Goal: Task Accomplishment & Management: Complete application form

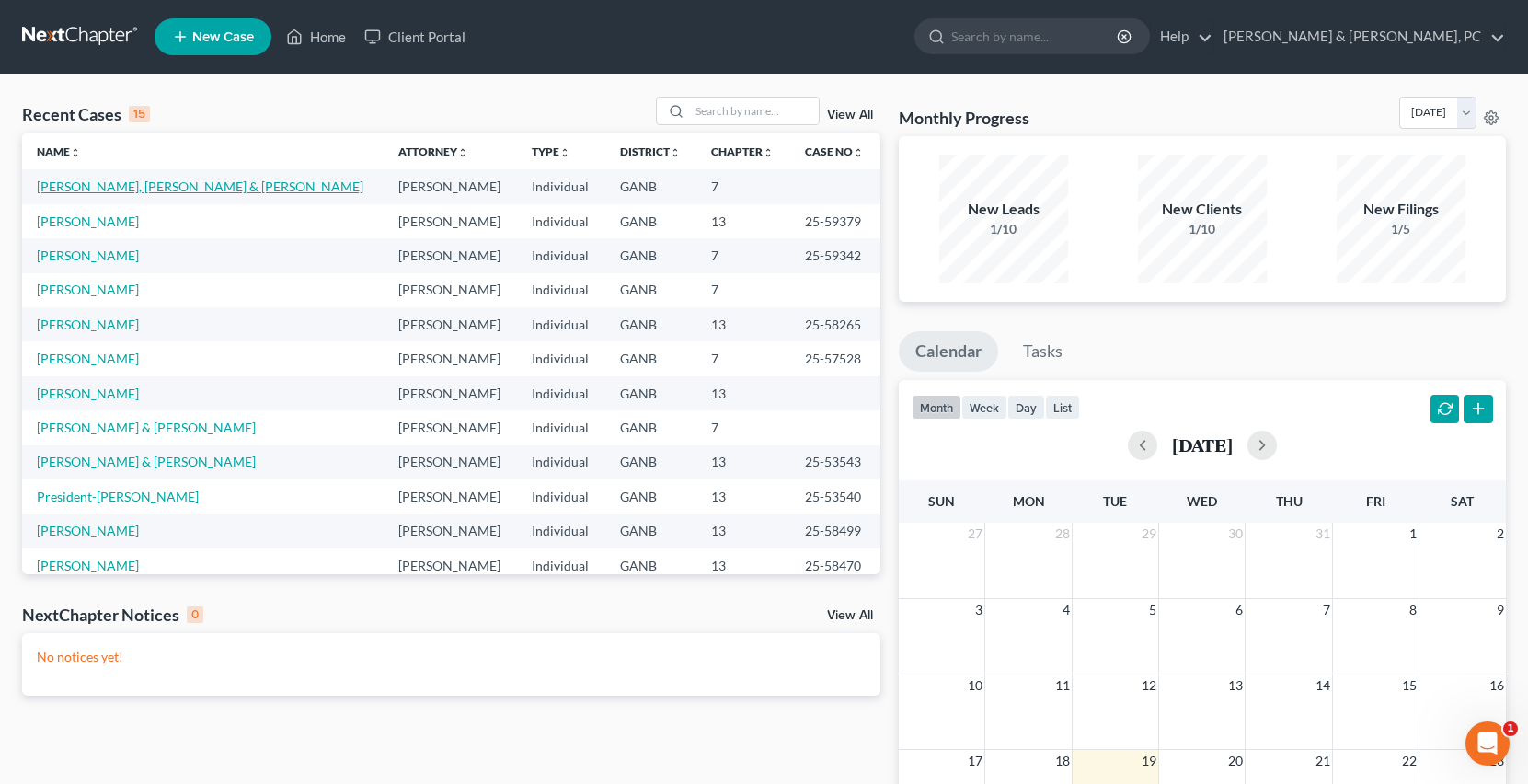
click at [157, 187] on link "[PERSON_NAME], [PERSON_NAME] & [PERSON_NAME]" at bounding box center [200, 186] width 327 height 16
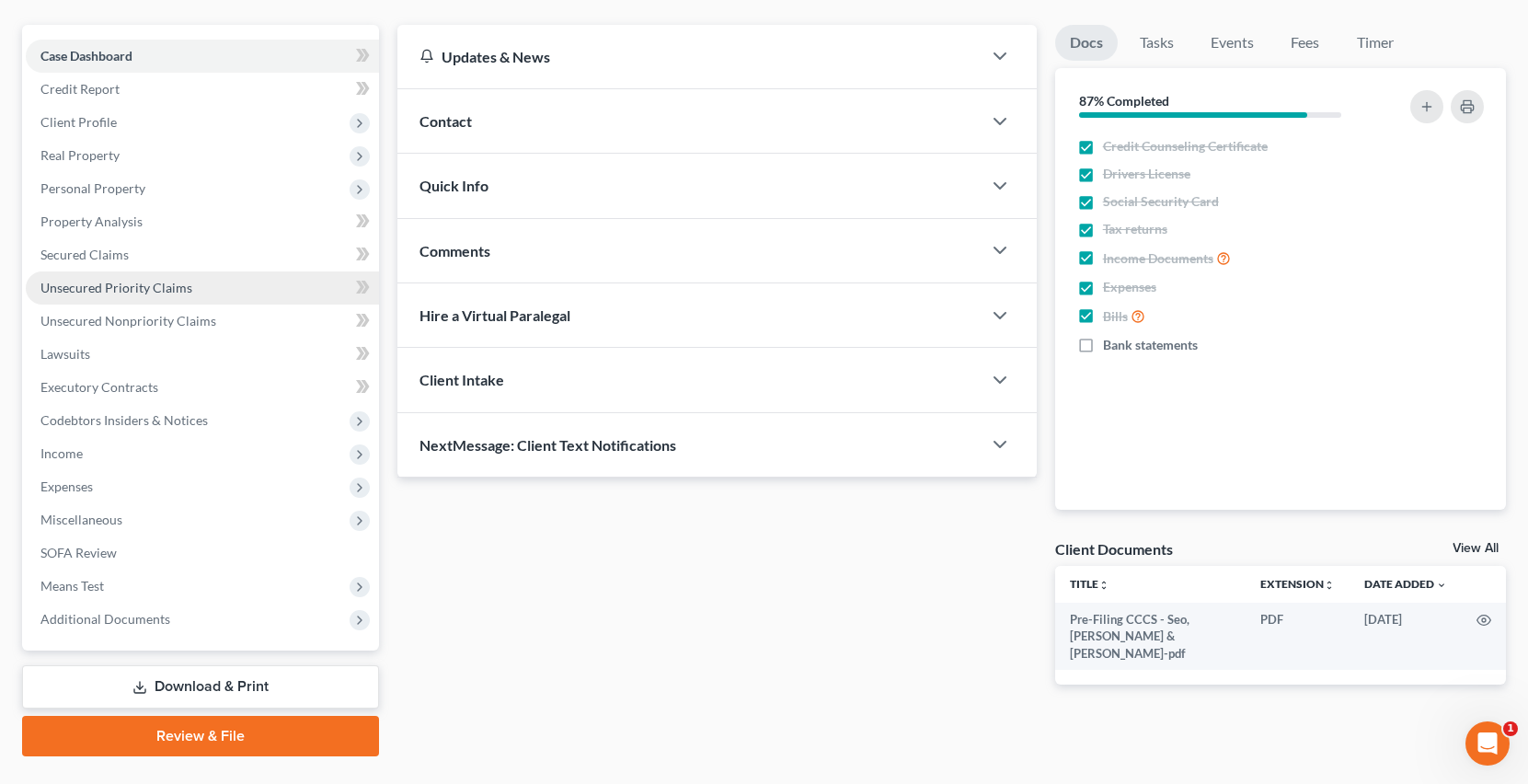
scroll to position [168, 0]
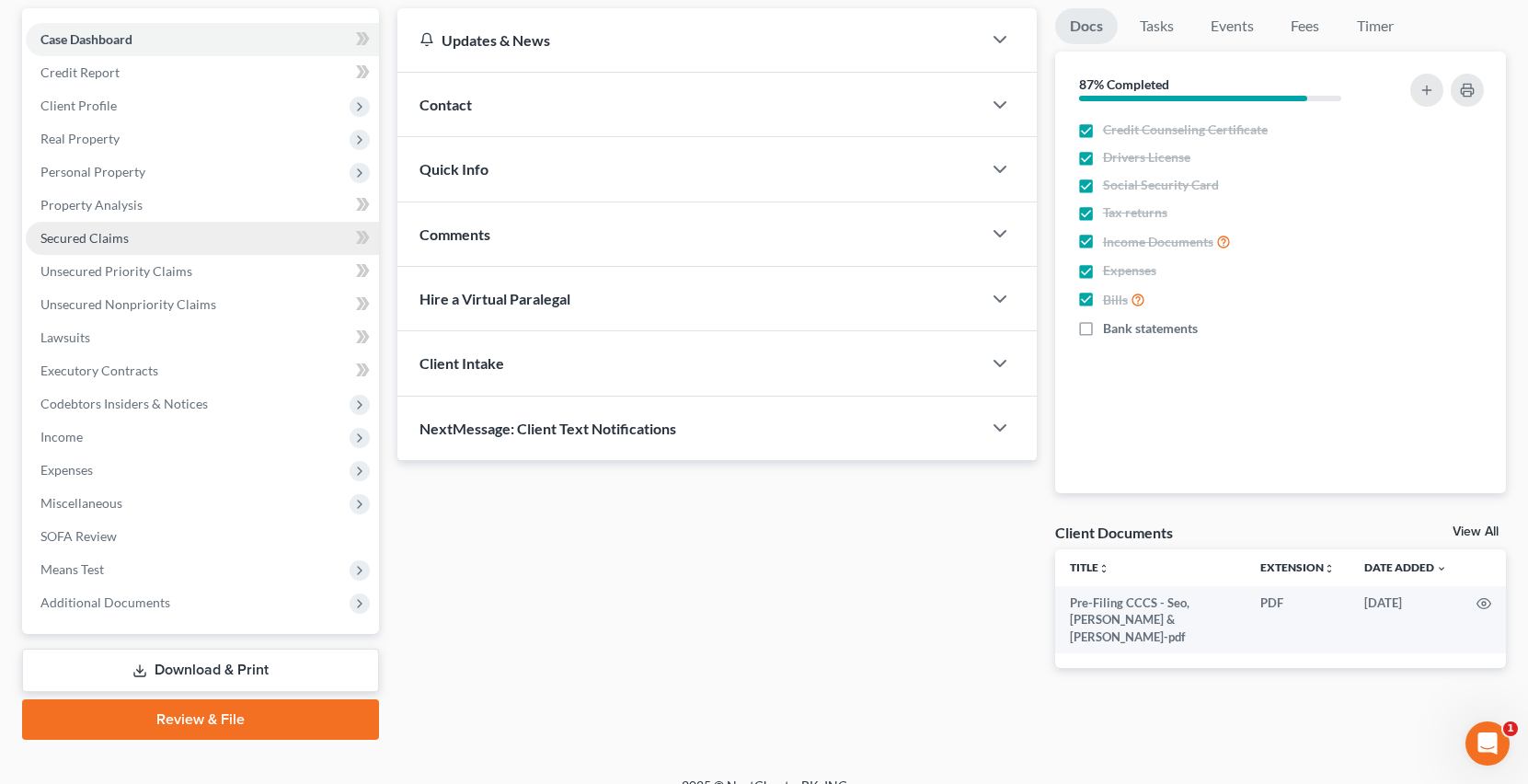
click at [168, 228] on link "Secured Claims" at bounding box center [203, 237] width 353 height 33
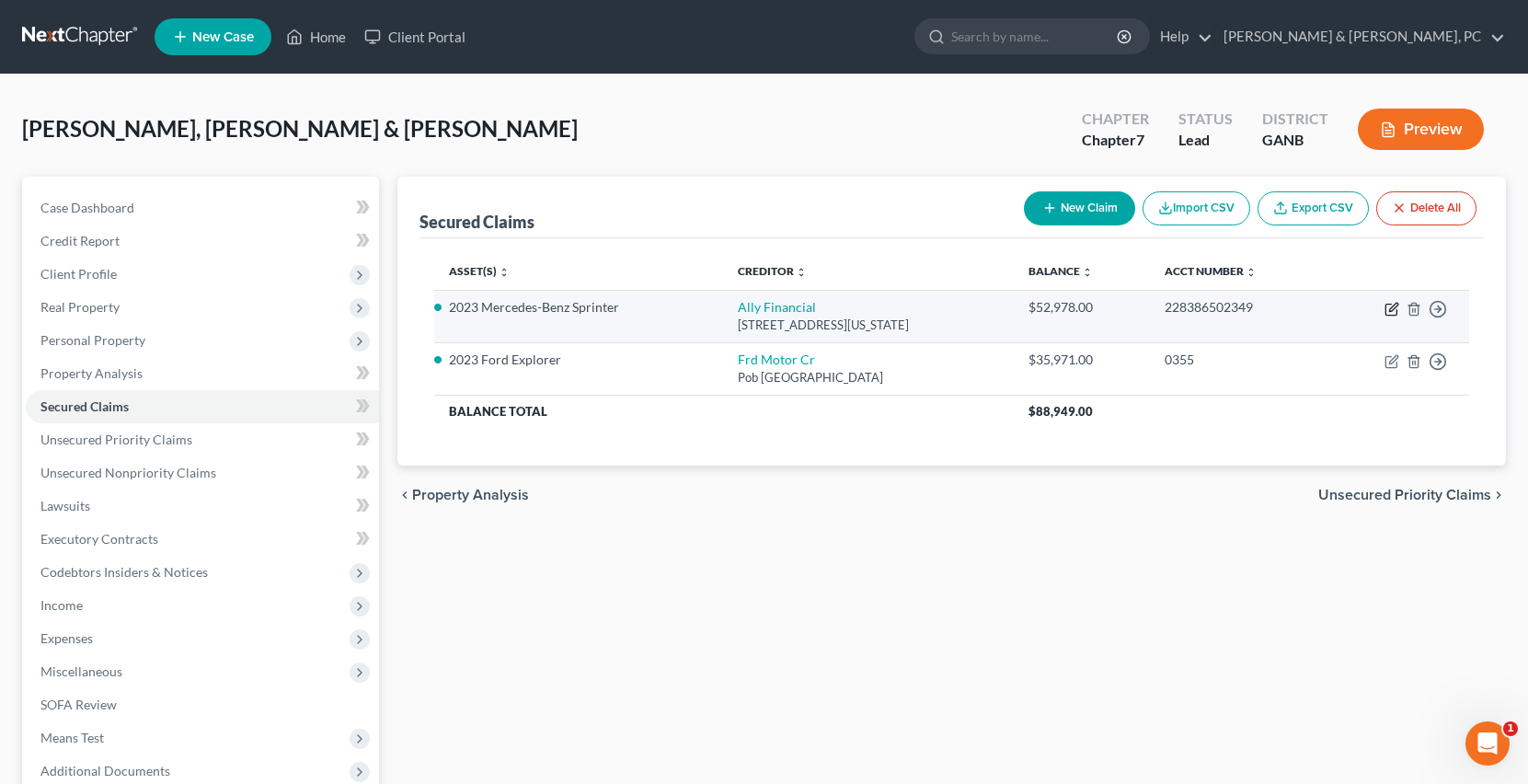
click at [1387, 306] on icon "button" at bounding box center [1392, 309] width 15 height 15
select select "37"
select select "0"
select select "6"
select select "2"
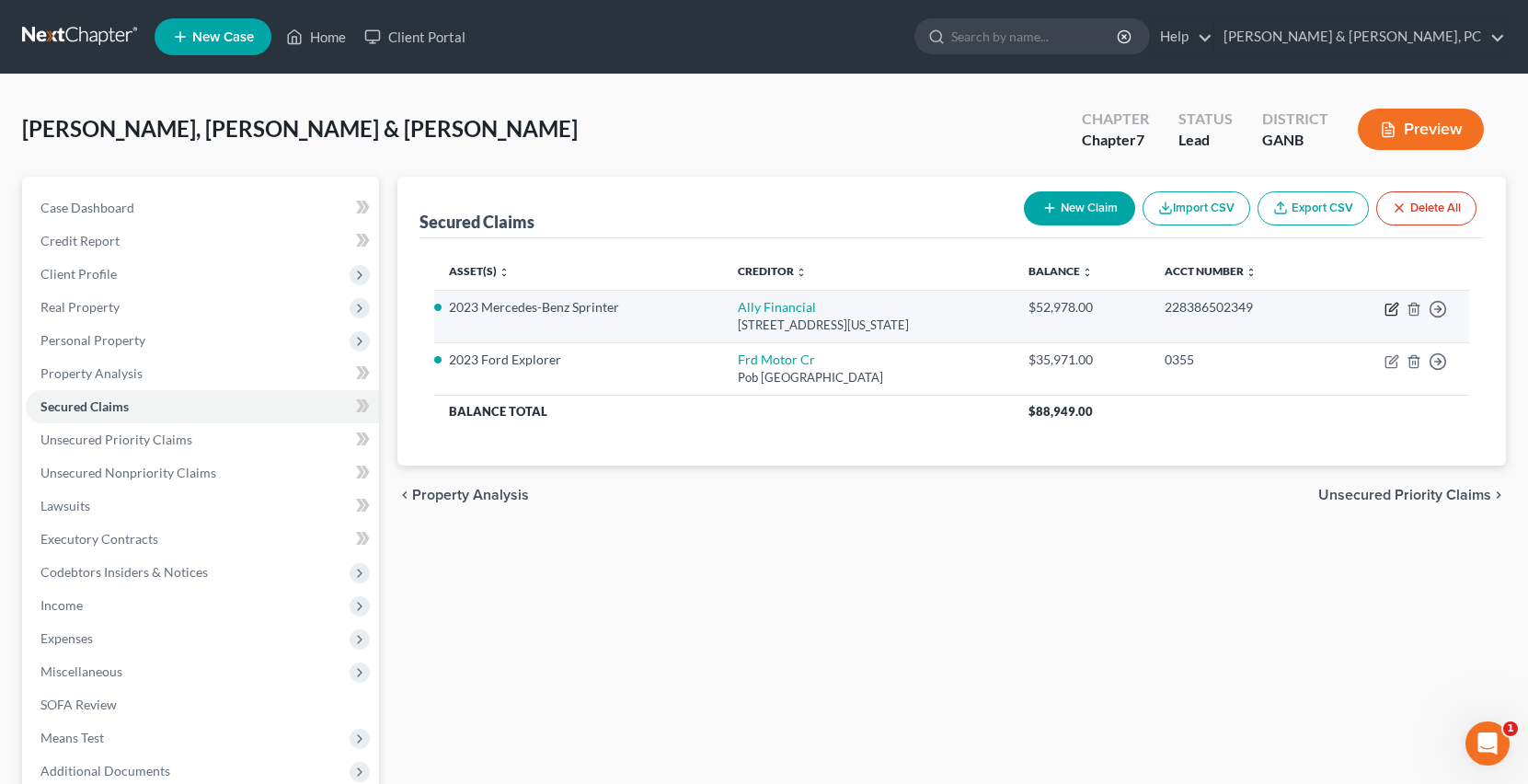
select select "0"
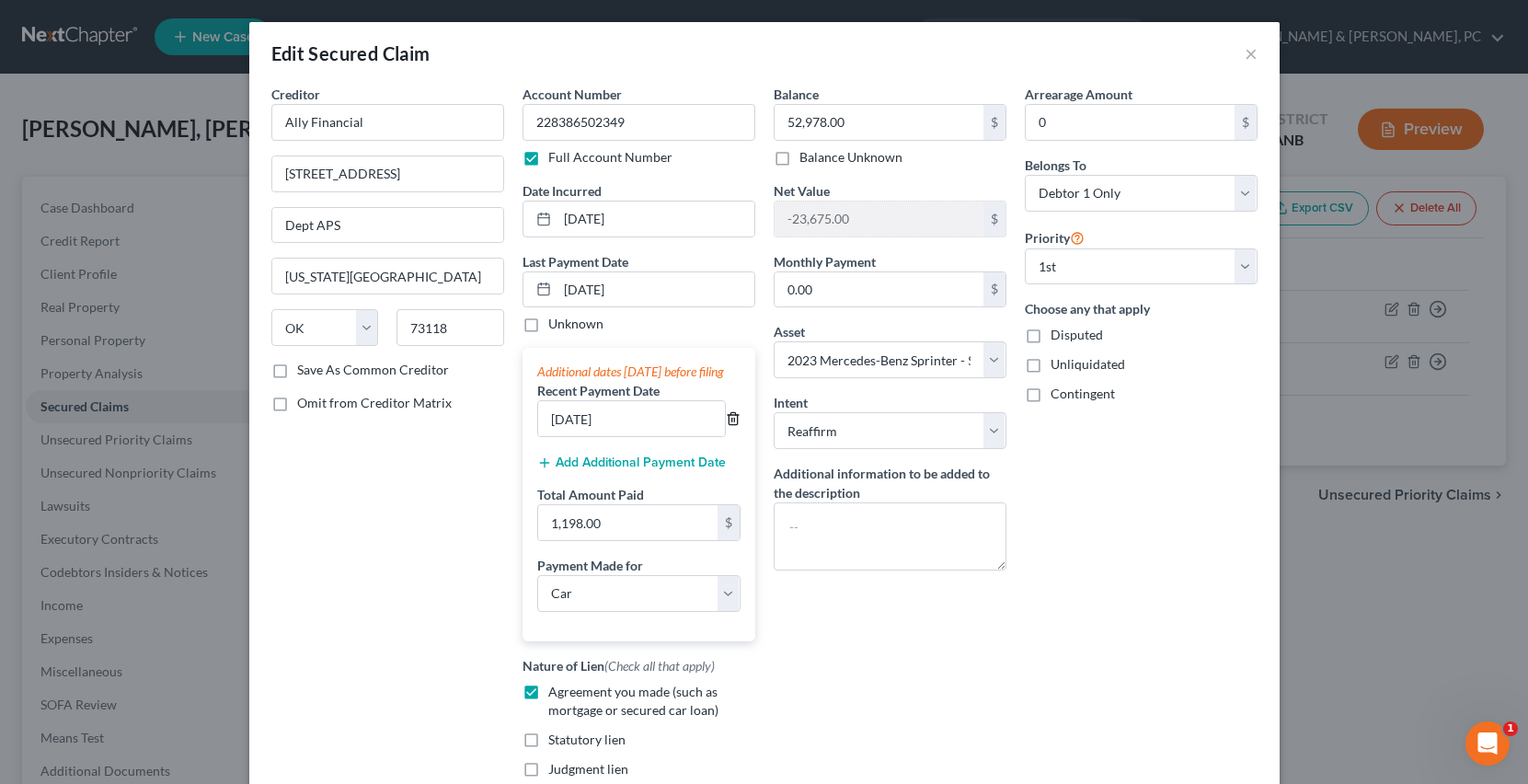
click at [736, 414] on polyline "button" at bounding box center [733, 414] width 11 height 0
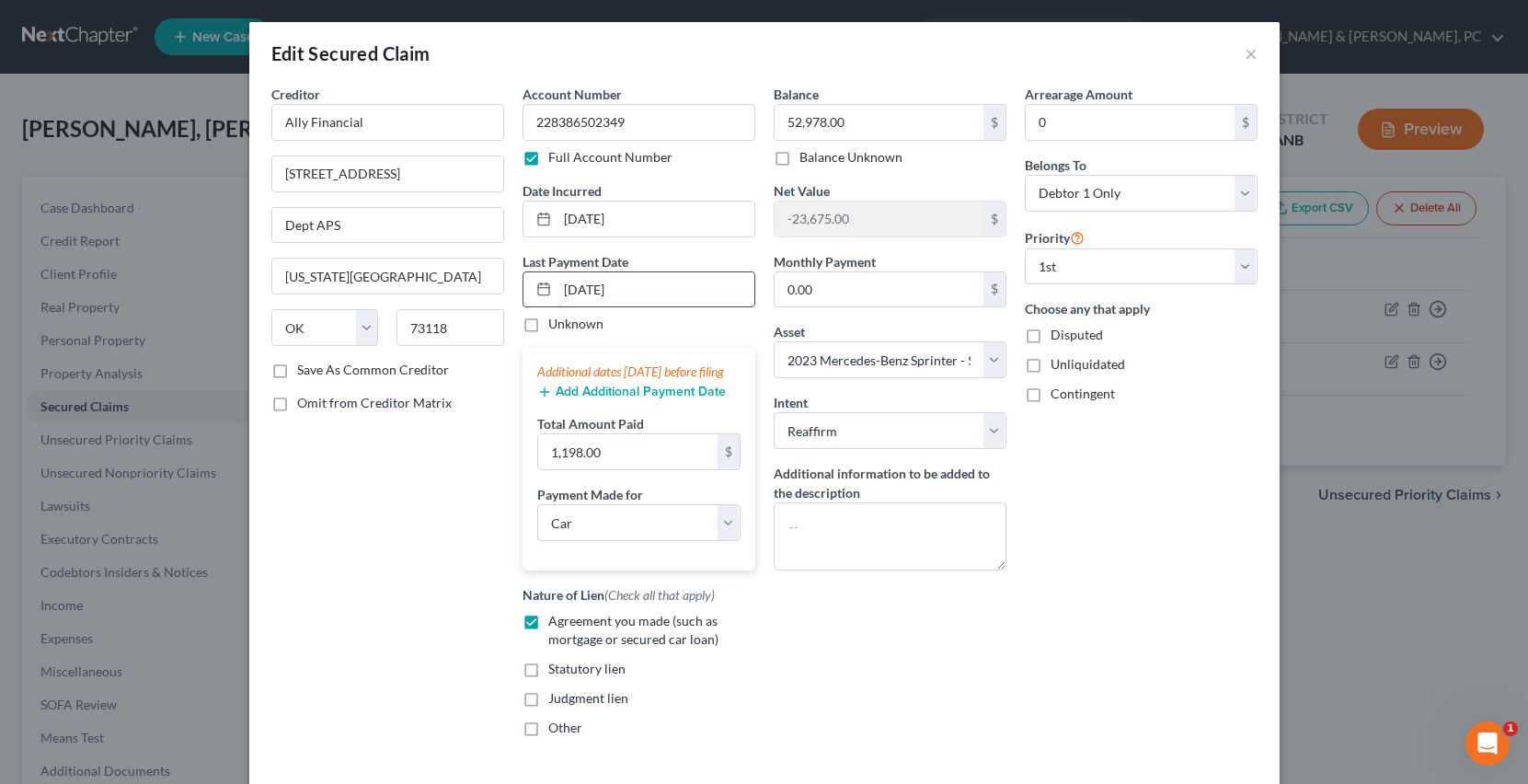
drag, startPoint x: 666, startPoint y: 288, endPoint x: 534, endPoint y: 280, distance: 132.2
click at [534, 280] on div "[DATE]" at bounding box center [638, 289] width 232 height 36
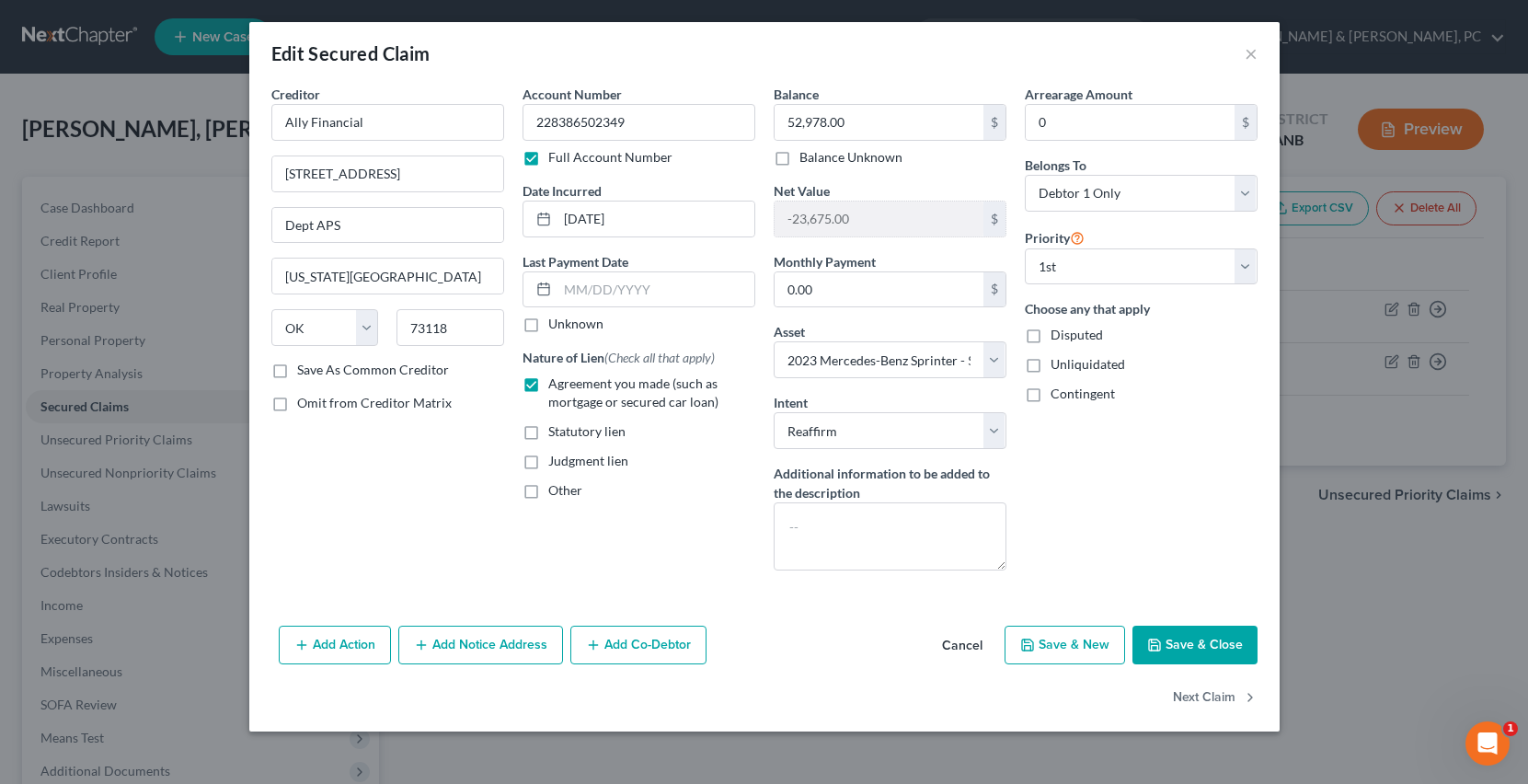
click at [1232, 646] on button "Save & Close" at bounding box center [1195, 644] width 125 height 38
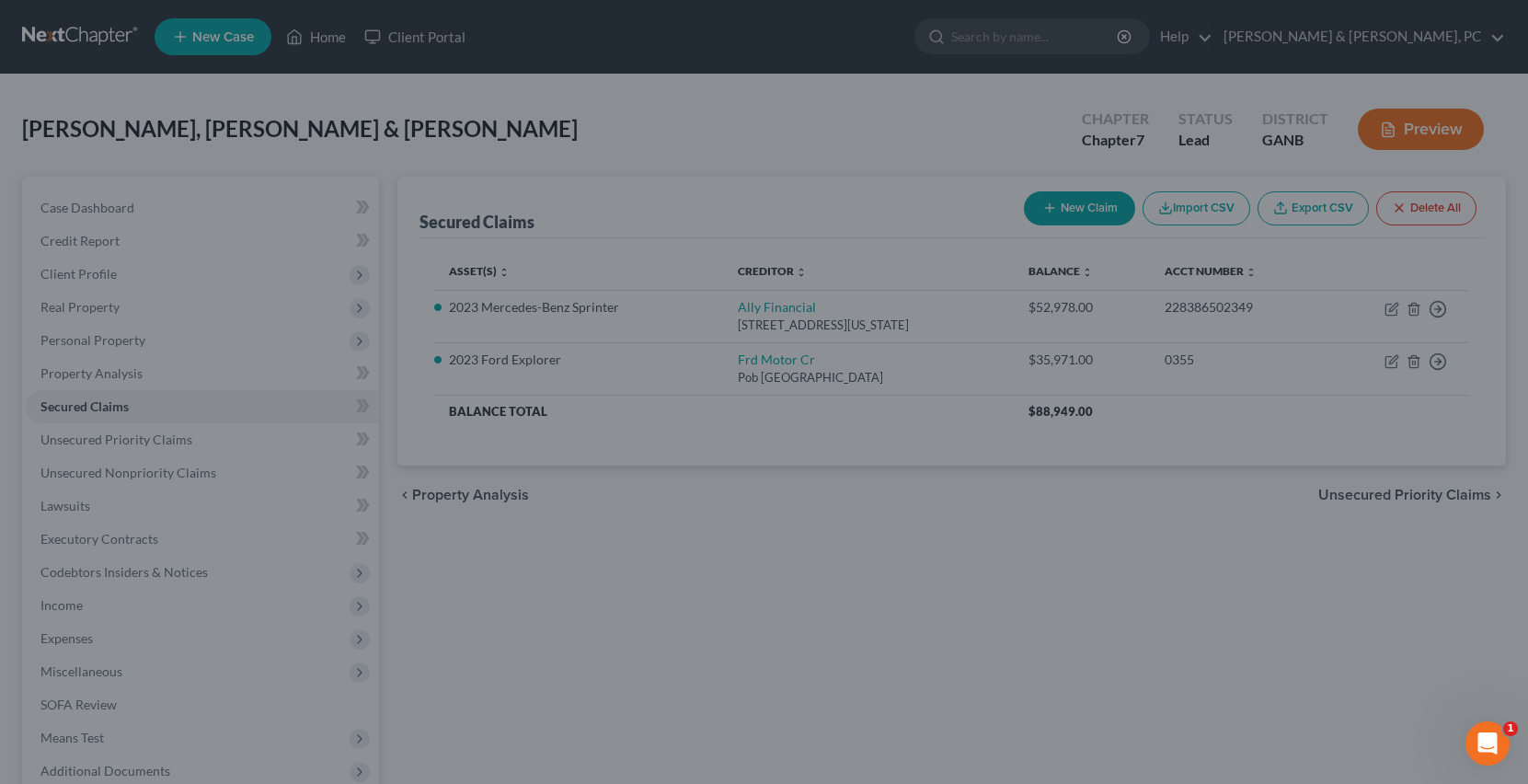
select select "6"
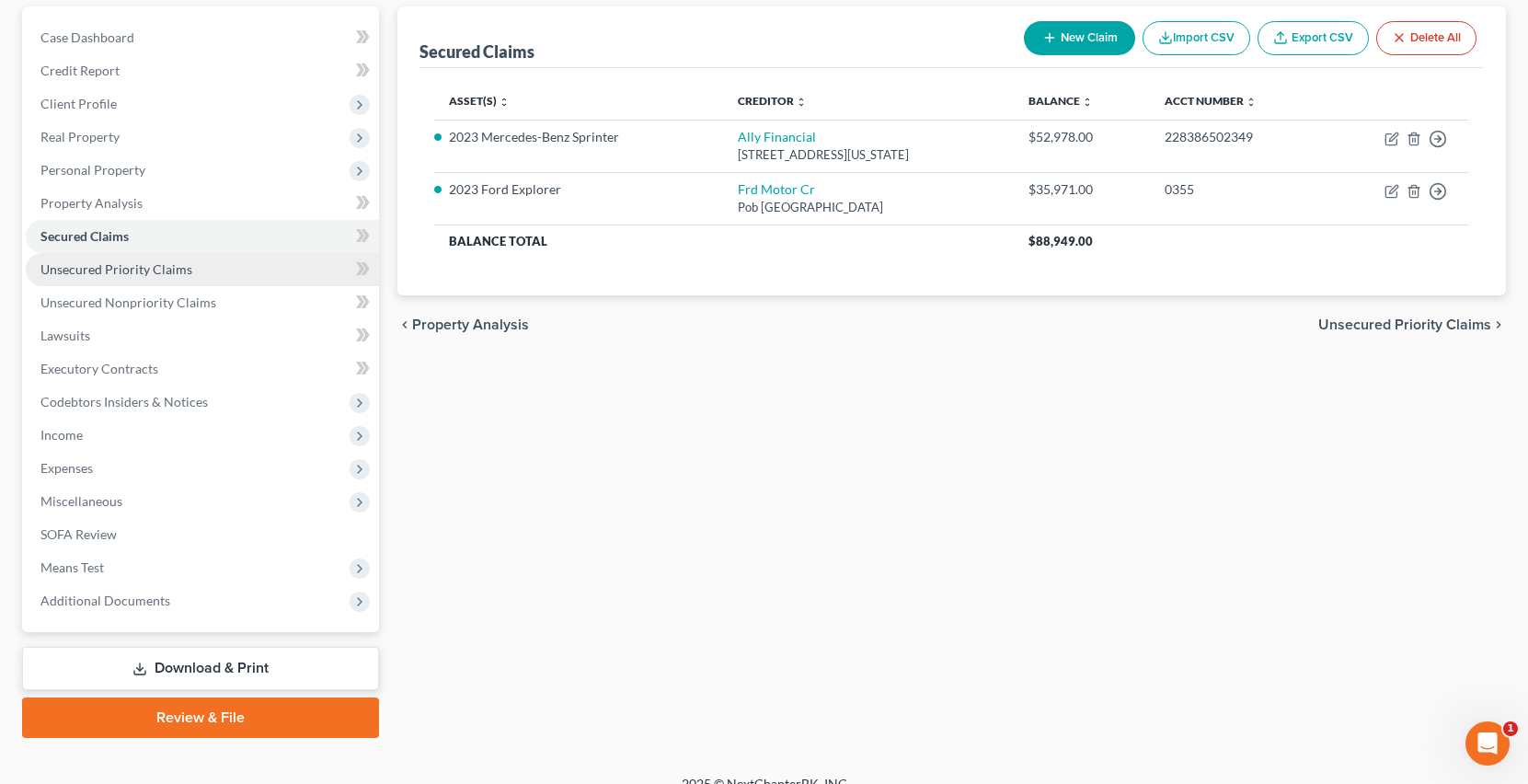
scroll to position [192, 0]
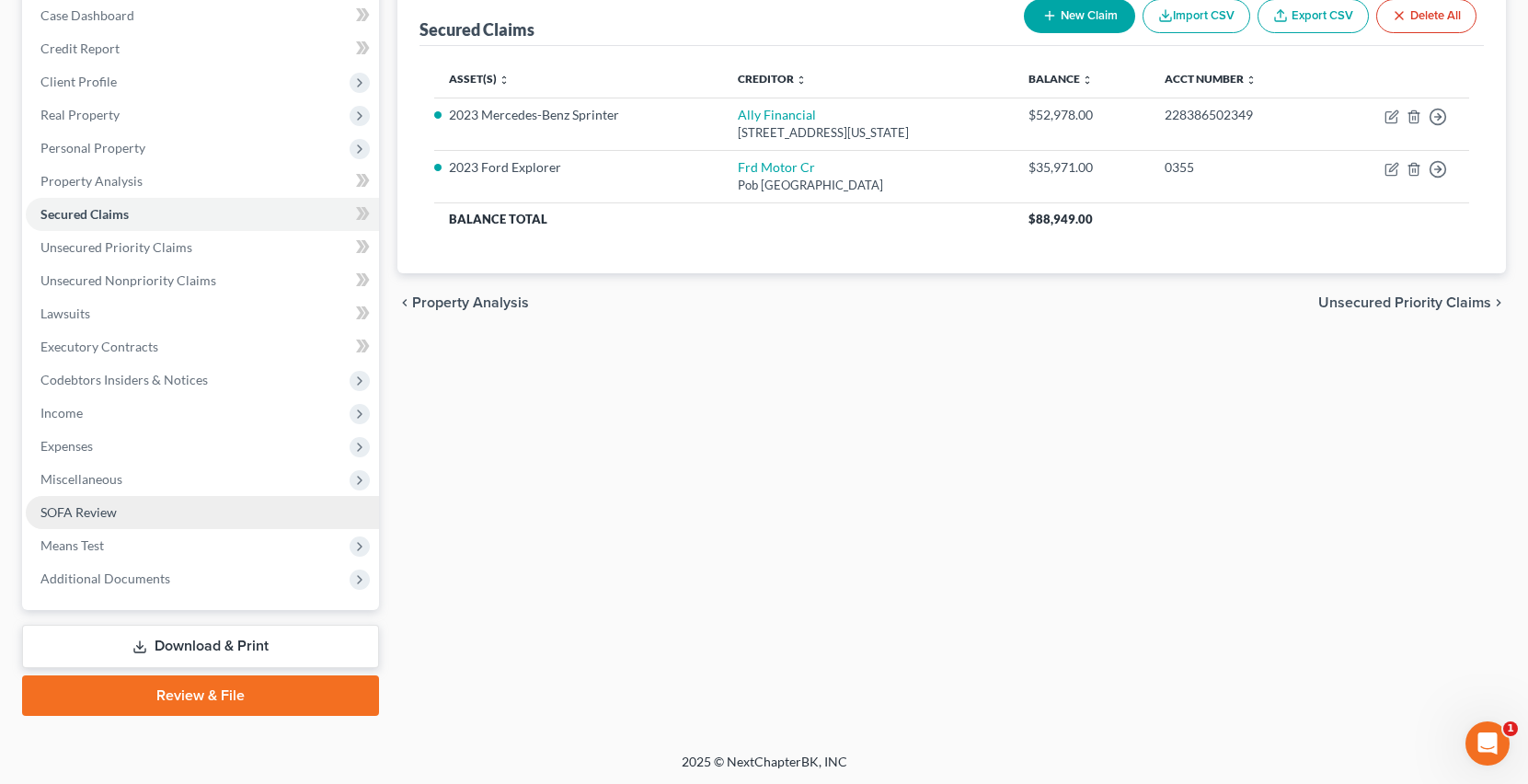
click at [201, 500] on link "SOFA Review" at bounding box center [203, 511] width 353 height 33
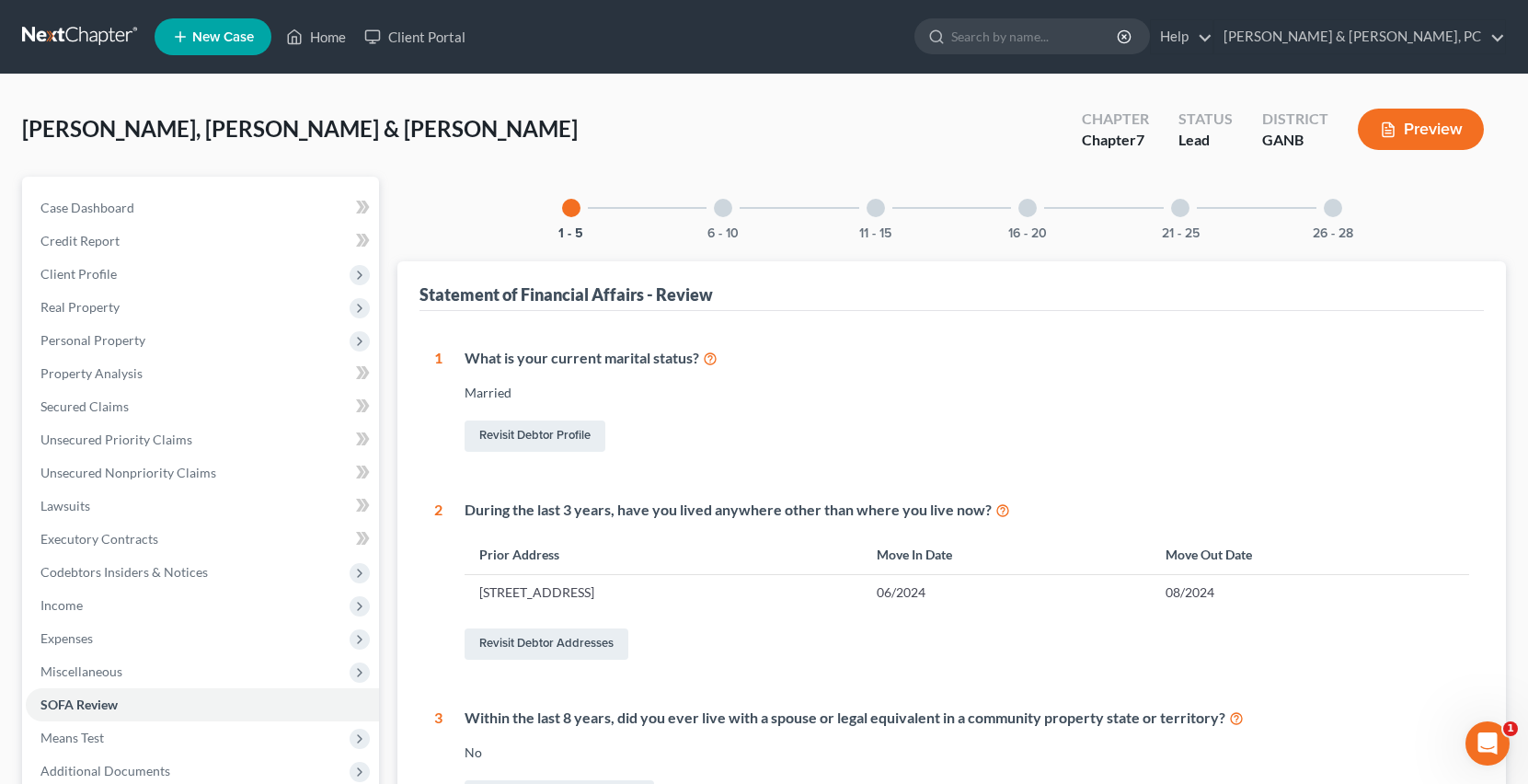
click at [1032, 198] on div "16 - 20" at bounding box center [1027, 207] width 63 height 63
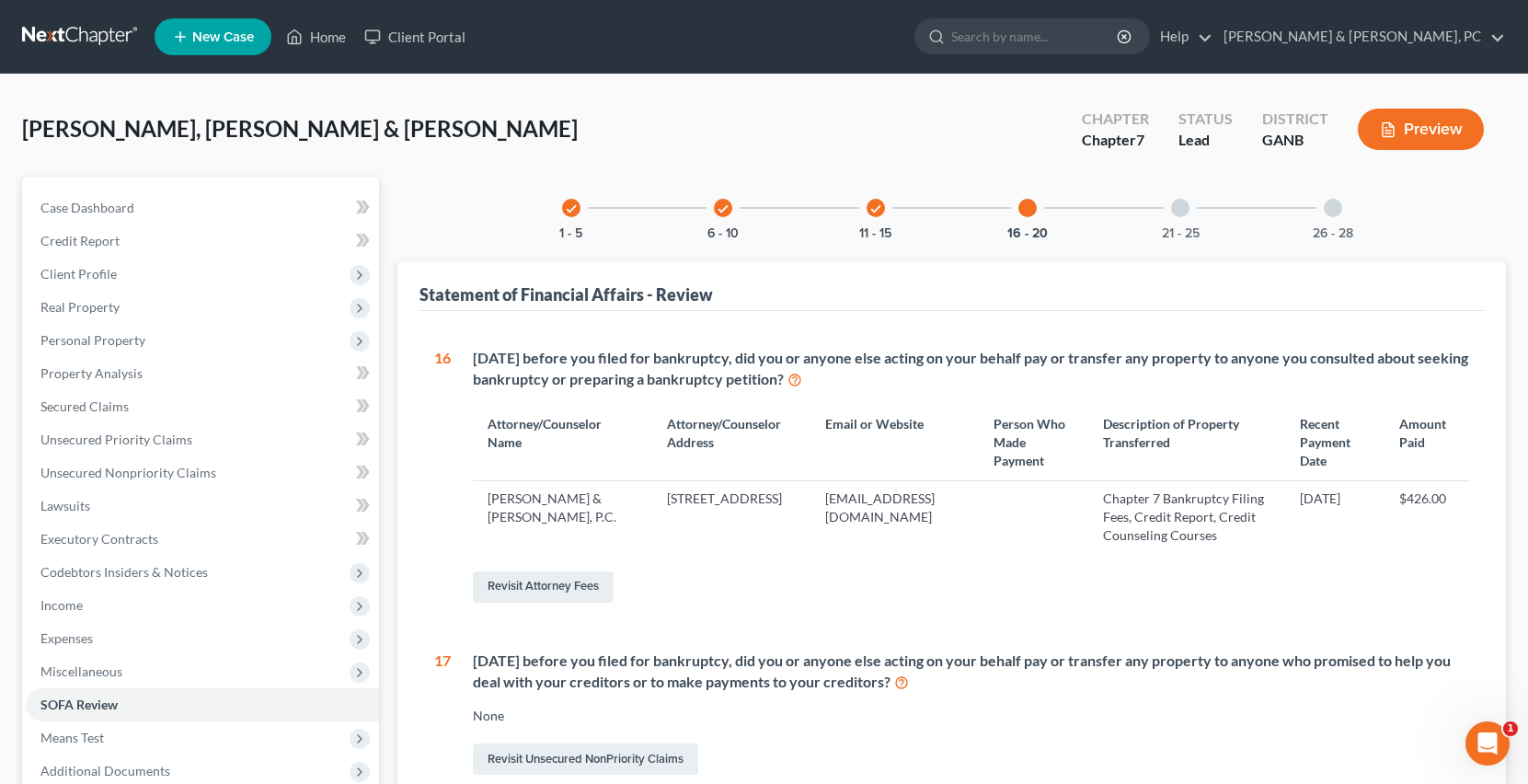
click at [1190, 203] on div "21 - 25" at bounding box center [1180, 207] width 63 height 63
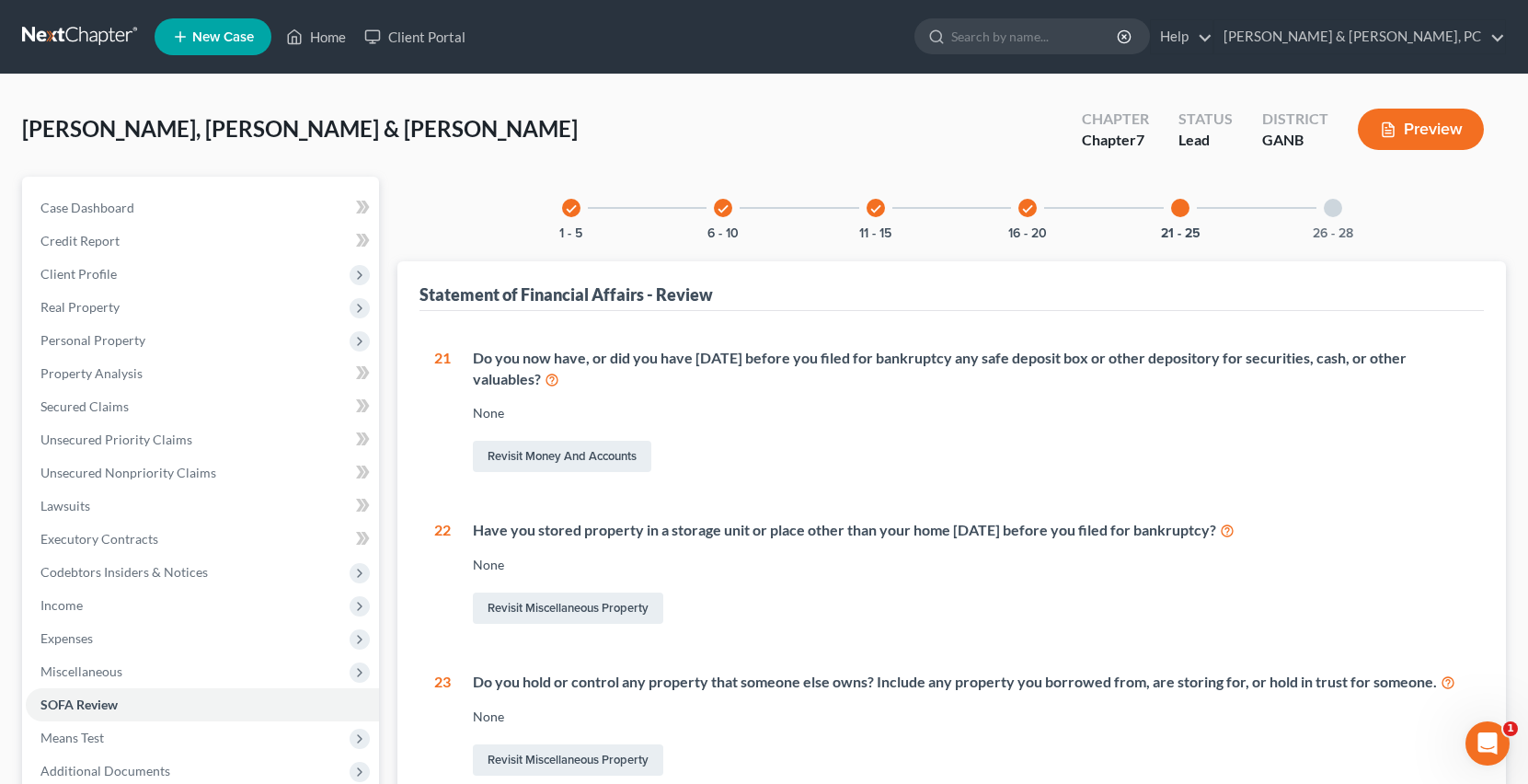
click at [1334, 206] on div at bounding box center [1333, 208] width 19 height 19
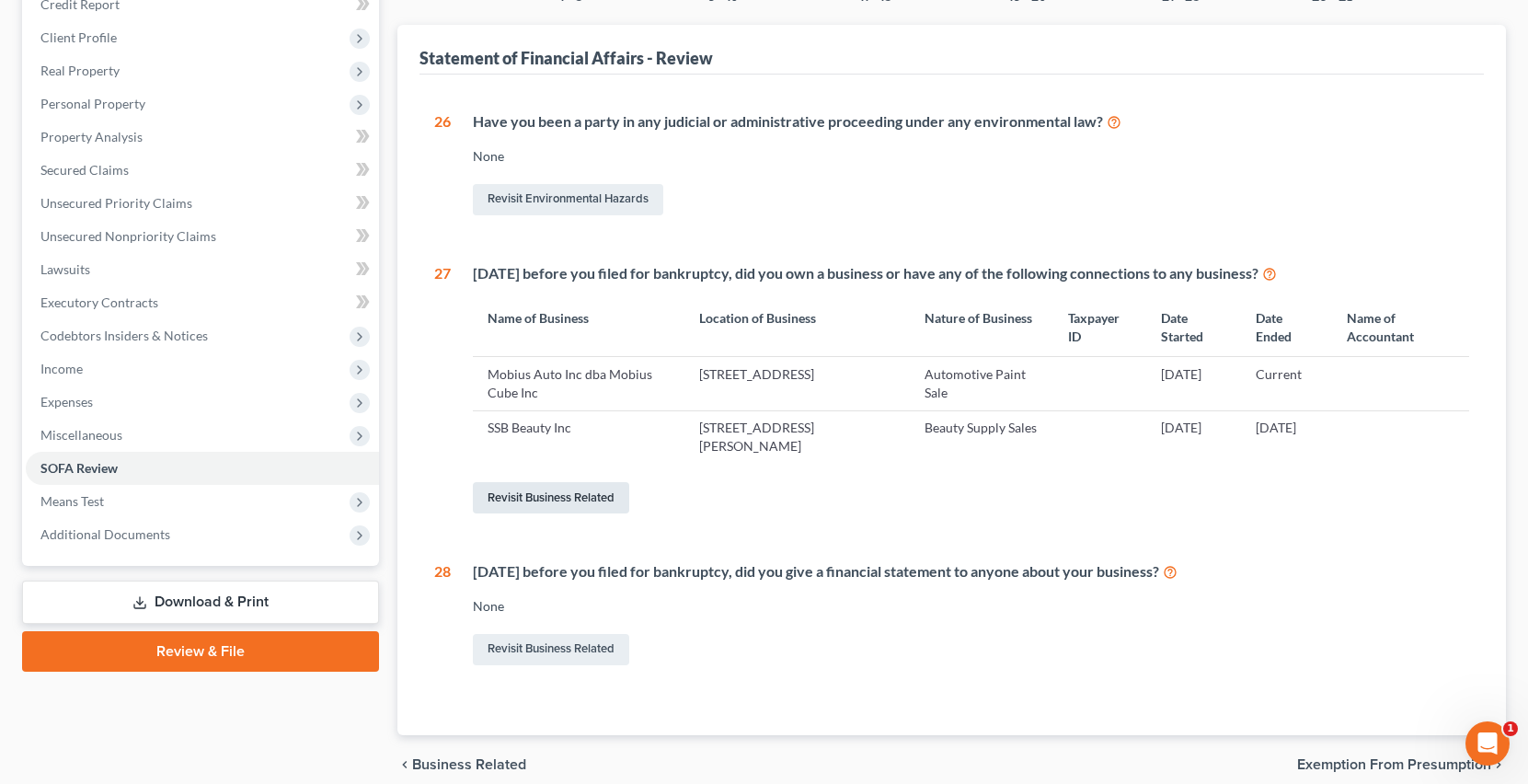
click at [556, 501] on link "Revisit Business Related" at bounding box center [551, 497] width 157 height 32
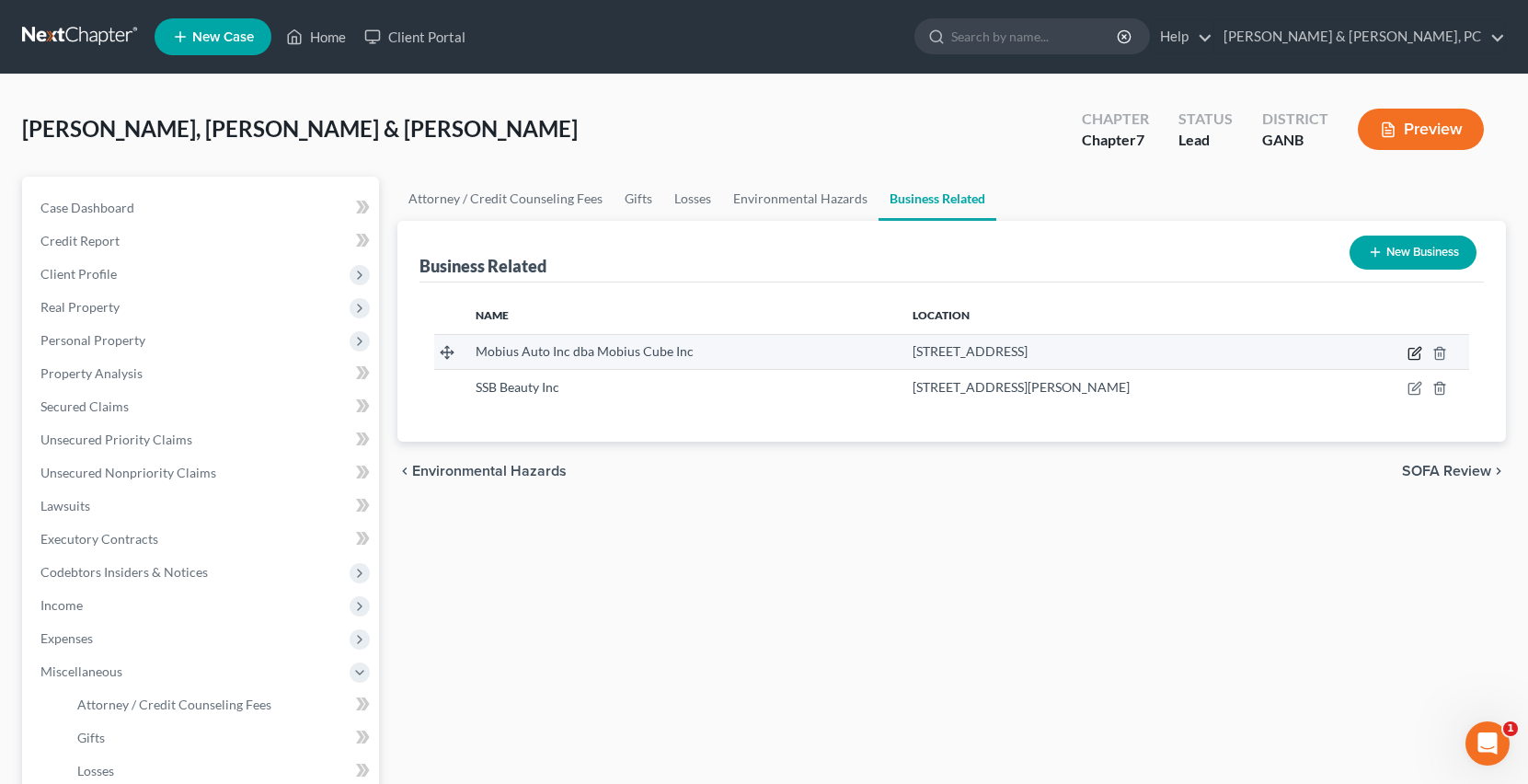
click at [1418, 350] on icon "button" at bounding box center [1415, 350] width 8 height 8
select select "member"
select select "10"
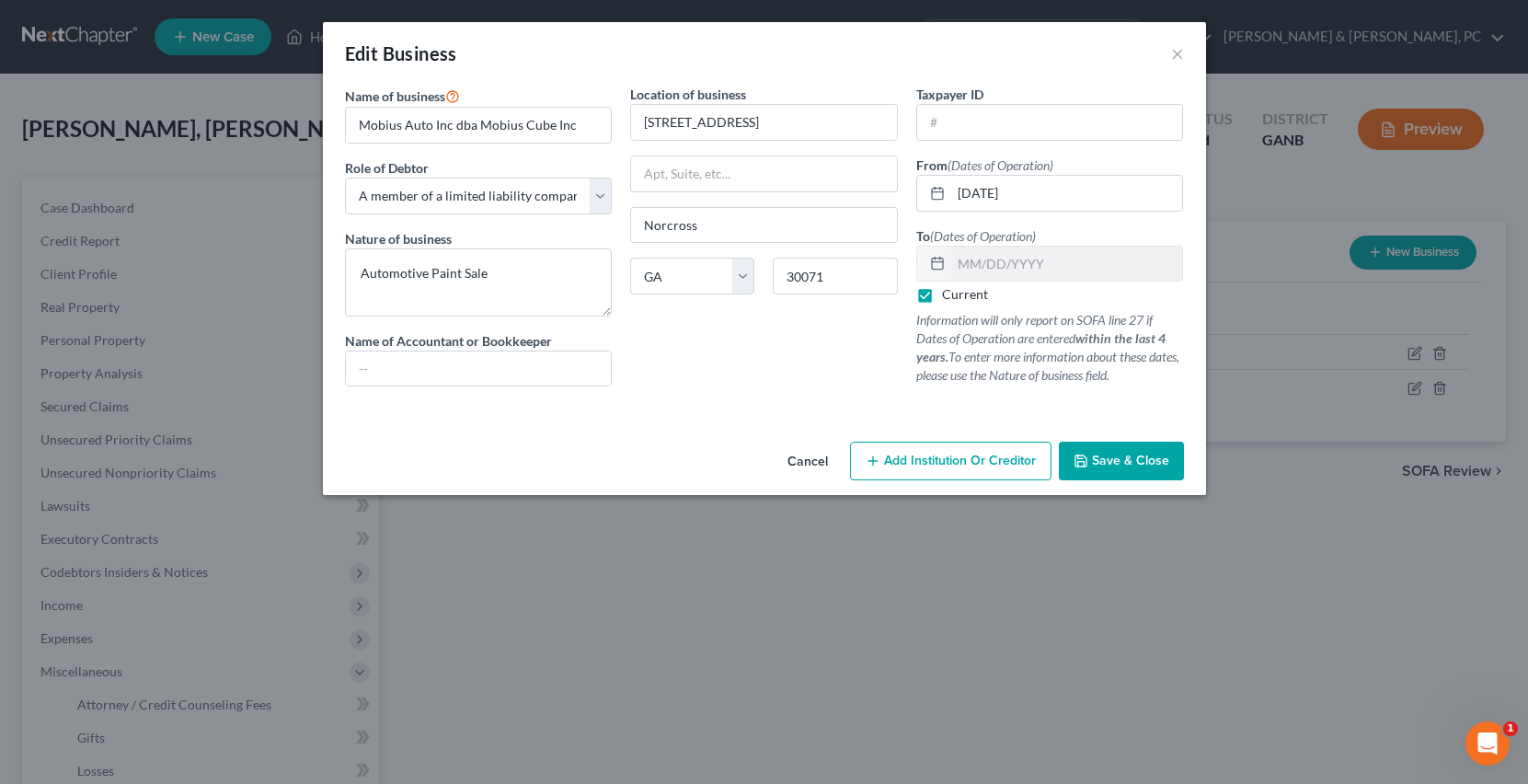
click at [942, 289] on label "Current" at bounding box center [964, 294] width 46 height 19
click at [949, 289] on input "Current" at bounding box center [955, 290] width 12 height 12
checkbox input "false"
click at [960, 259] on input "text" at bounding box center [1067, 263] width 231 height 35
type input "[DATE]"
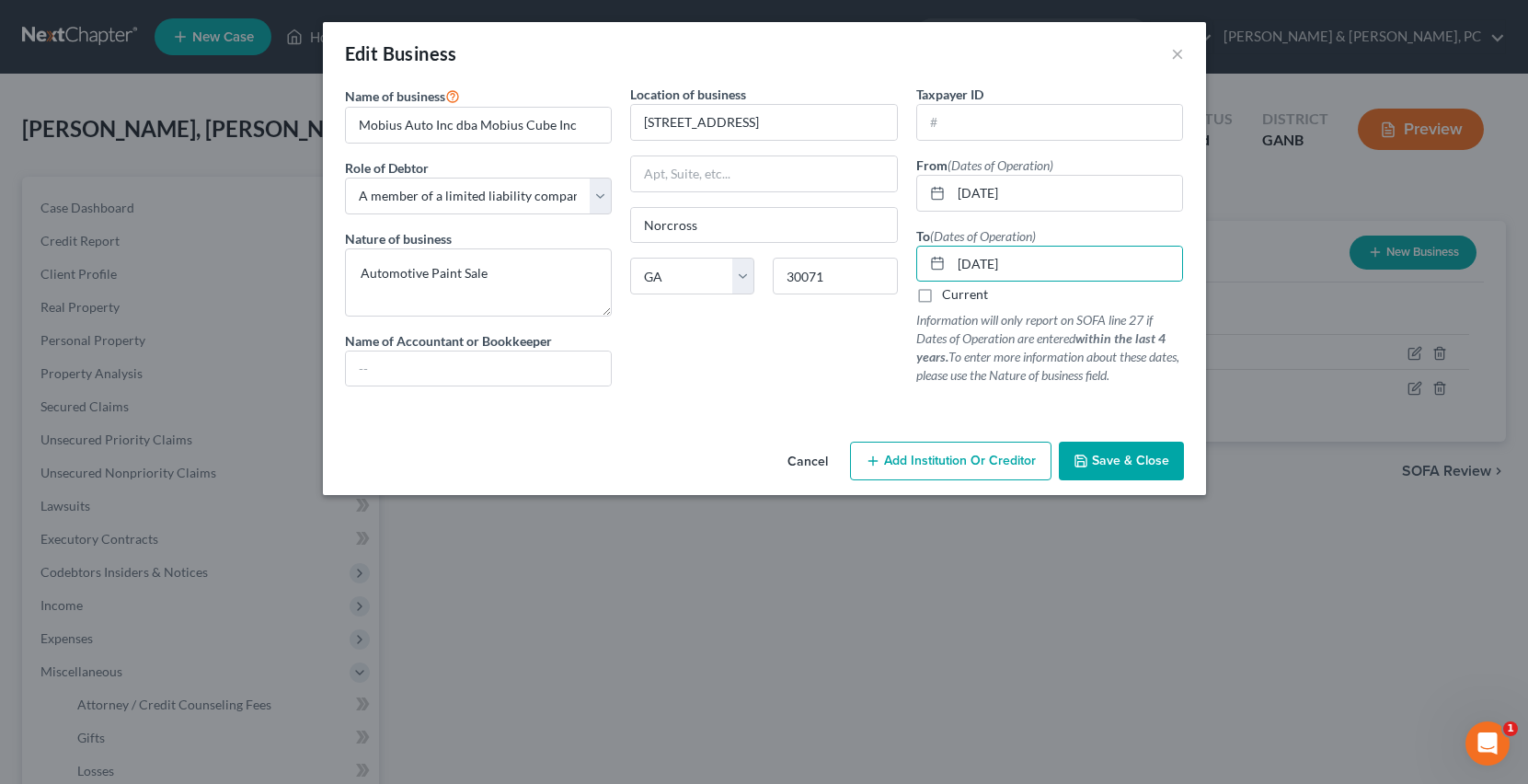
click at [1166, 454] on span "Save & Close" at bounding box center [1130, 460] width 77 height 16
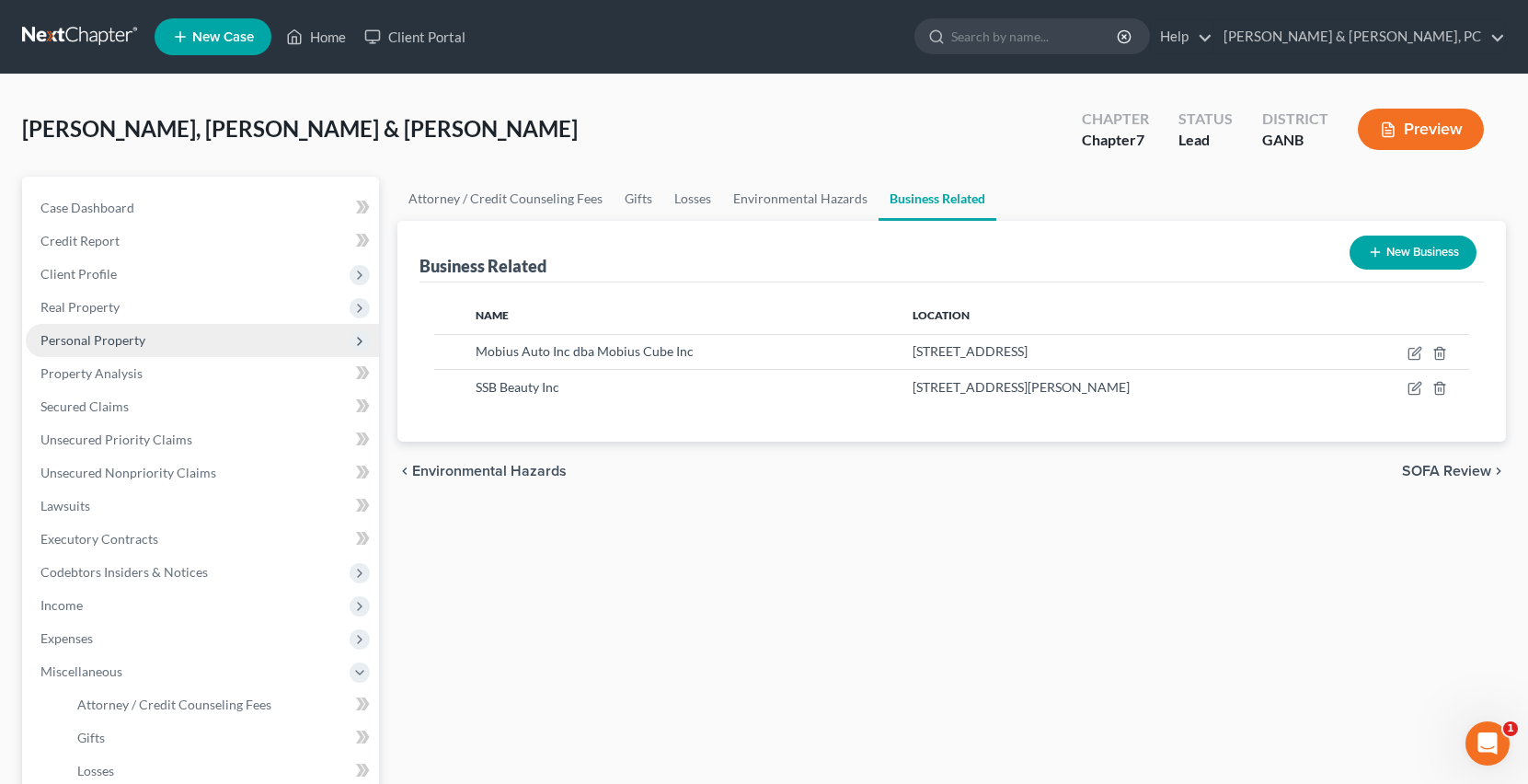
click at [111, 344] on span "Personal Property" at bounding box center [92, 340] width 105 height 16
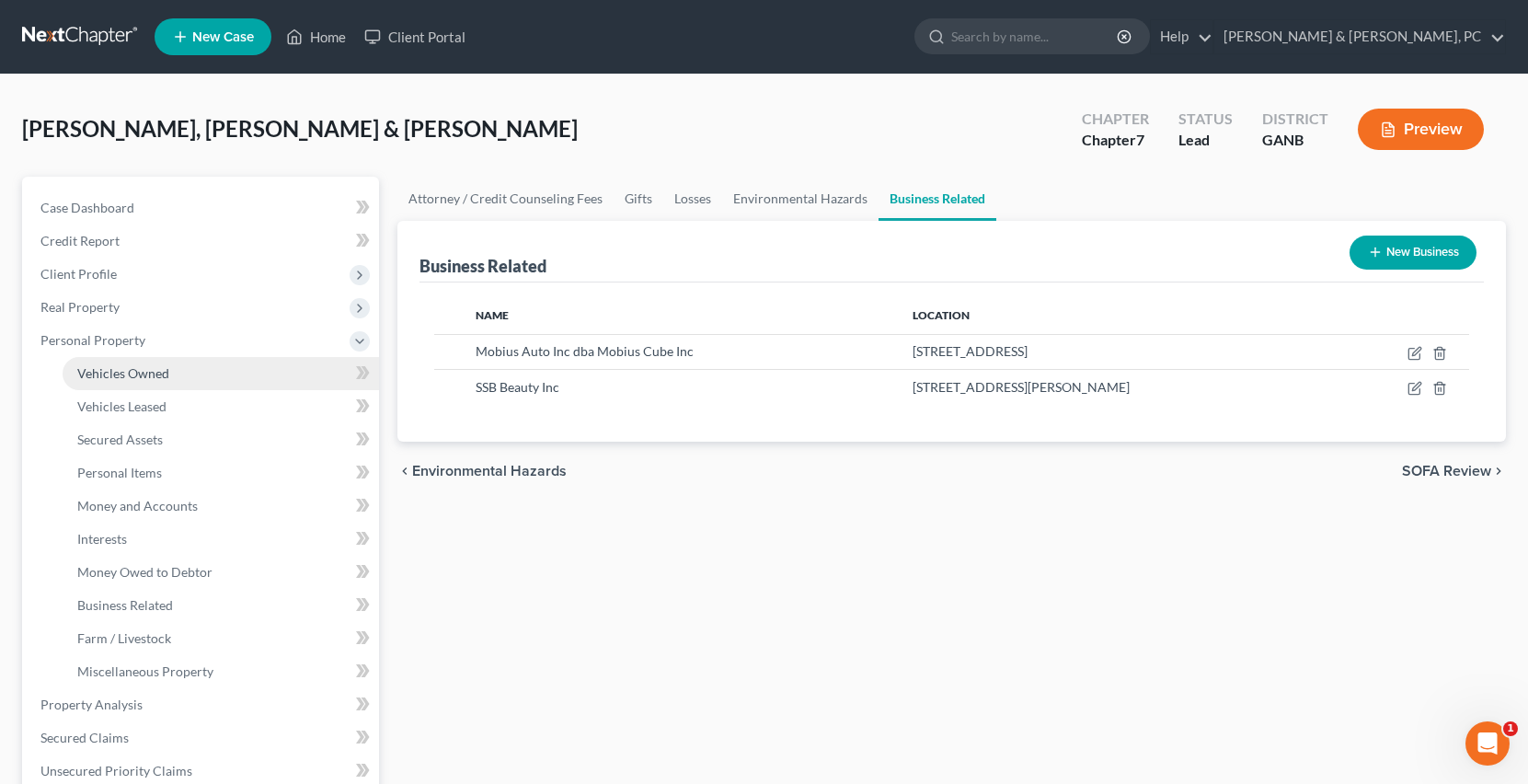
click at [121, 365] on span "Vehicles Owned" at bounding box center [123, 372] width 92 height 16
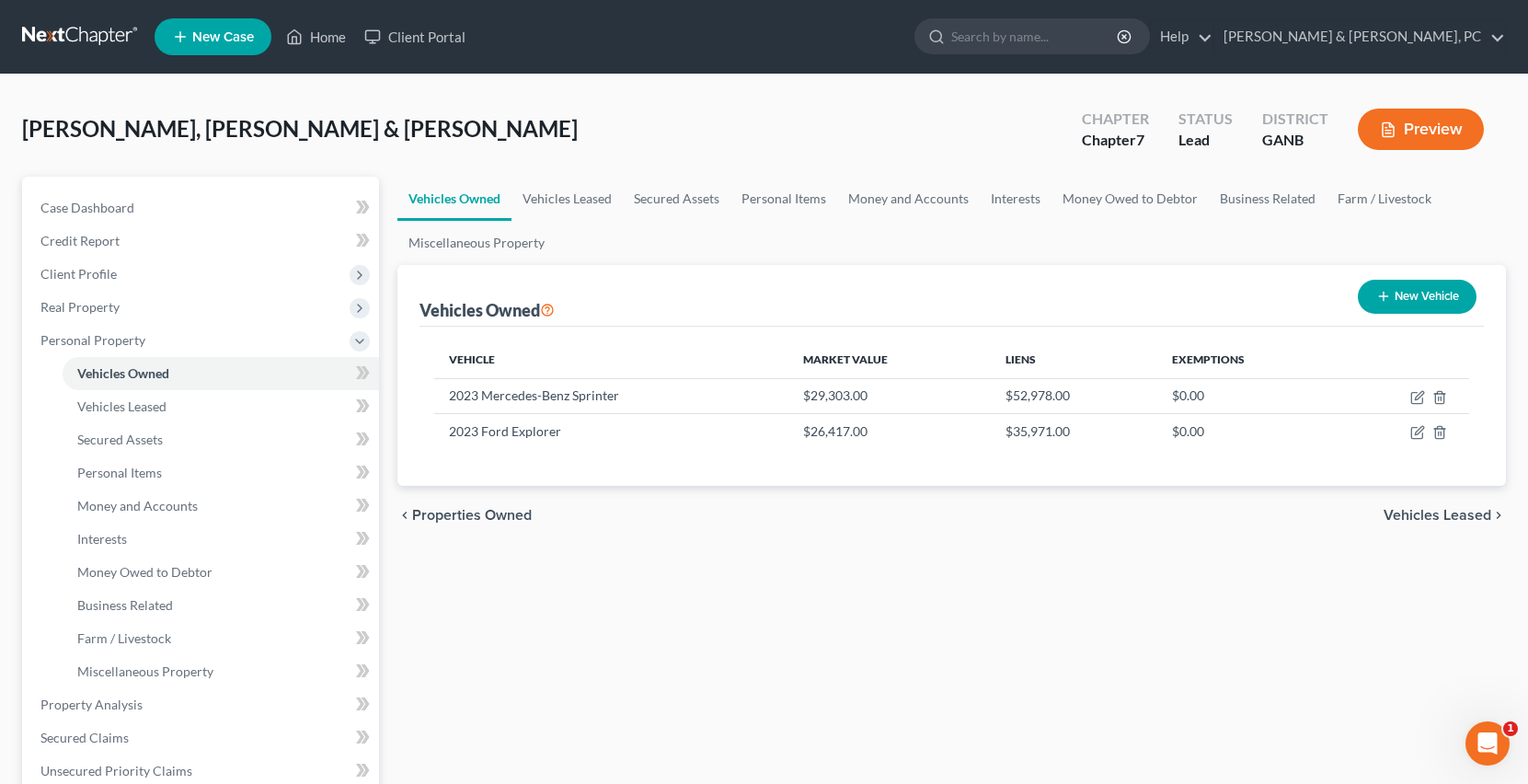
click at [1406, 290] on button "New Vehicle" at bounding box center [1416, 297] width 119 height 34
select select "0"
select select "2"
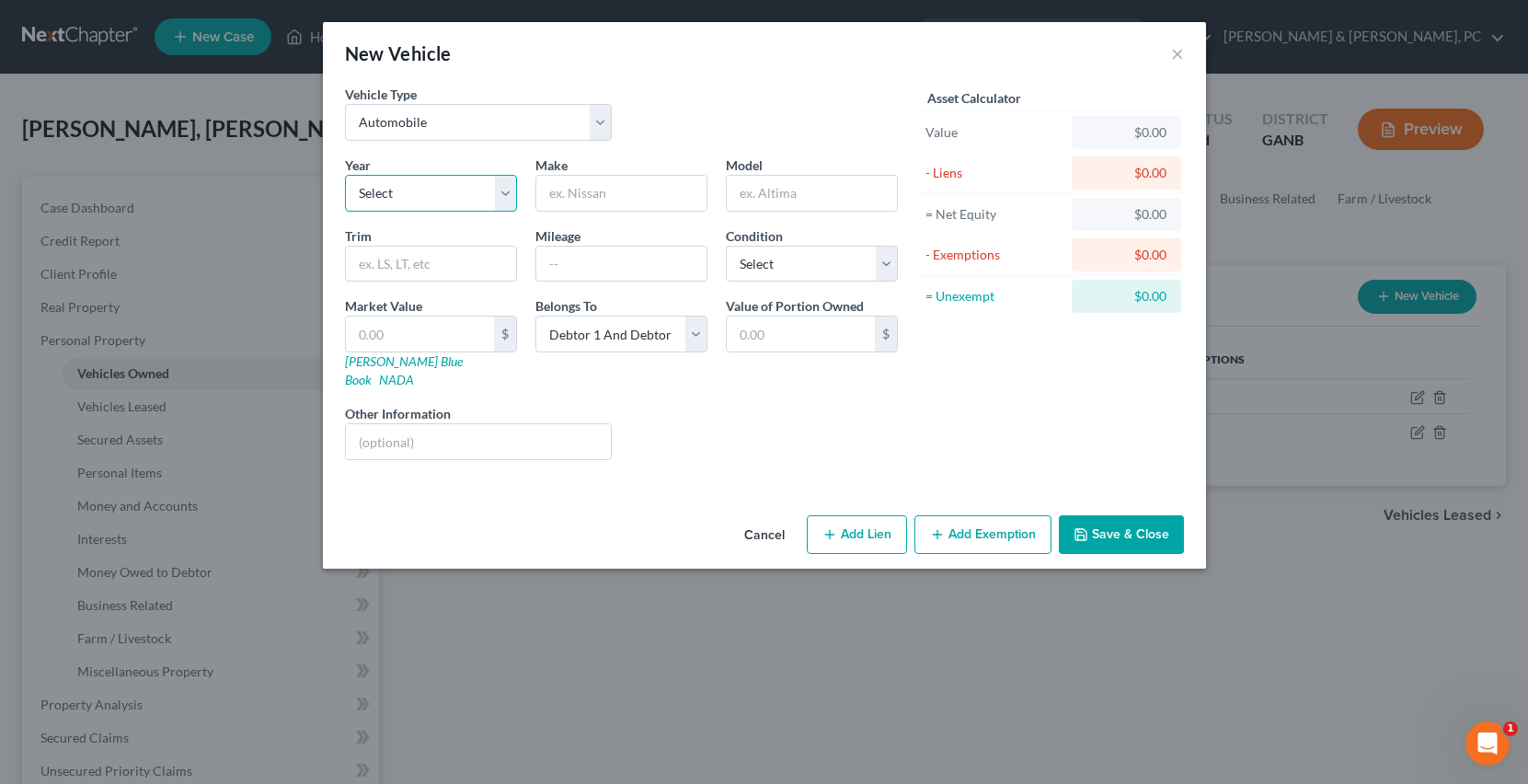
click at [468, 185] on select "Select 2026 2025 2024 2023 2022 2021 2020 2019 2018 2017 2016 2015 2014 2013 20…" at bounding box center [431, 192] width 172 height 36
select select "9"
click at [345, 175] on select "Select 2026 2025 2024 2023 2022 2021 2020 2019 2018 2017 2016 2015 2014 2013 20…" at bounding box center [431, 192] width 172 height 36
click at [595, 191] on input "text" at bounding box center [621, 192] width 170 height 35
type input "Honda"
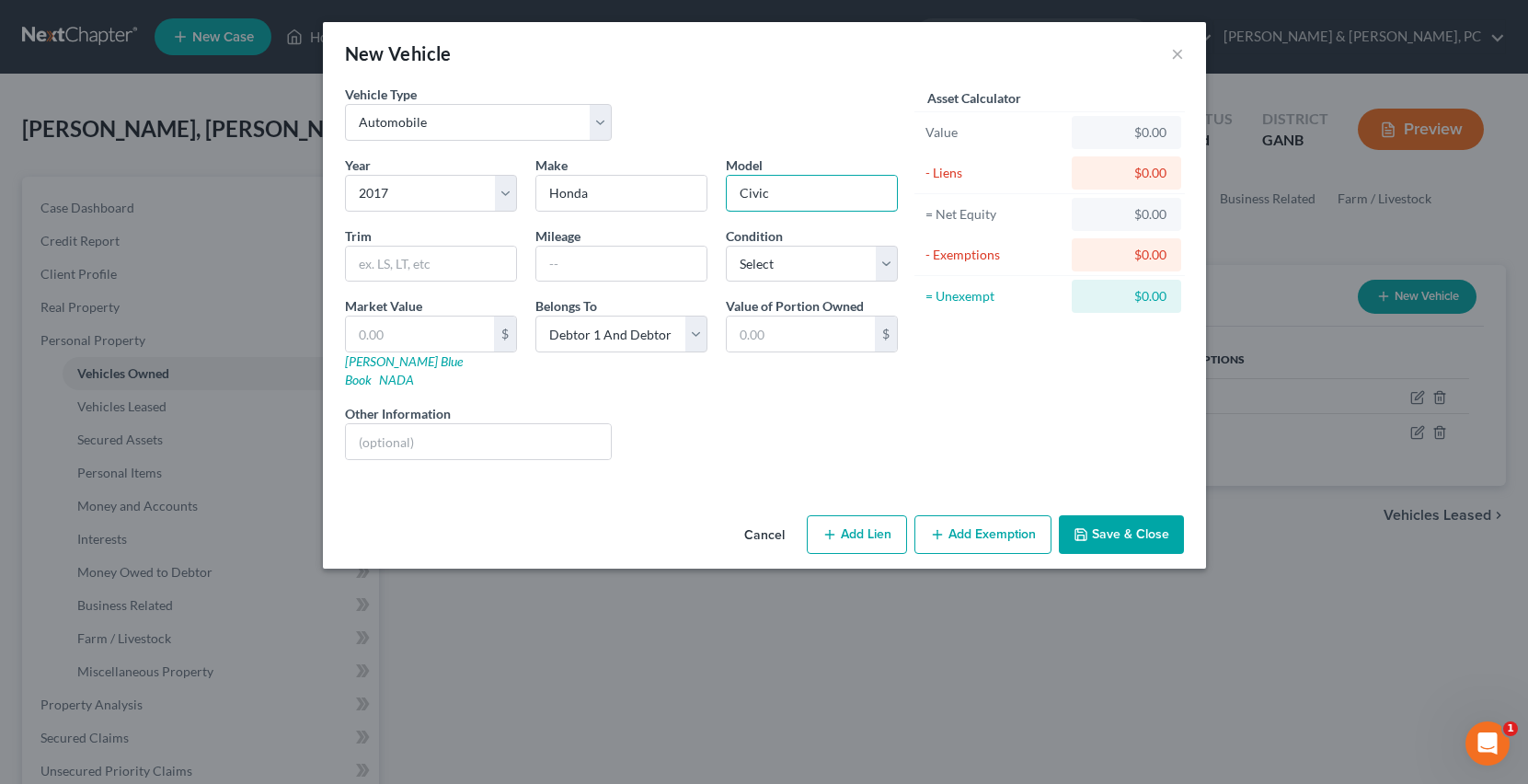
type input "Civic"
type input "LX"
type input "140000"
click at [801, 245] on select "Select Excellent Very Good Good Fair Poor" at bounding box center [811, 263] width 172 height 36
select select "2"
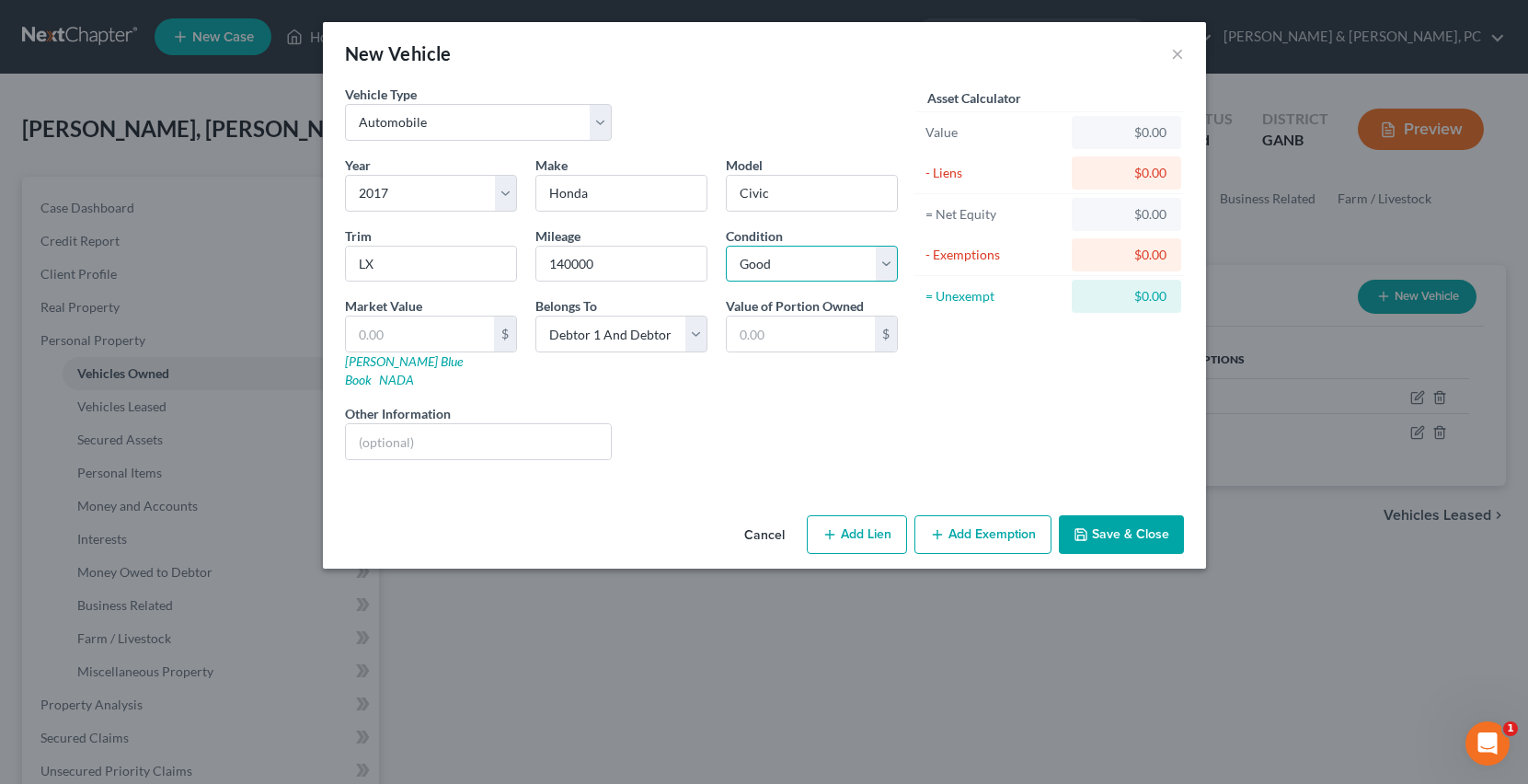
click at [725, 245] on select "Select Excellent Very Good Good Fair Poor" at bounding box center [811, 263] width 172 height 36
click at [403, 358] on link "[PERSON_NAME] Blue Book" at bounding box center [404, 370] width 118 height 34
click at [414, 371] on link "NADA" at bounding box center [396, 379] width 35 height 16
click at [764, 329] on input "text" at bounding box center [800, 333] width 148 height 35
type input "14,000"
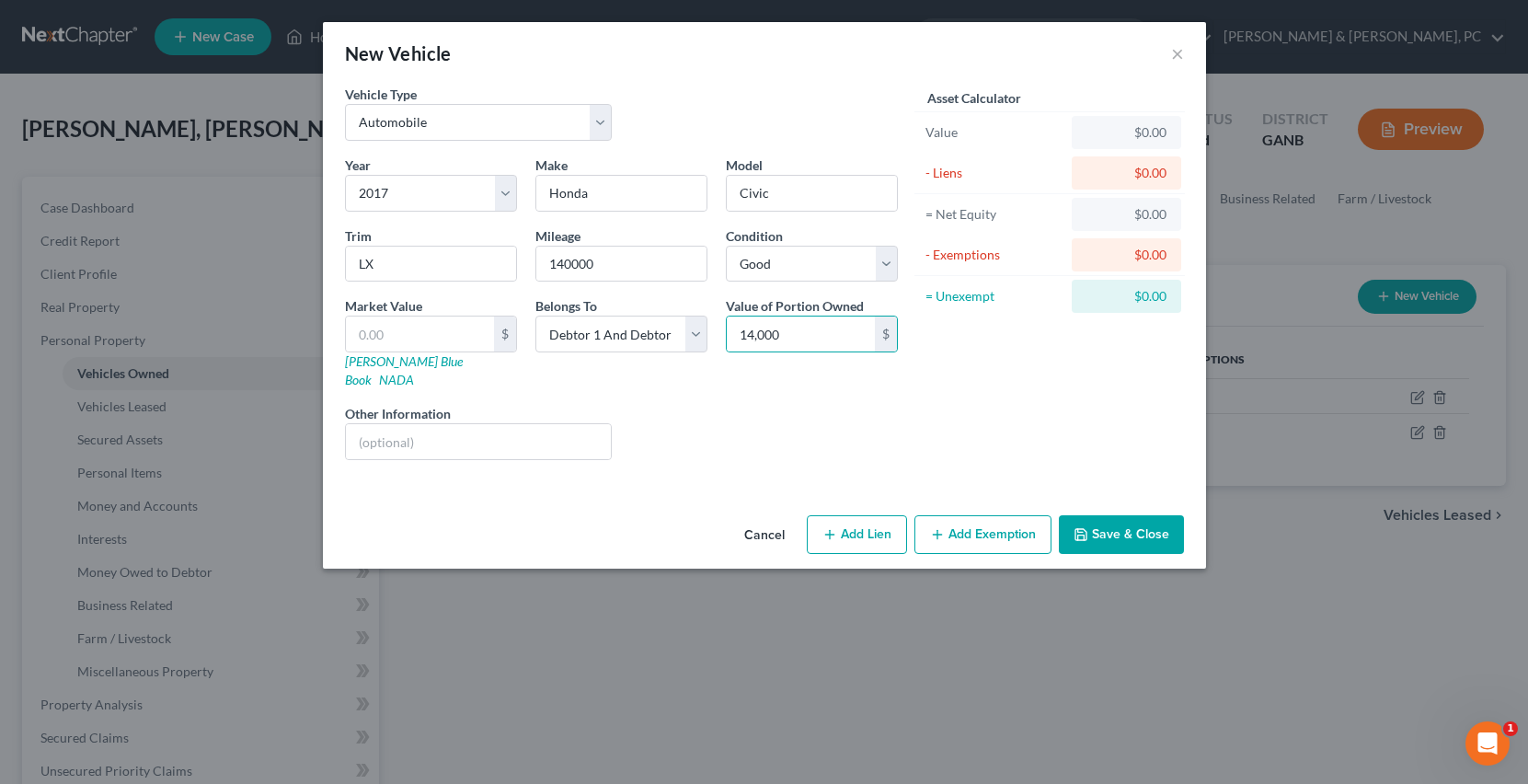
click at [1134, 515] on button "Save & Close" at bounding box center [1121, 534] width 125 height 38
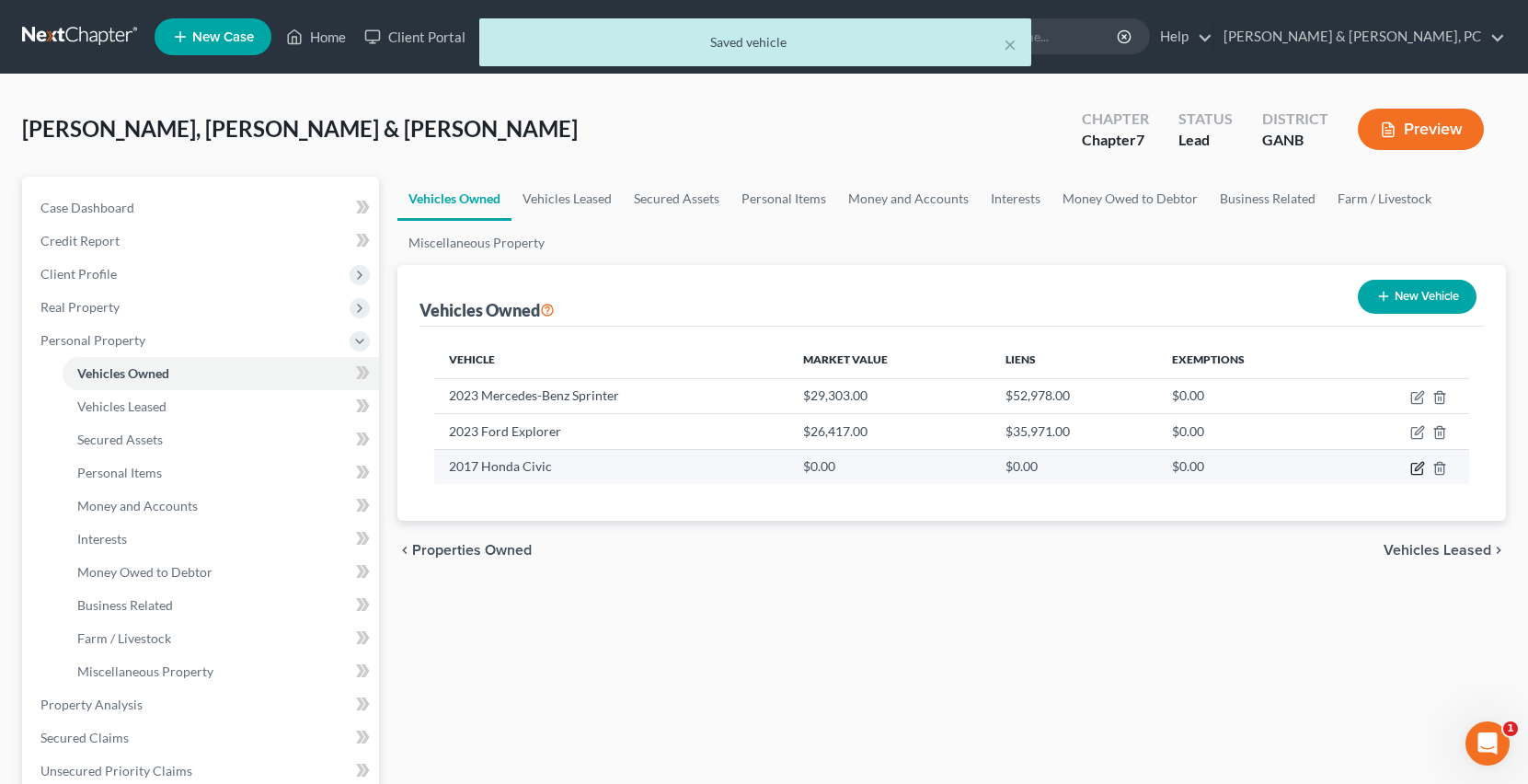
click at [1413, 466] on icon "button" at bounding box center [1418, 469] width 15 height 15
select select "0"
select select "9"
select select "2"
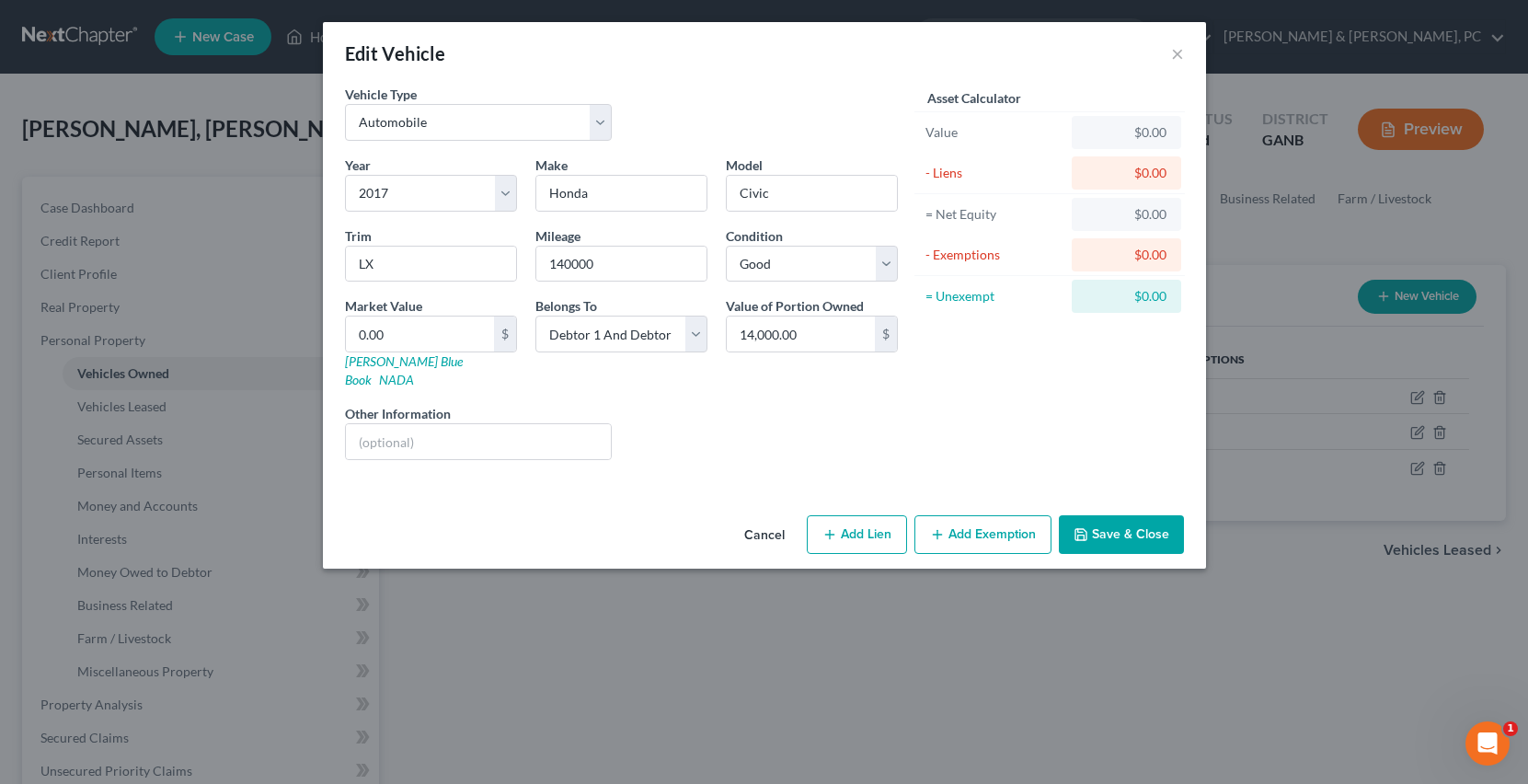
click at [1157, 515] on button "Save & Close" at bounding box center [1121, 534] width 125 height 38
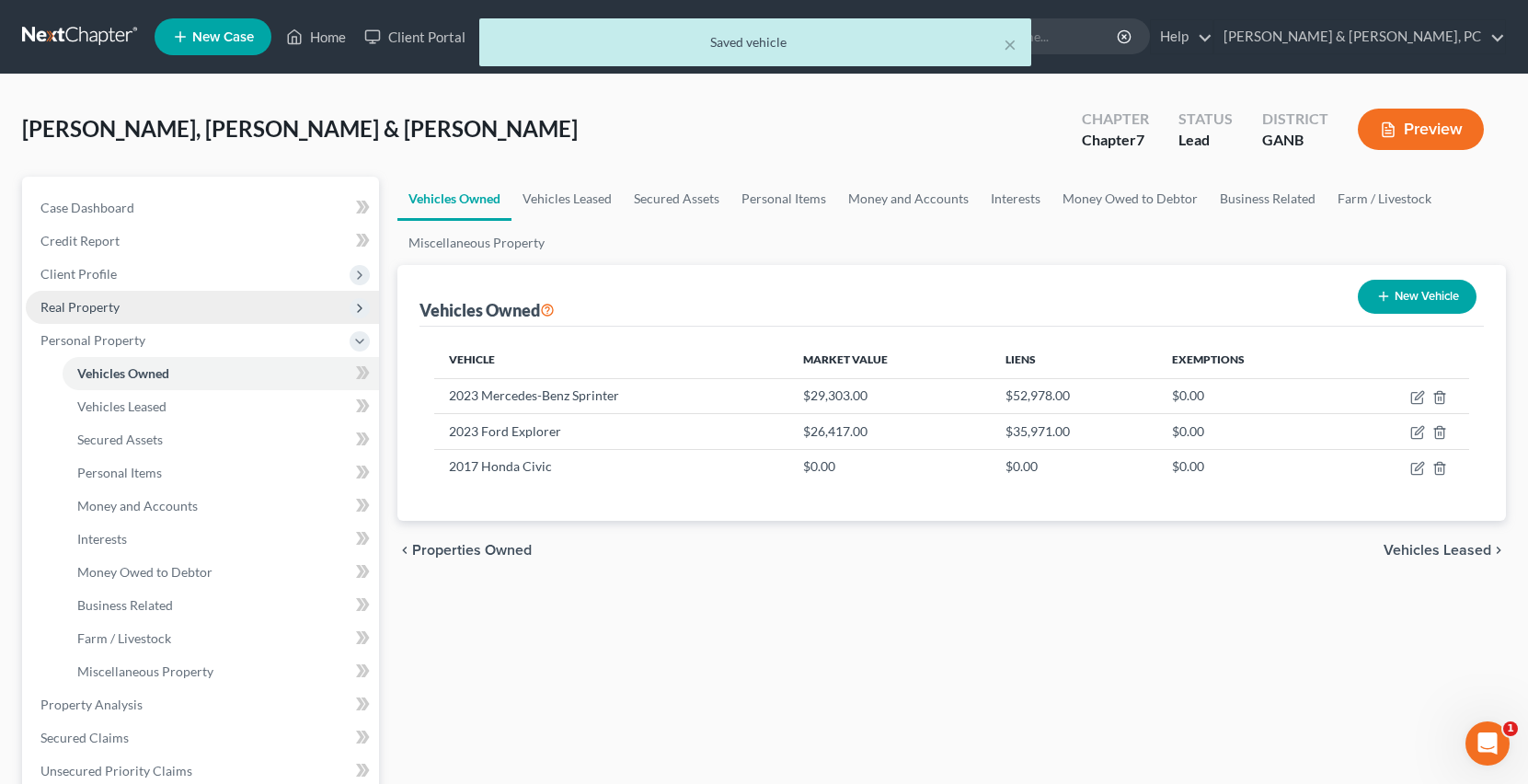
click at [127, 313] on span "Real Property" at bounding box center [203, 306] width 353 height 33
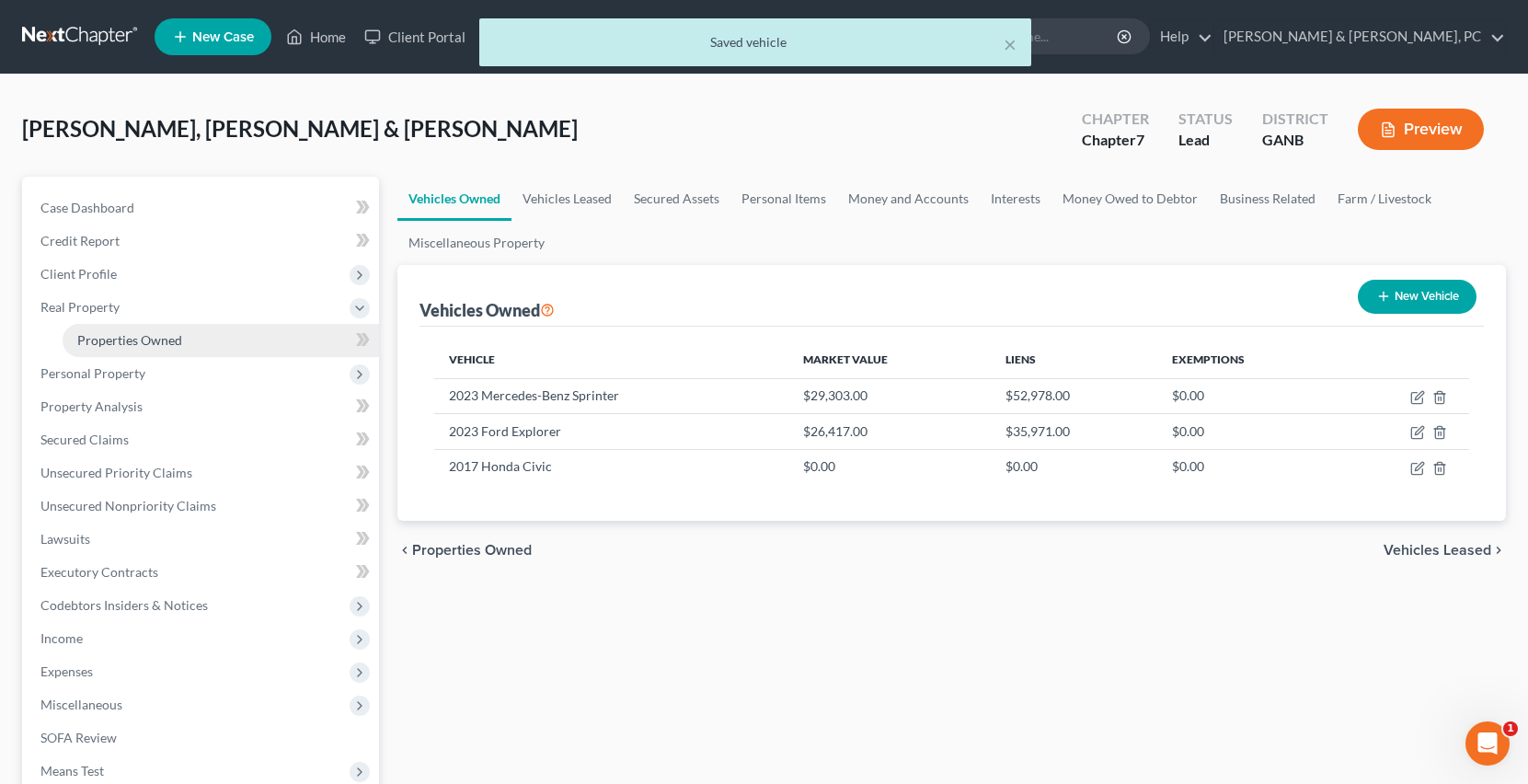
click at [130, 329] on link "Properties Owned" at bounding box center [220, 340] width 316 height 33
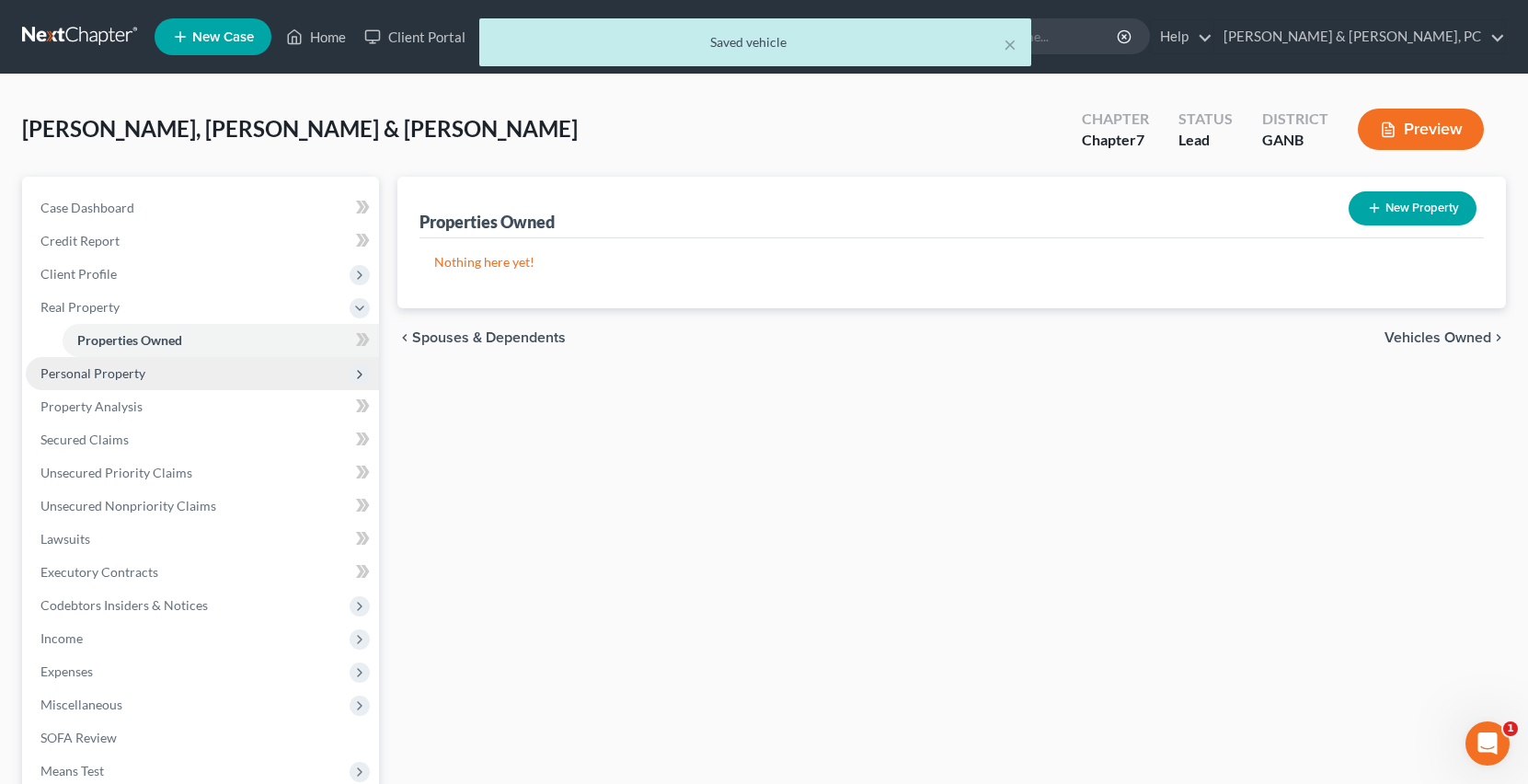
click at [137, 371] on span "Personal Property" at bounding box center [92, 372] width 105 height 16
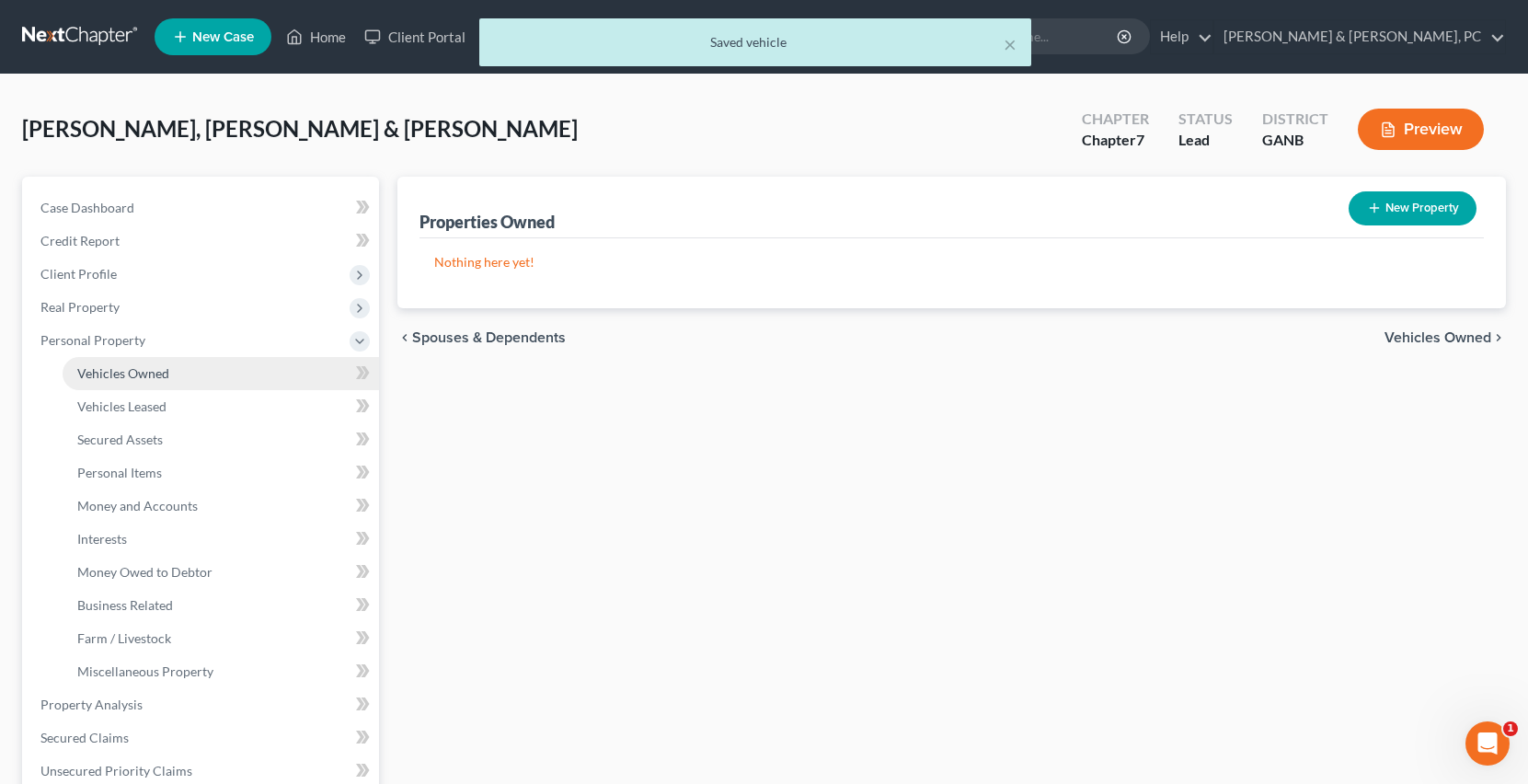
click at [141, 382] on link "Vehicles Owned" at bounding box center [220, 372] width 316 height 33
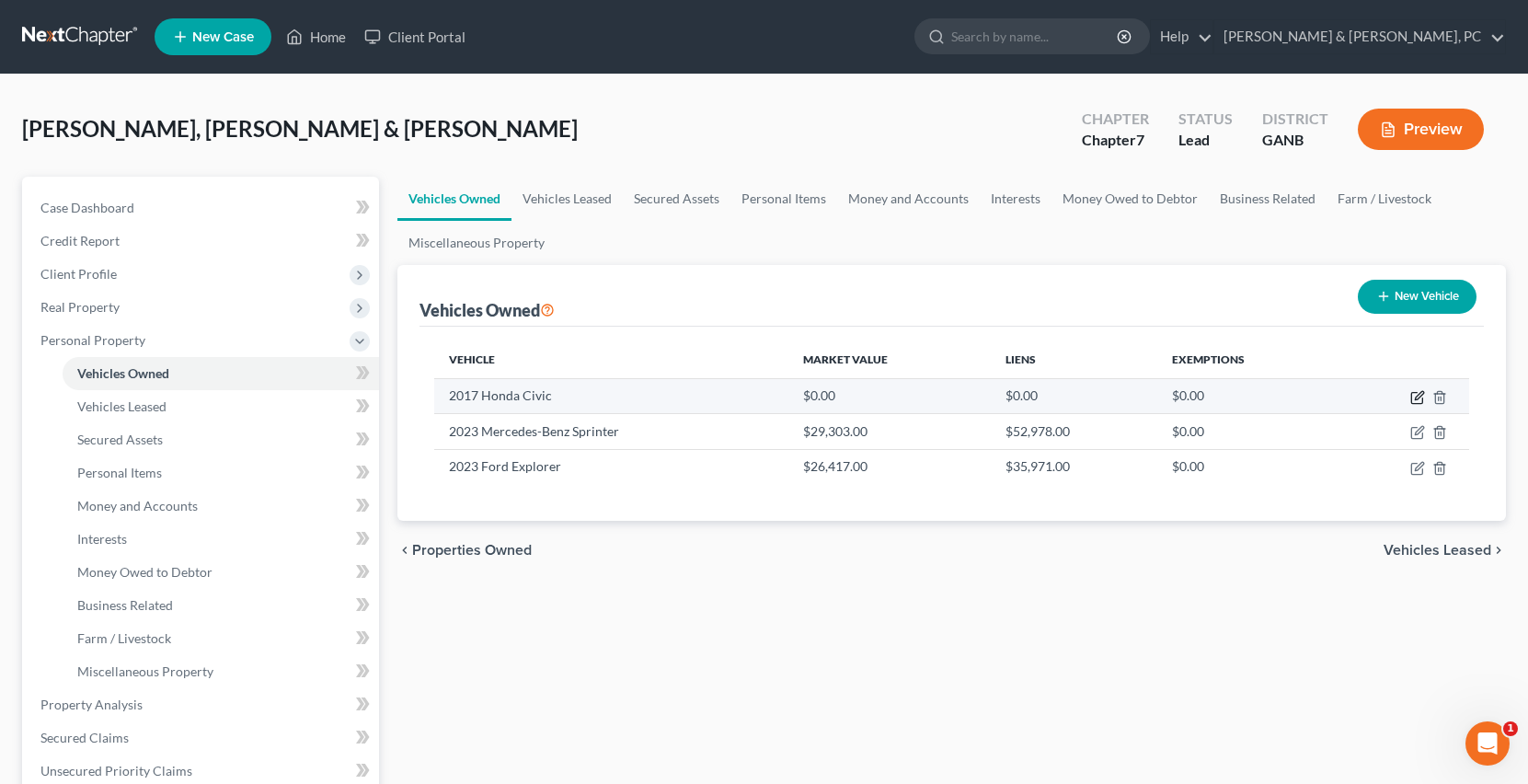
click at [1413, 395] on icon "button" at bounding box center [1418, 398] width 15 height 15
select select "0"
select select "9"
select select "2"
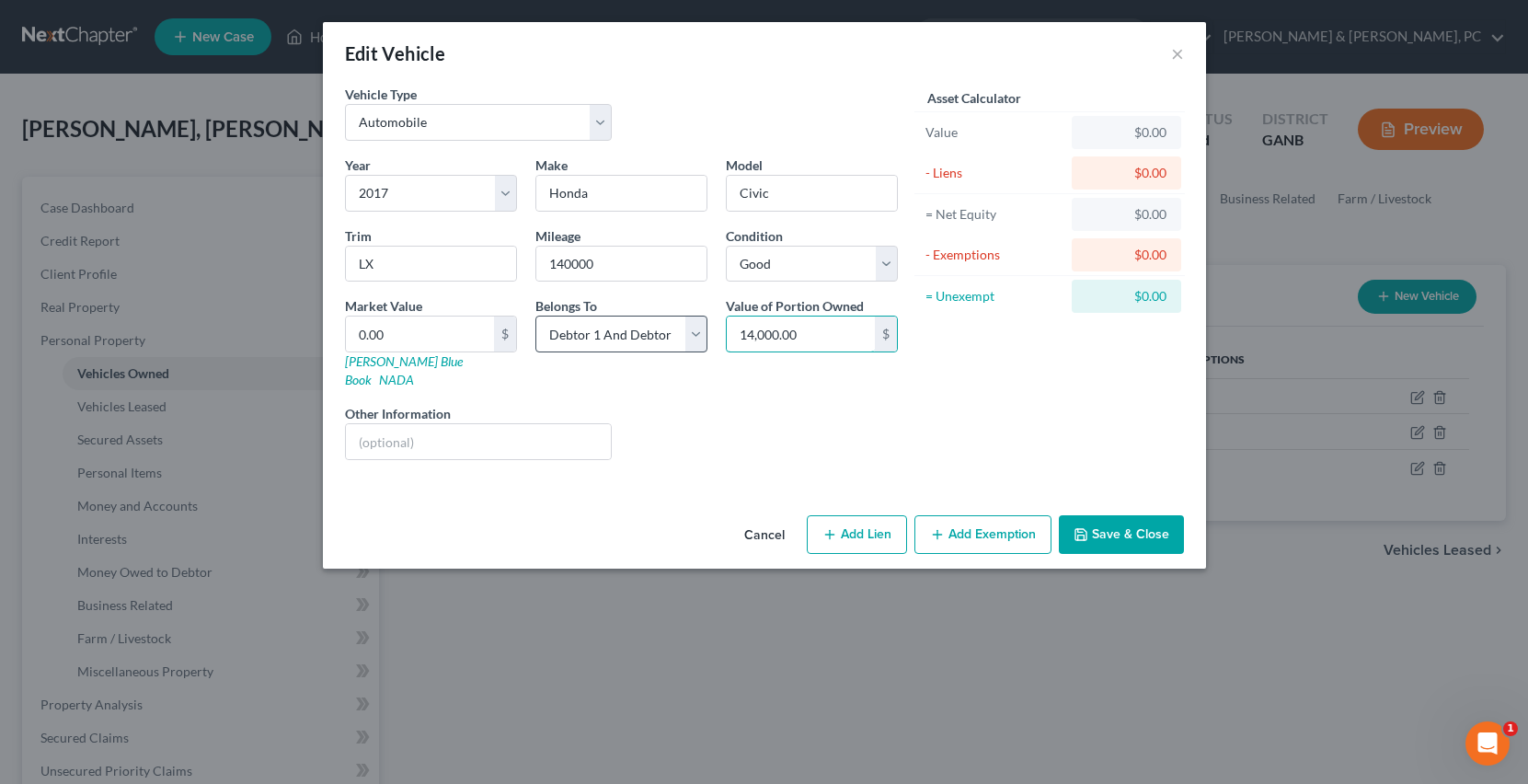
drag, startPoint x: 855, startPoint y: 339, endPoint x: 697, endPoint y: 339, distance: 158.0
click at [697, 339] on div "Year Select 2026 2025 2024 2023 2022 2021 2020 2019 2018 2017 2016 2015 2014 20…" at bounding box center [622, 315] width 571 height 319
drag, startPoint x: 813, startPoint y: 336, endPoint x: 722, endPoint y: 339, distance: 91.0
click at [722, 339] on div "Value of Portion Owned 14,000.00 $" at bounding box center [812, 343] width 190 height 93
drag, startPoint x: 386, startPoint y: 330, endPoint x: 326, endPoint y: 330, distance: 60.0
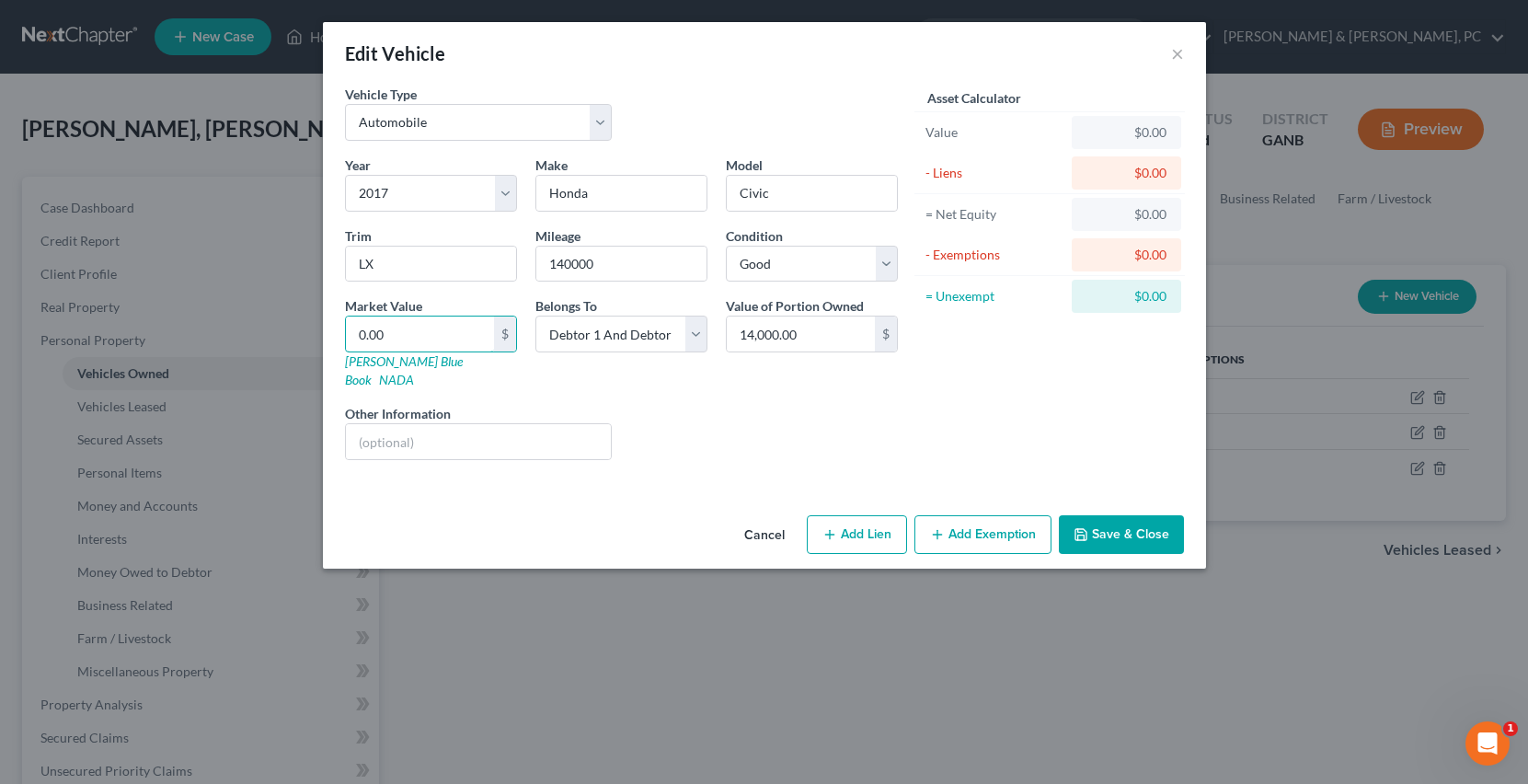
click at [326, 330] on div "Vehicle Type Select Automobile Truck Trailer Watercraft Aircraft Motor Home Atv…" at bounding box center [764, 296] width 883 height 423
click at [402, 333] on input "0.00" at bounding box center [419, 333] width 148 height 35
paste input "14,00"
type input "14,000.00"
click at [946, 515] on button "Add Exemption" at bounding box center [982, 534] width 137 height 38
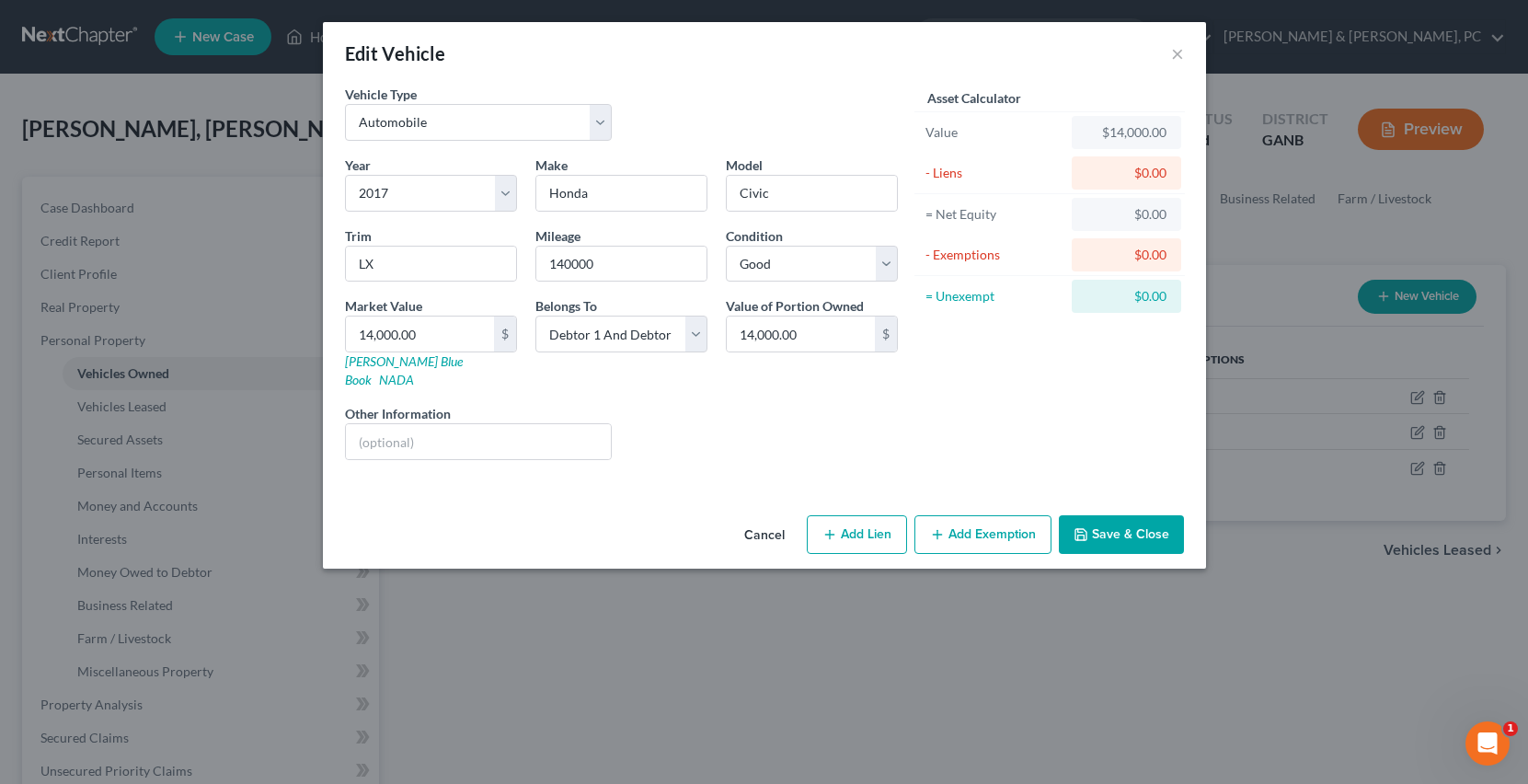
select select "2"
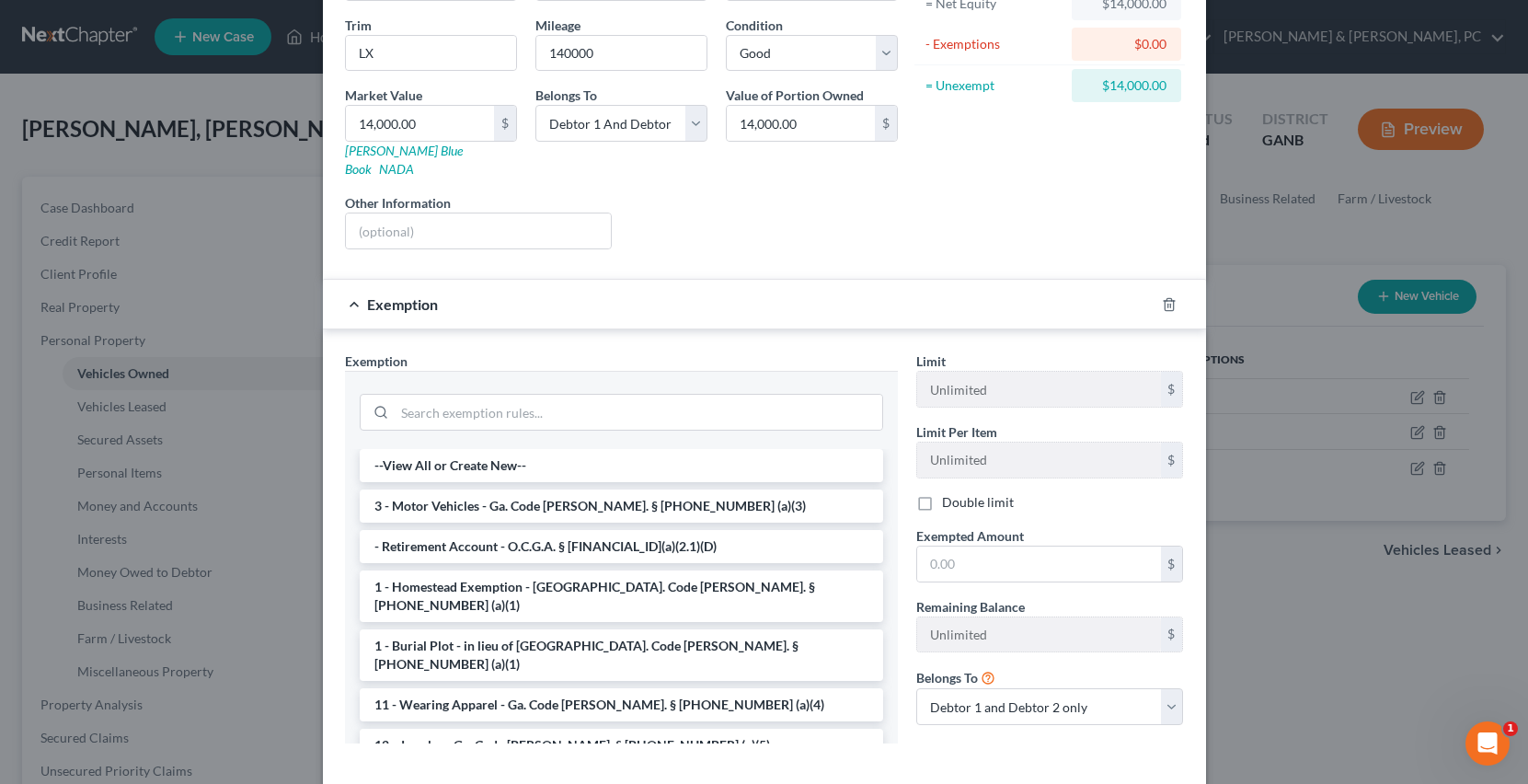
scroll to position [282, 0]
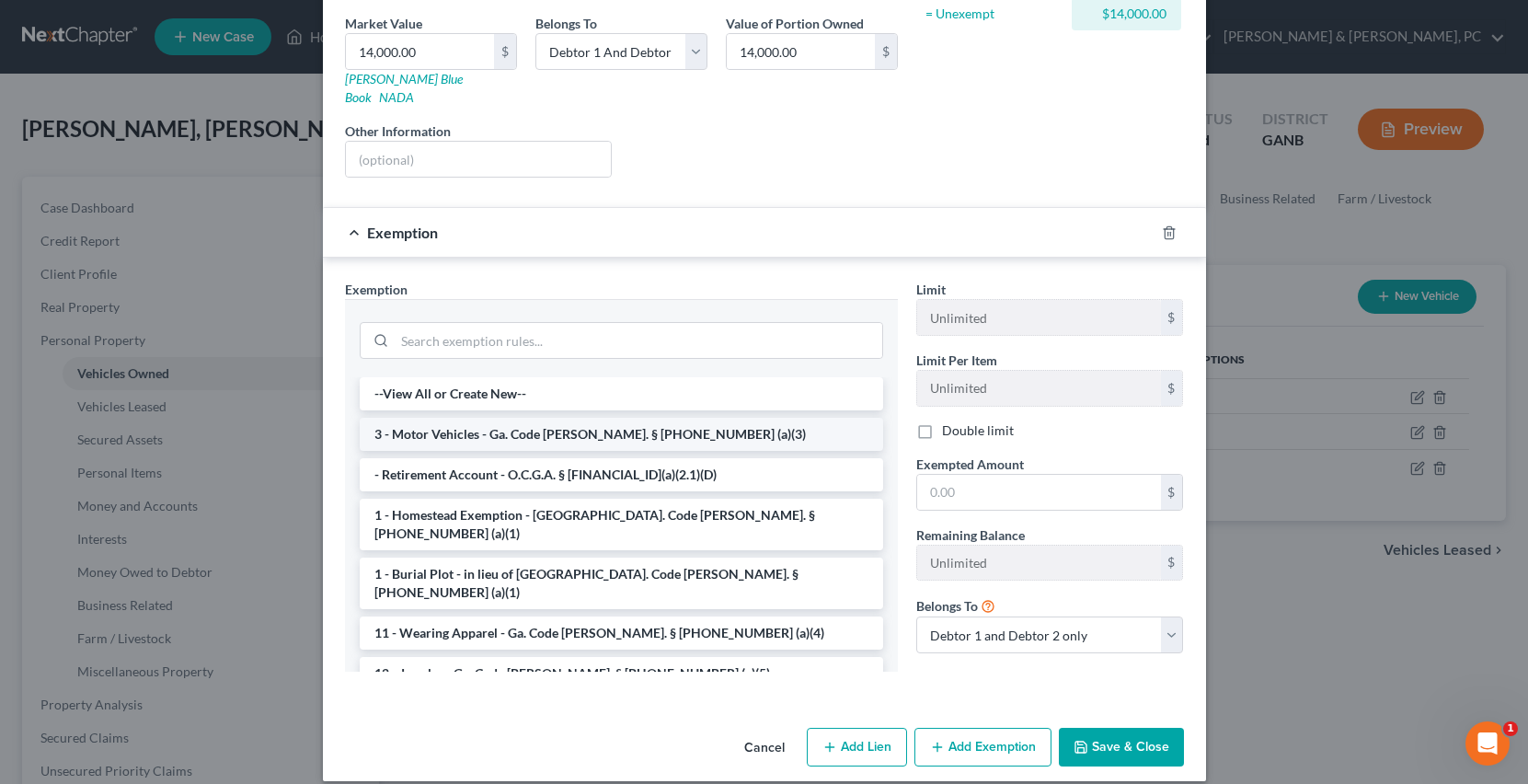
click at [488, 417] on li "3 - Motor Vehicles - Ga. Code [PERSON_NAME]. § [PHONE_NUMBER] (a)(3)" at bounding box center [621, 433] width 524 height 33
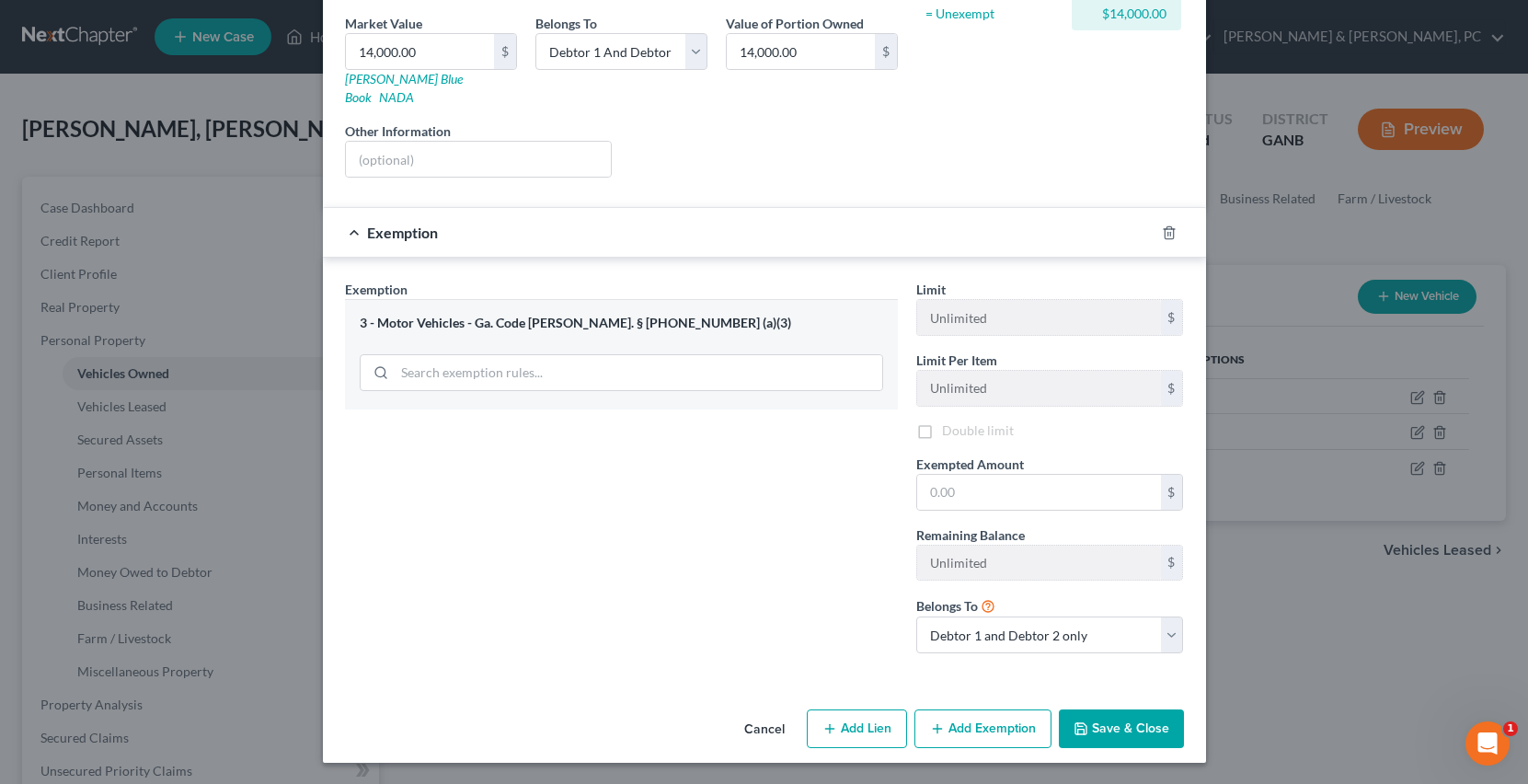
scroll to position [267, 0]
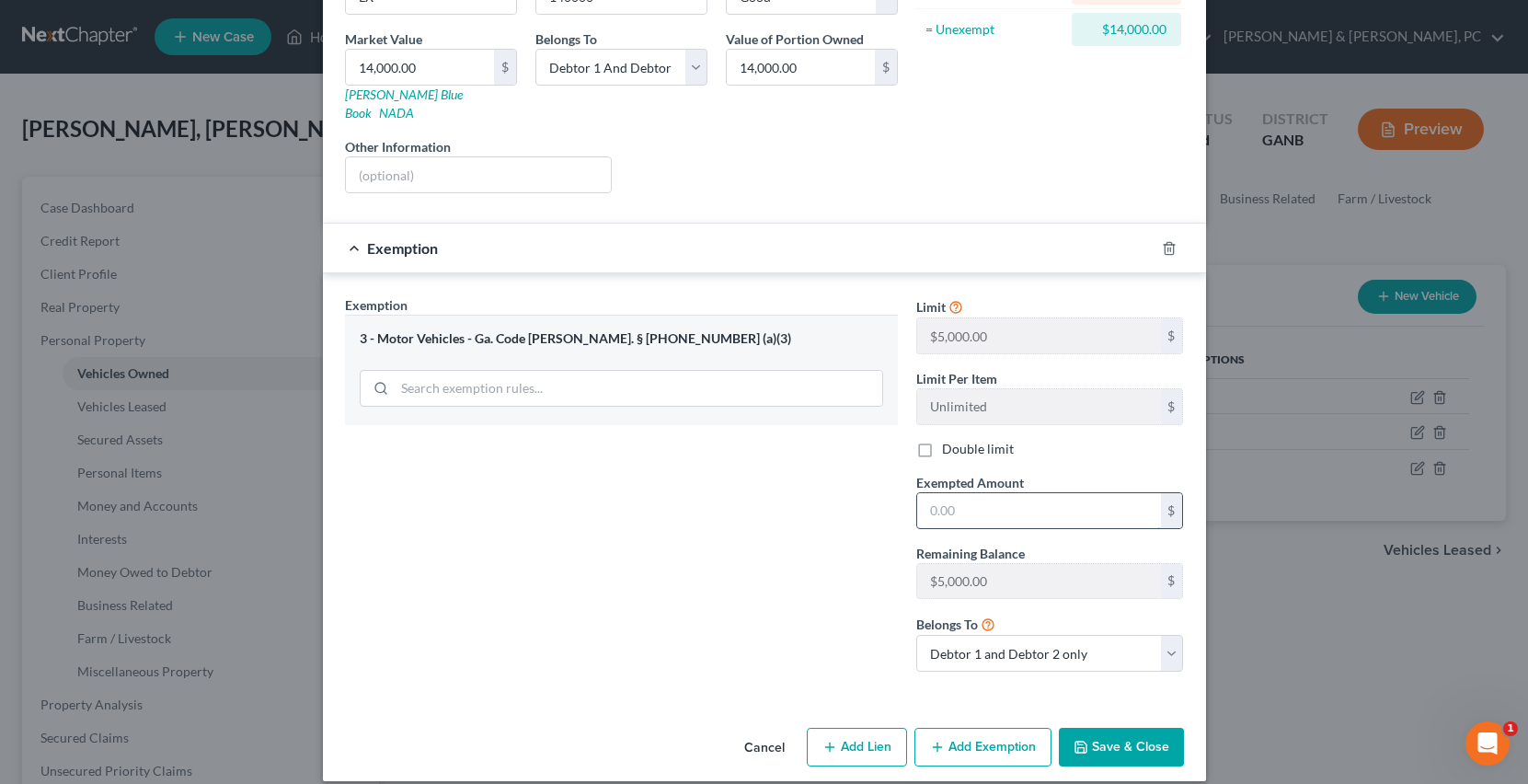
click at [995, 493] on input "text" at bounding box center [1038, 510] width 244 height 35
type input "5,000"
click at [1098, 635] on select "Debtor 1 only Debtor 2 only Debtor 1 and Debtor 2 only" at bounding box center [1049, 652] width 268 height 36
select select "0"
click at [916, 635] on select "Debtor 1 only Debtor 2 only Debtor 1 and Debtor 2 only" at bounding box center [1049, 652] width 268 height 36
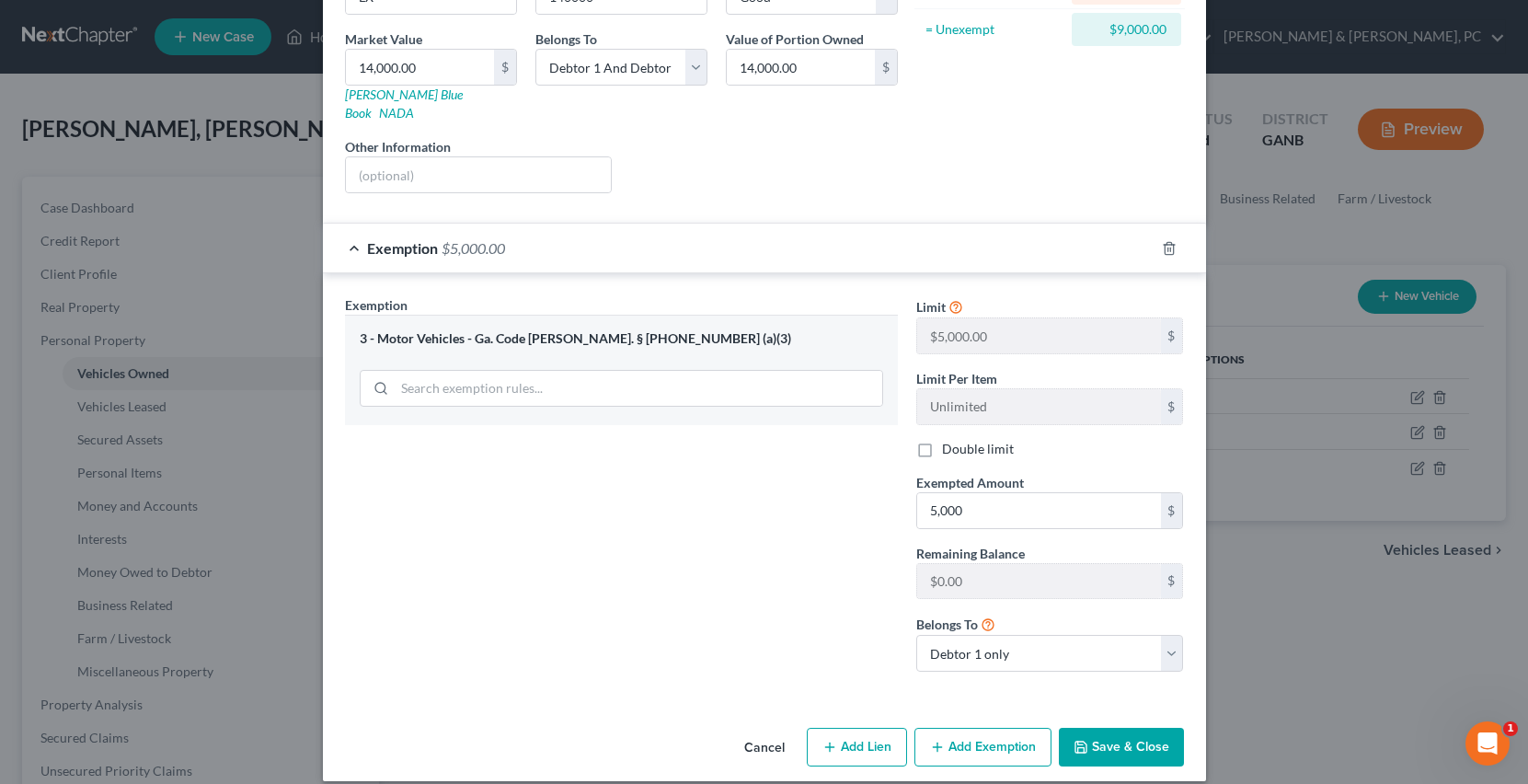
click at [1124, 735] on button "Save & Close" at bounding box center [1121, 746] width 125 height 38
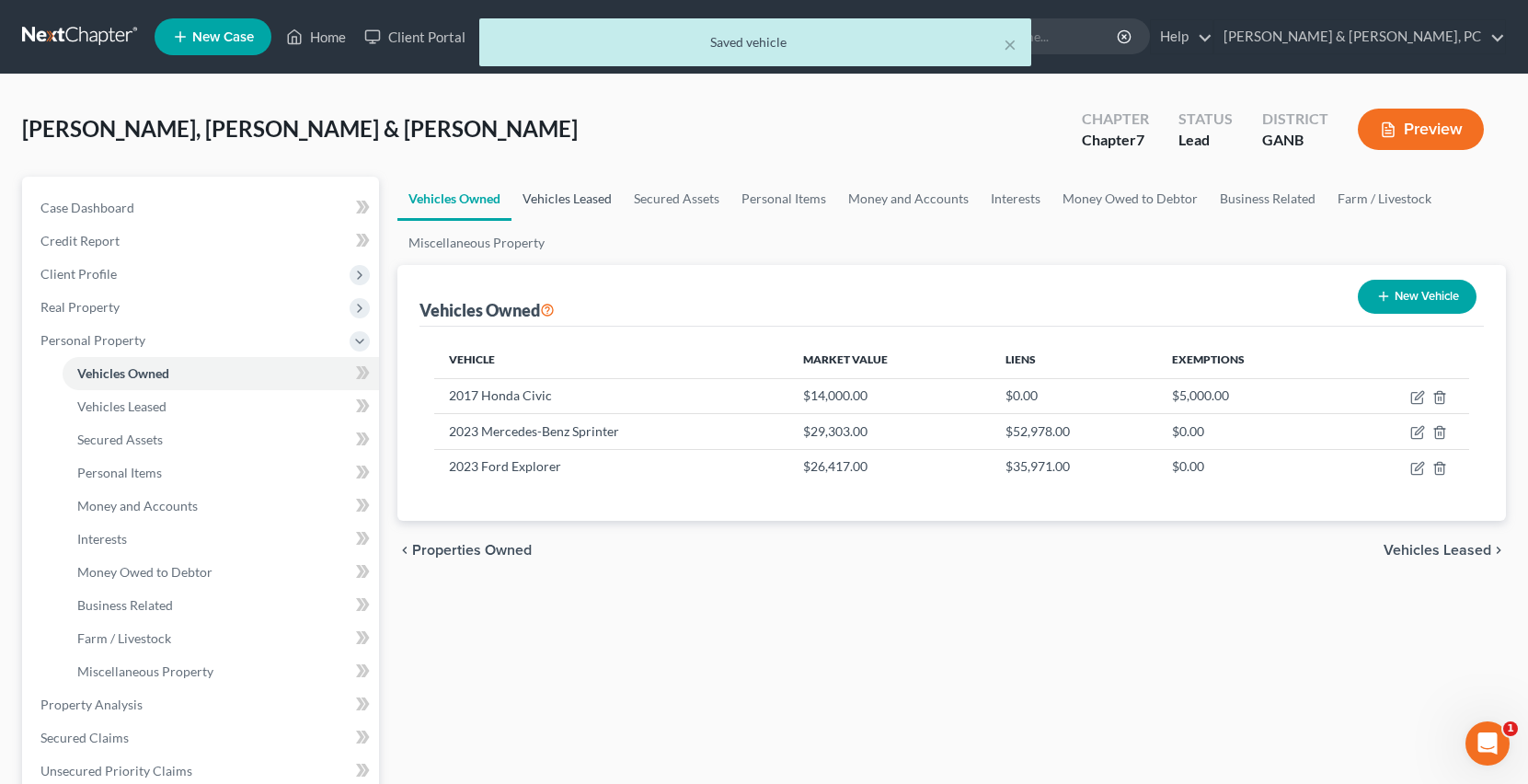
click at [575, 203] on link "Vehicles Leased" at bounding box center [567, 198] width 111 height 44
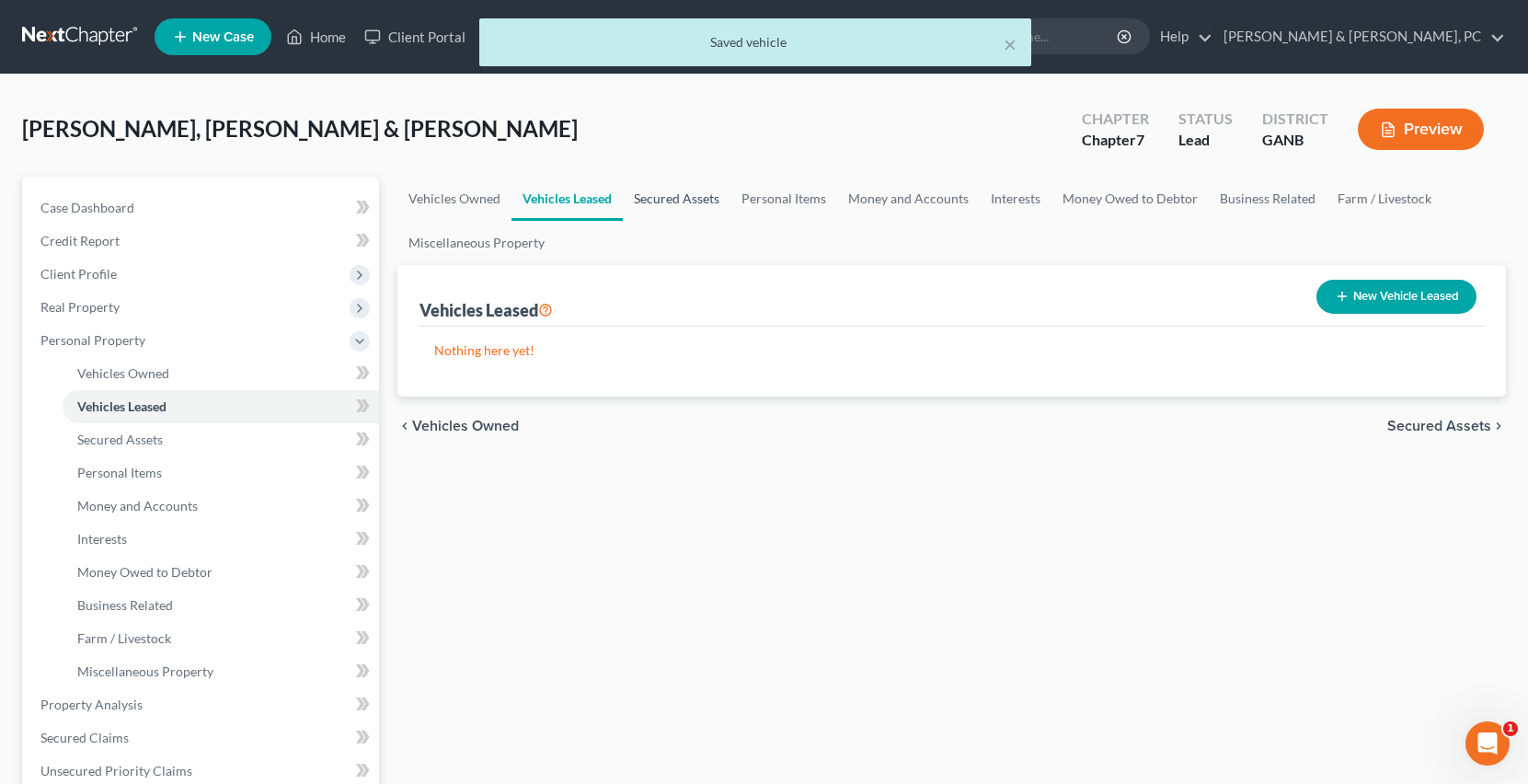
click at [678, 198] on link "Secured Assets" at bounding box center [676, 198] width 107 height 44
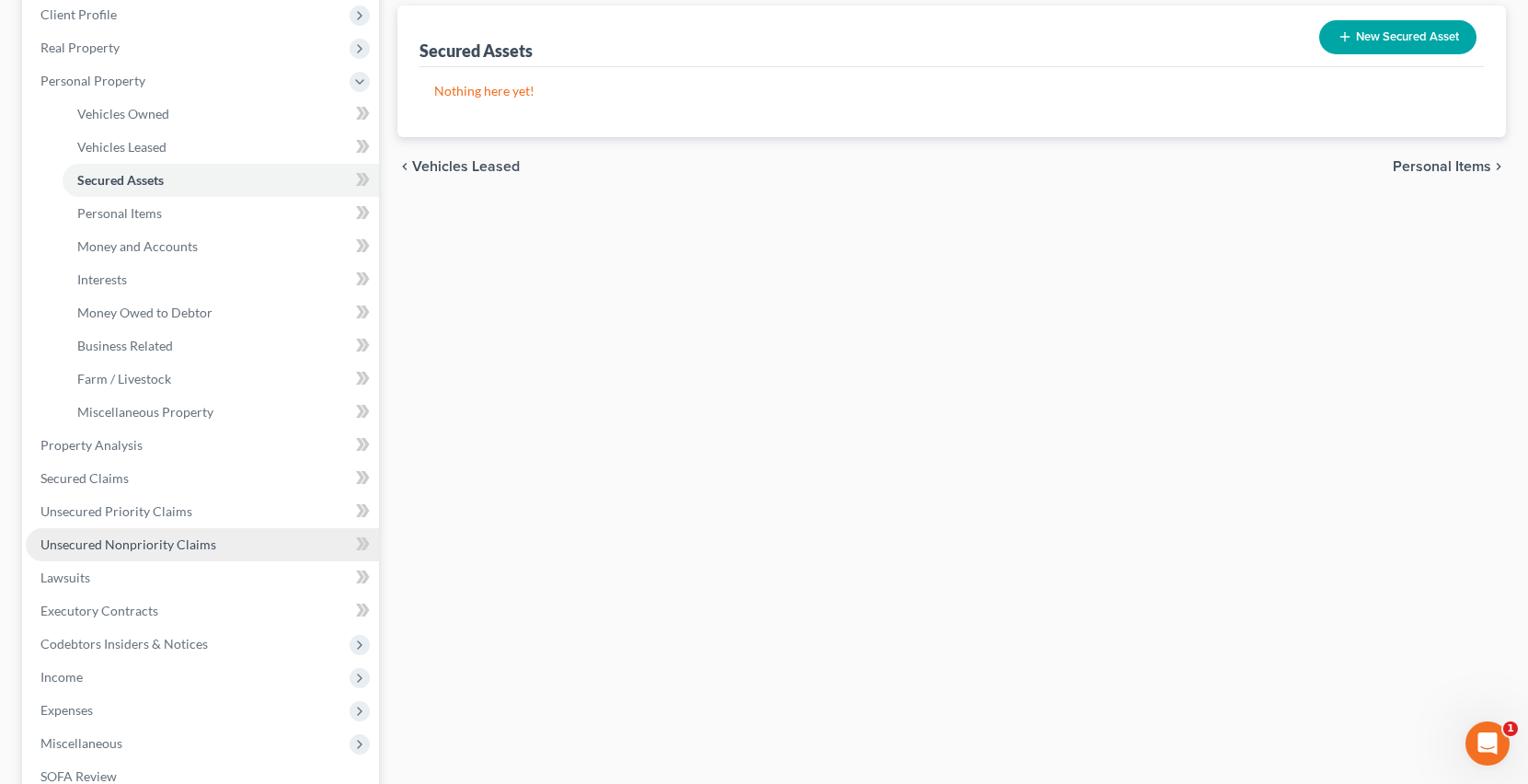
click at [194, 537] on span "Unsecured Nonpriority Claims" at bounding box center [128, 543] width 175 height 16
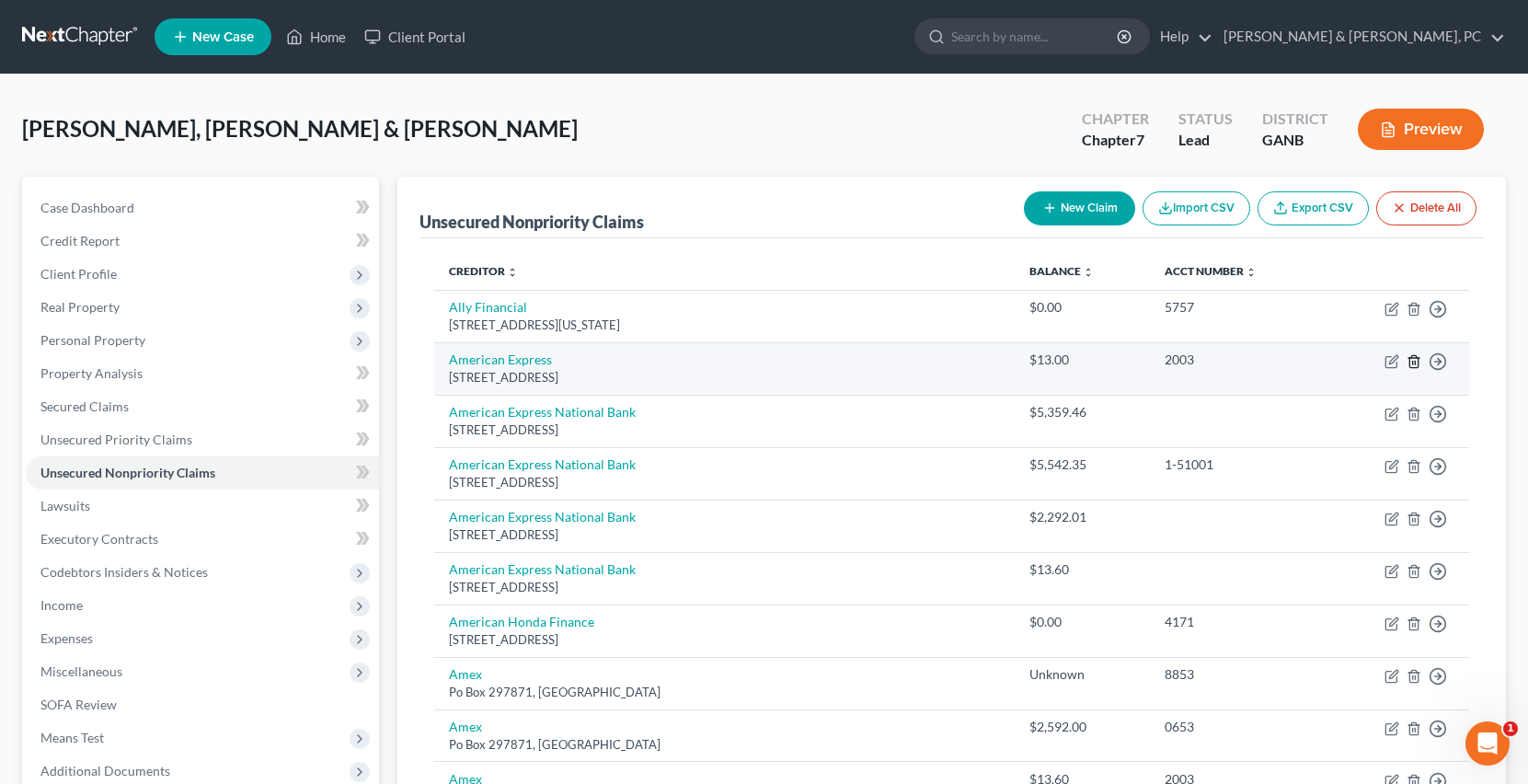
click at [1411, 358] on icon "button" at bounding box center [1414, 361] width 15 height 15
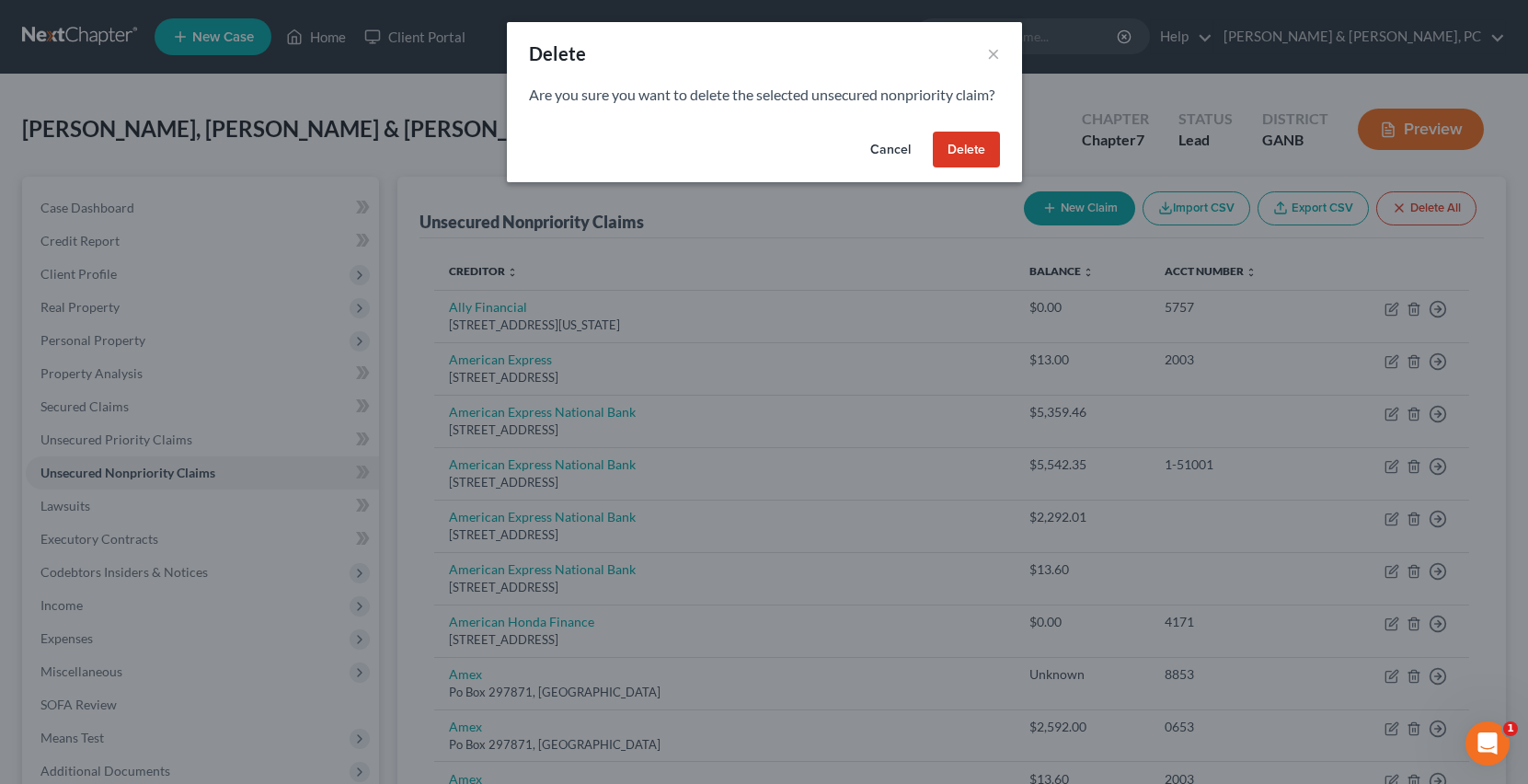
click at [961, 168] on button "Delete" at bounding box center [966, 149] width 67 height 36
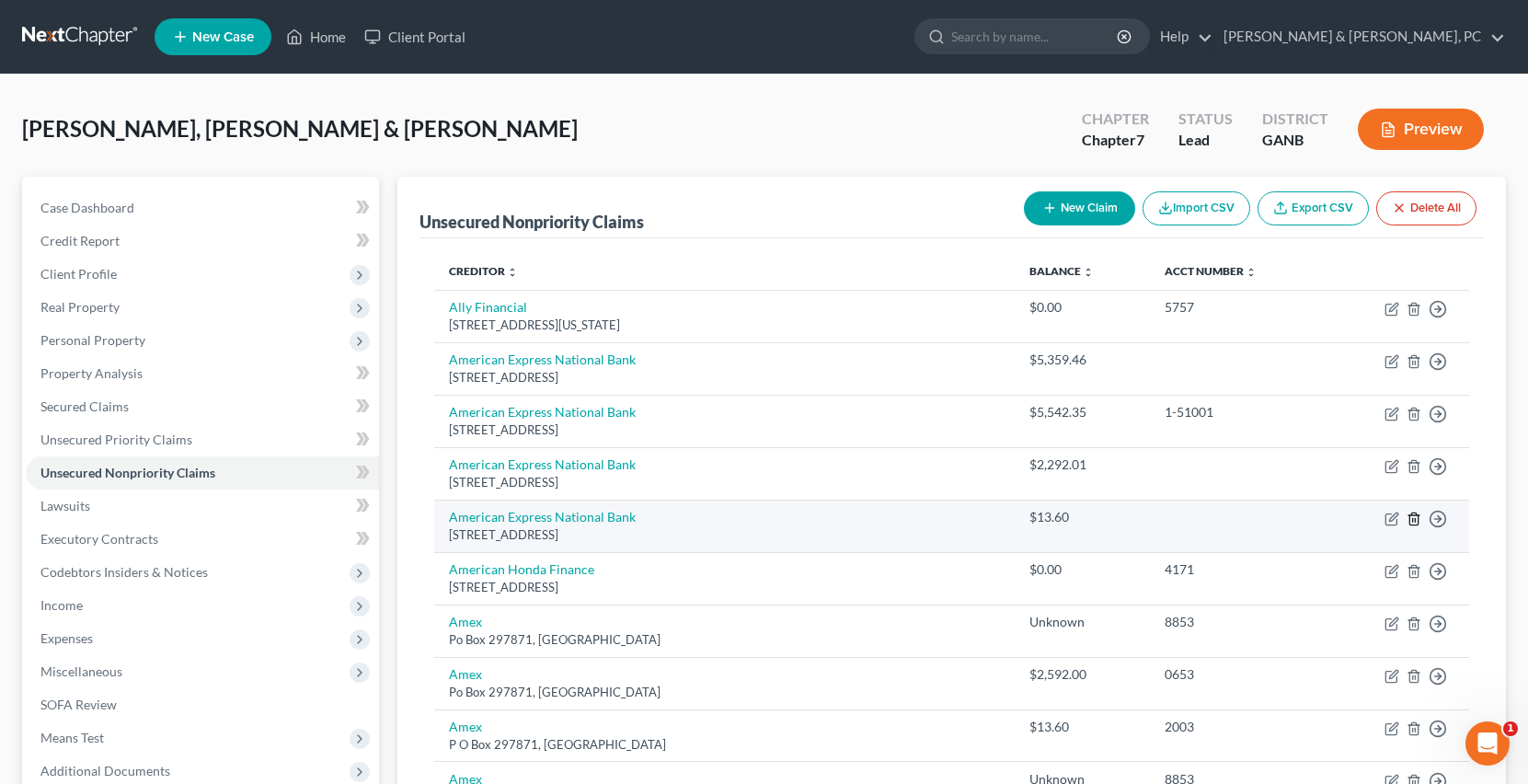
click at [1410, 516] on icon "button" at bounding box center [1414, 519] width 15 height 15
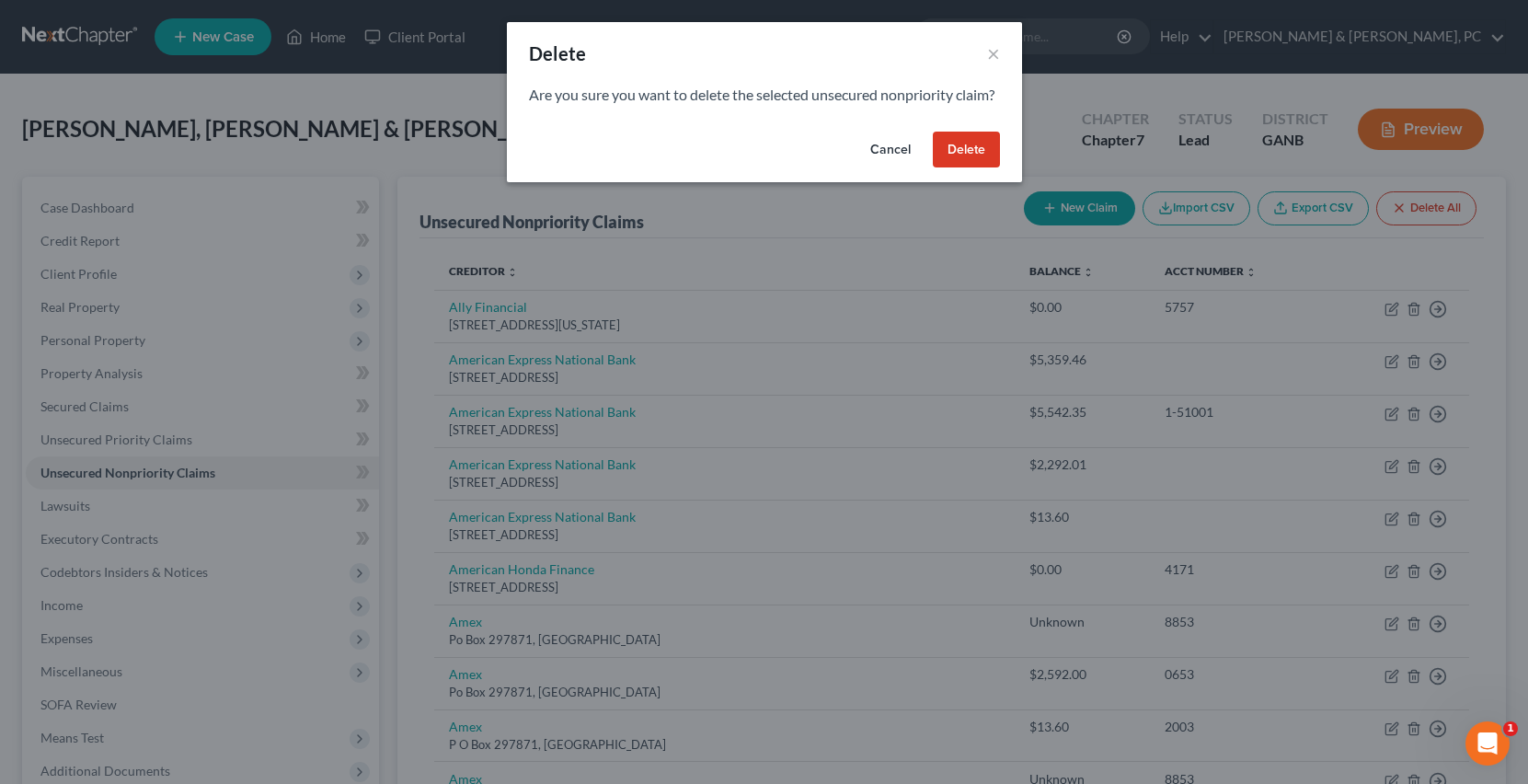
click at [956, 168] on button "Delete" at bounding box center [966, 149] width 67 height 36
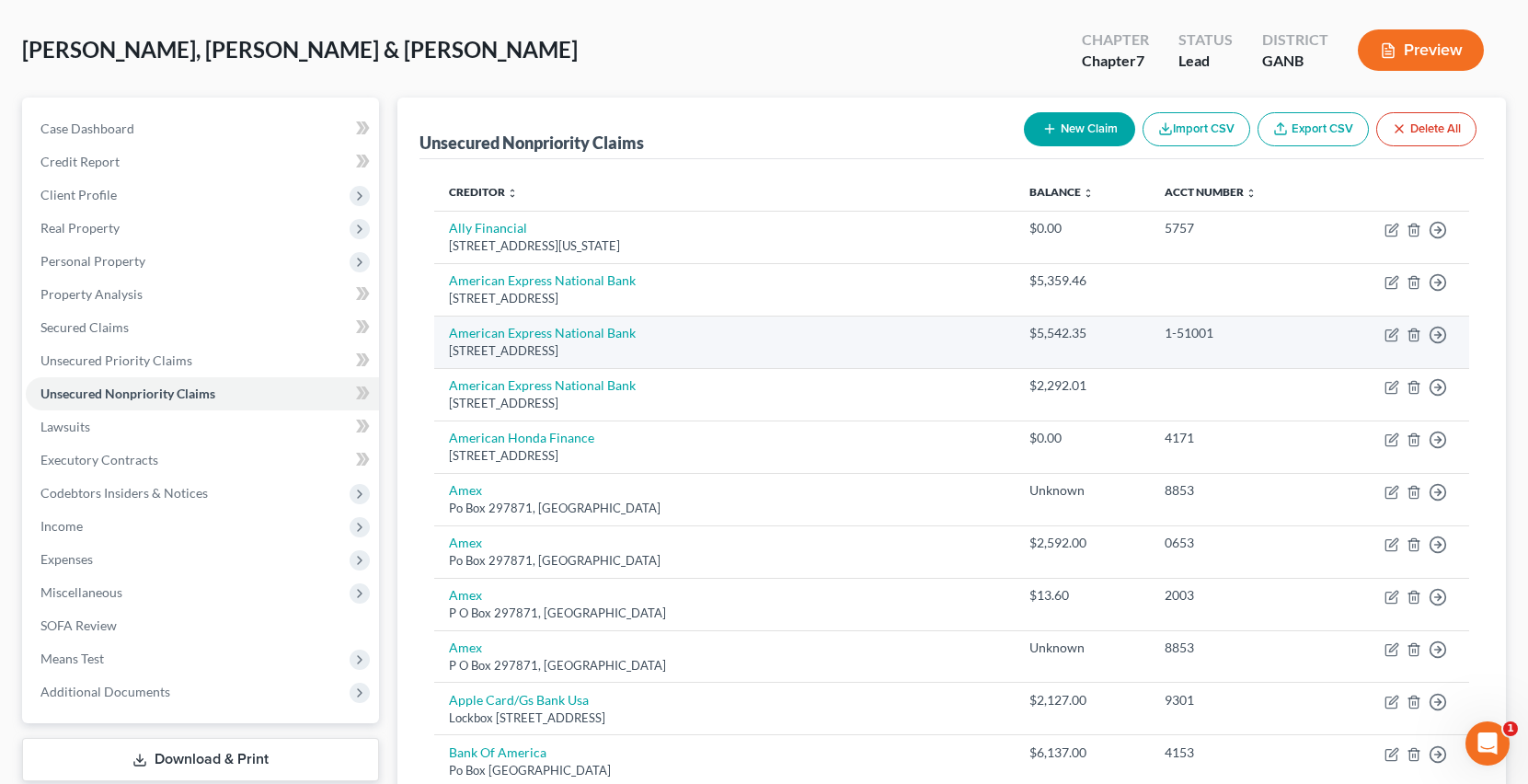
scroll to position [98, 0]
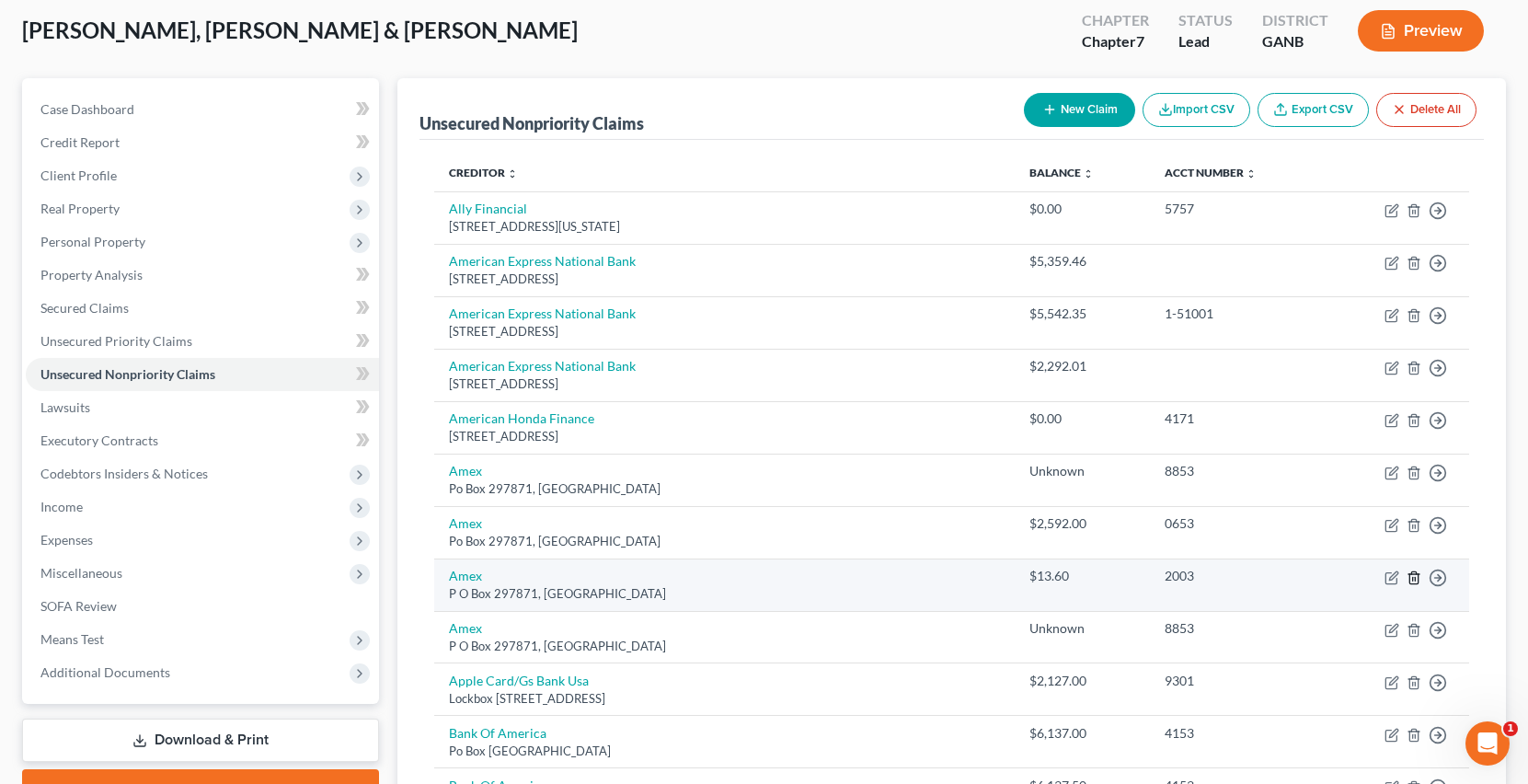
click at [1412, 580] on line "button" at bounding box center [1412, 579] width 0 height 4
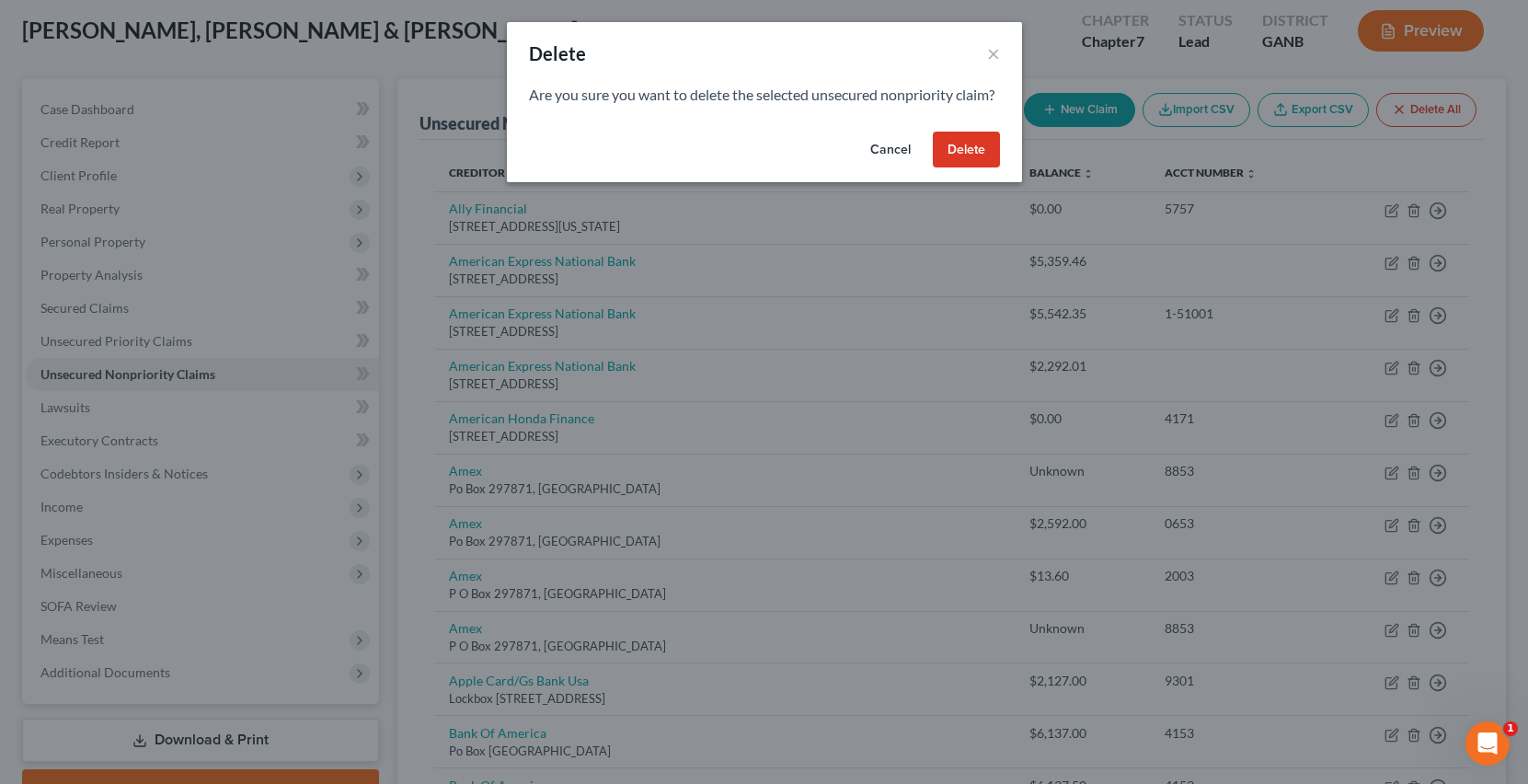
click at [960, 168] on button "Delete" at bounding box center [966, 149] width 67 height 36
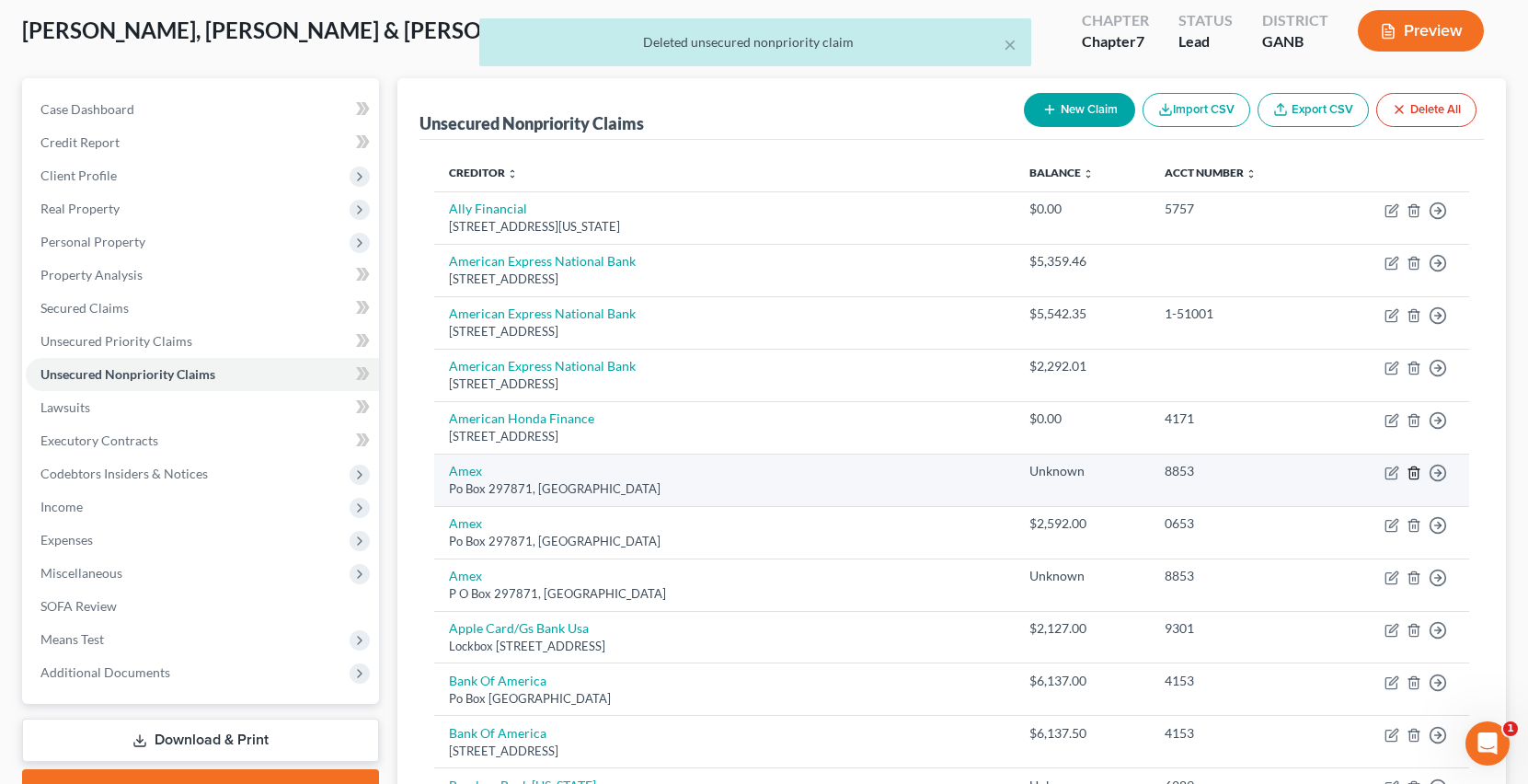
click at [1412, 469] on icon "button" at bounding box center [1414, 473] width 15 height 15
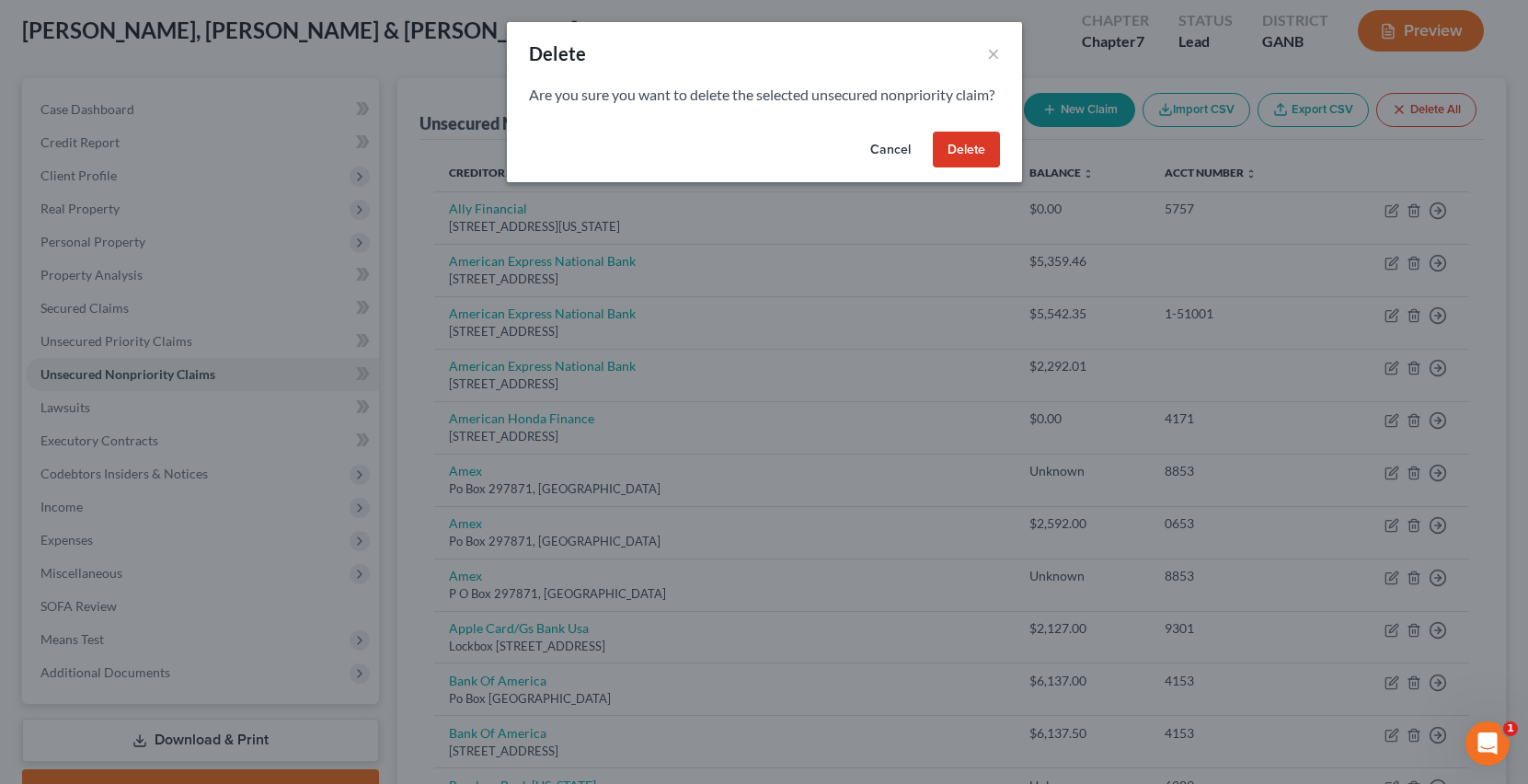
click at [958, 168] on button "Delete" at bounding box center [966, 149] width 67 height 36
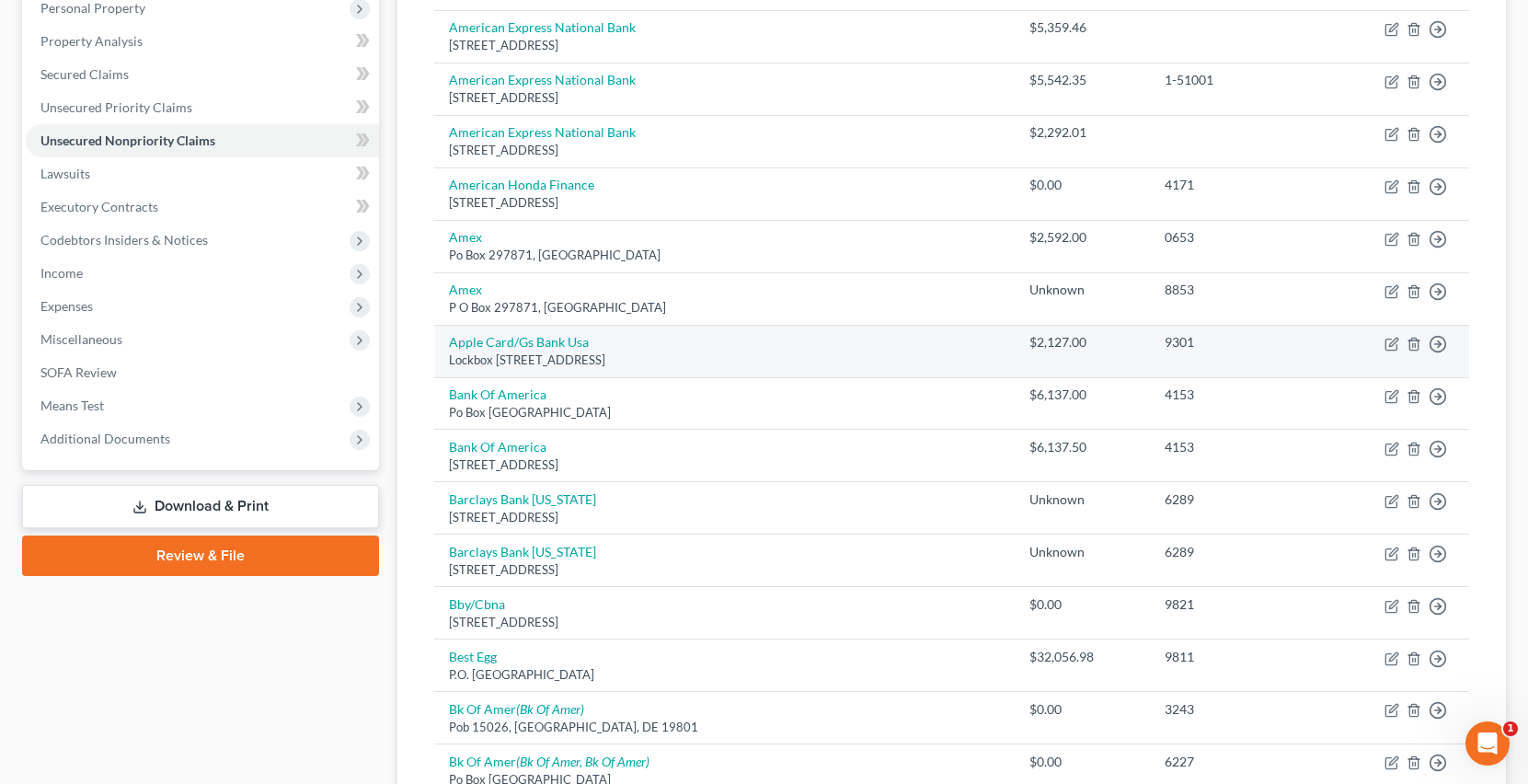
scroll to position [342, 0]
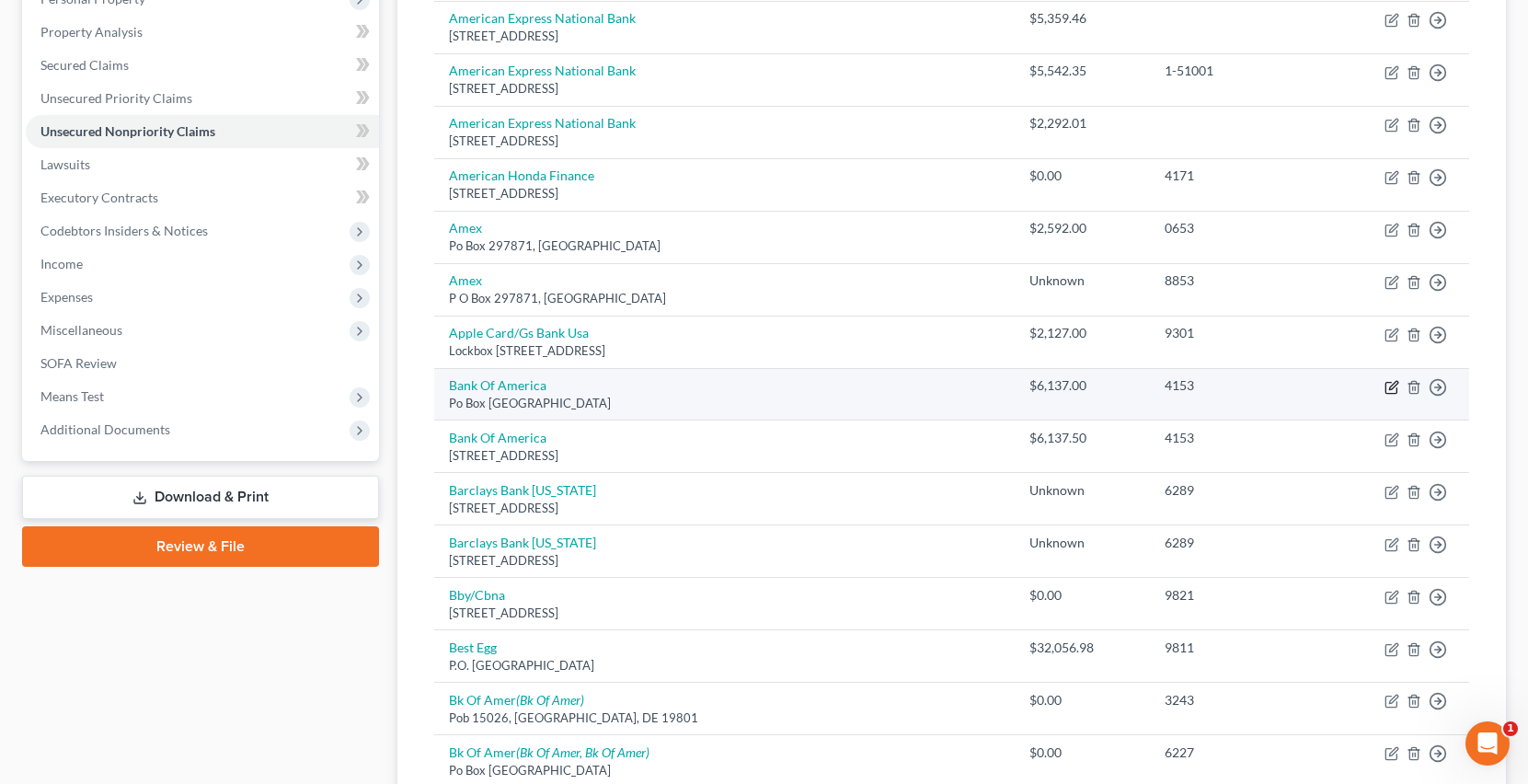
click at [1391, 382] on icon "button" at bounding box center [1391, 387] width 11 height 11
select select "45"
select select "2"
select select "0"
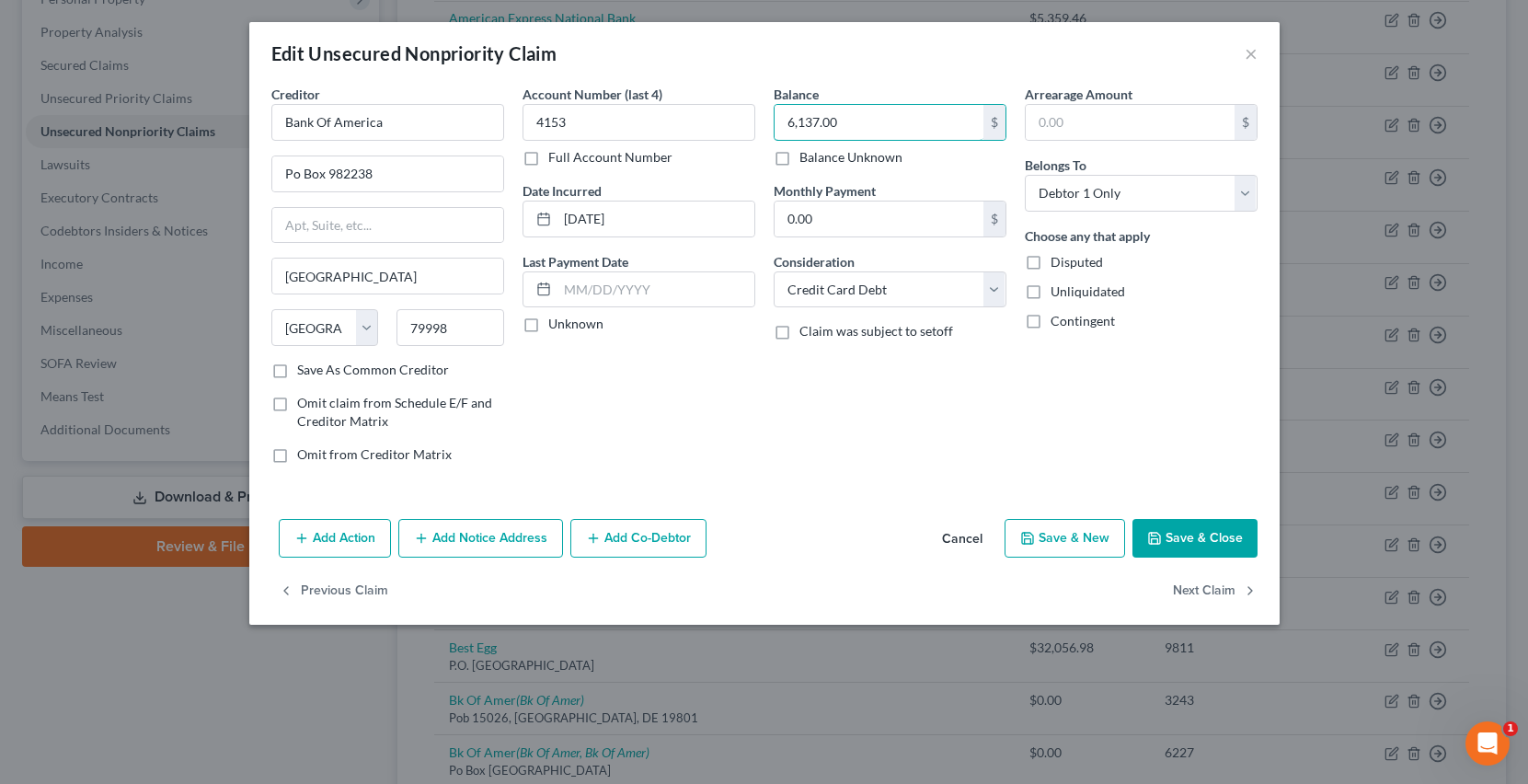
drag, startPoint x: 906, startPoint y: 132, endPoint x: 766, endPoint y: 124, distance: 140.2
click at [766, 124] on div "Balance 6,137.00 $ Balance Unknown Balance Undetermined 6,137.00 $ Balance Unkn…" at bounding box center [890, 282] width 251 height 394
type input "0"
click at [1171, 544] on button "Save & Close" at bounding box center [1195, 538] width 125 height 38
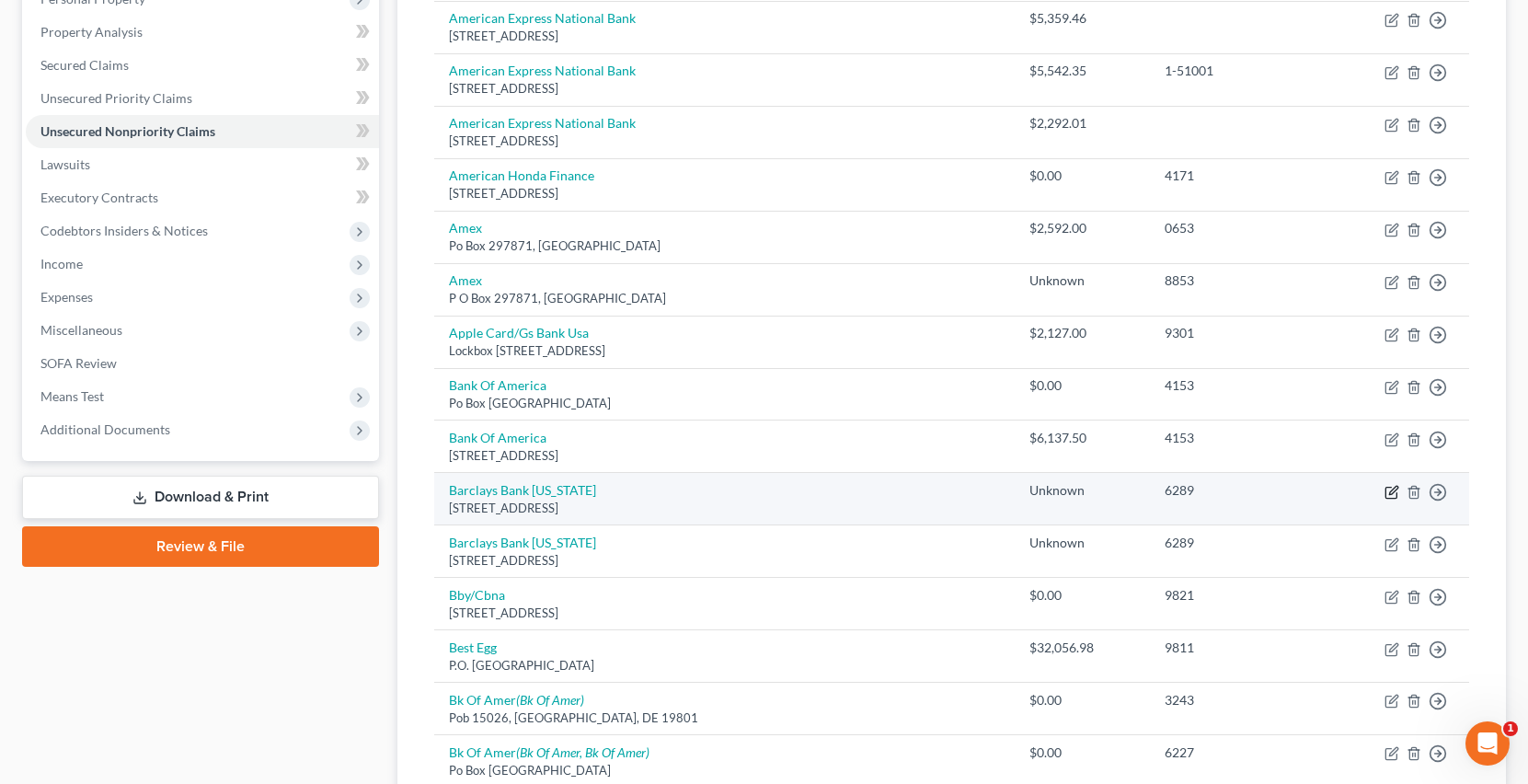
click at [1388, 490] on icon "button" at bounding box center [1392, 492] width 15 height 15
select select "7"
select select "2"
select select "0"
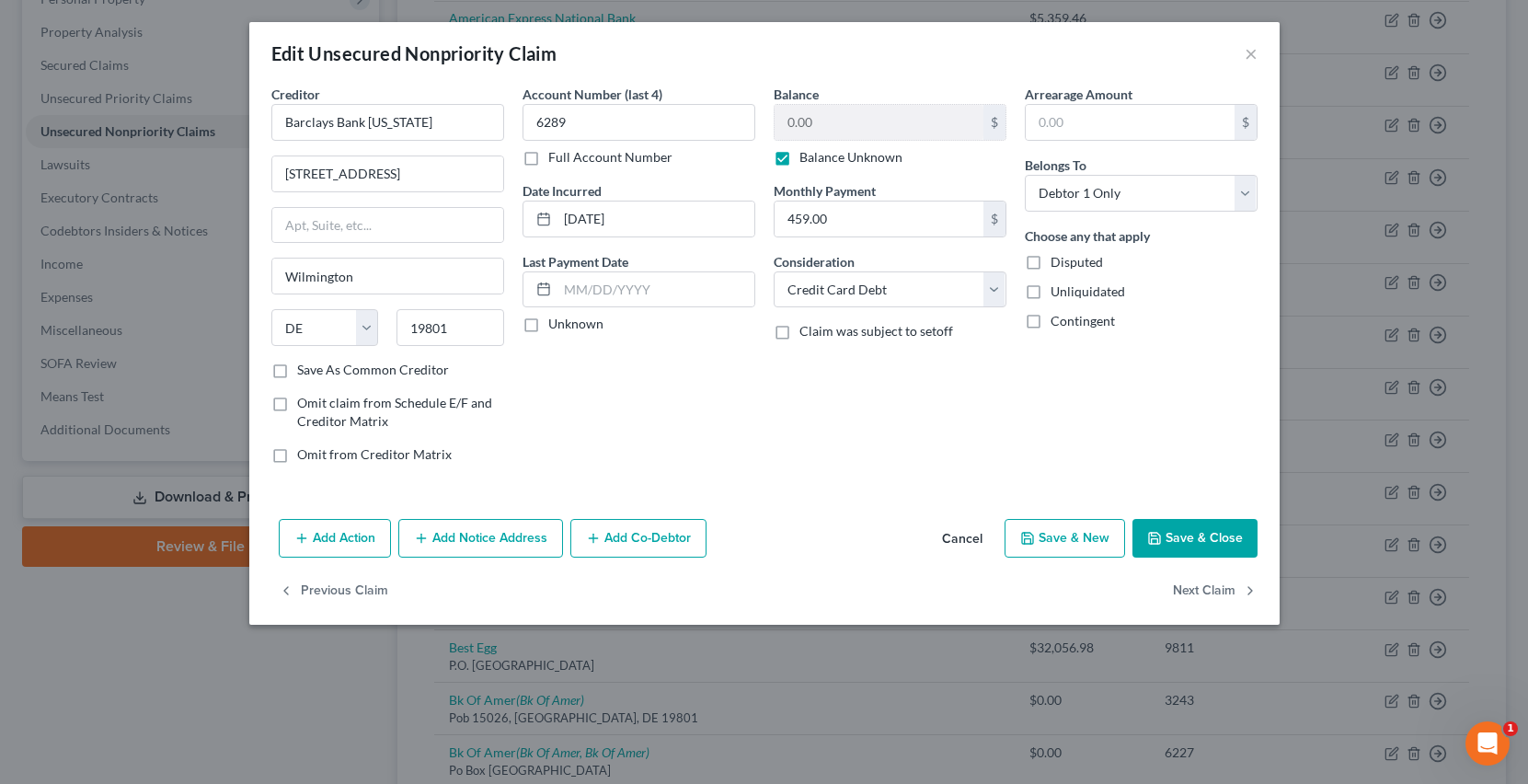
click at [799, 156] on label "Balance Unknown" at bounding box center [850, 158] width 103 height 19
click at [806, 156] on input "Balance Unknown" at bounding box center [812, 154] width 12 height 12
checkbox input "false"
click at [1227, 538] on button "Save & Close" at bounding box center [1195, 538] width 125 height 38
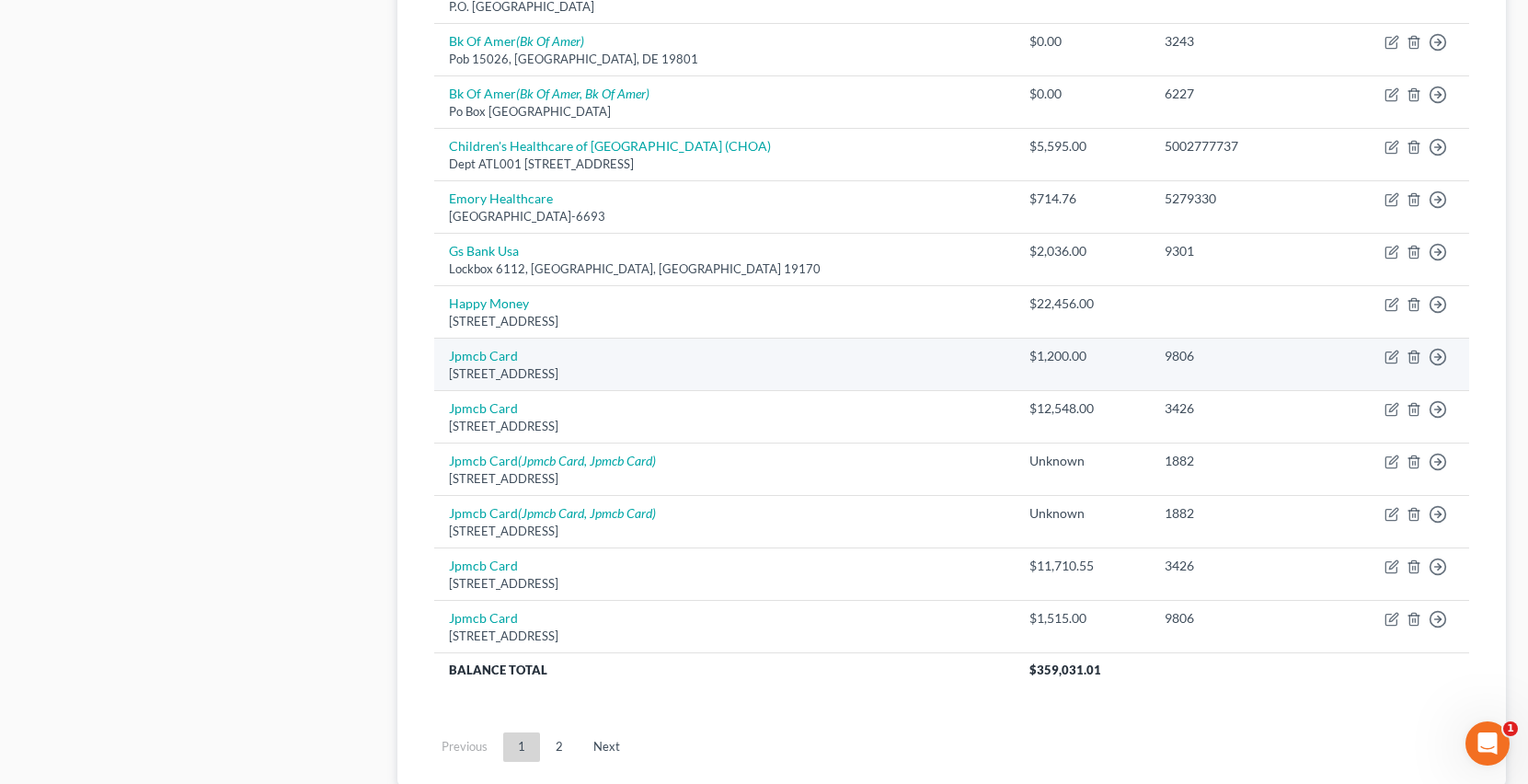
scroll to position [1018, 0]
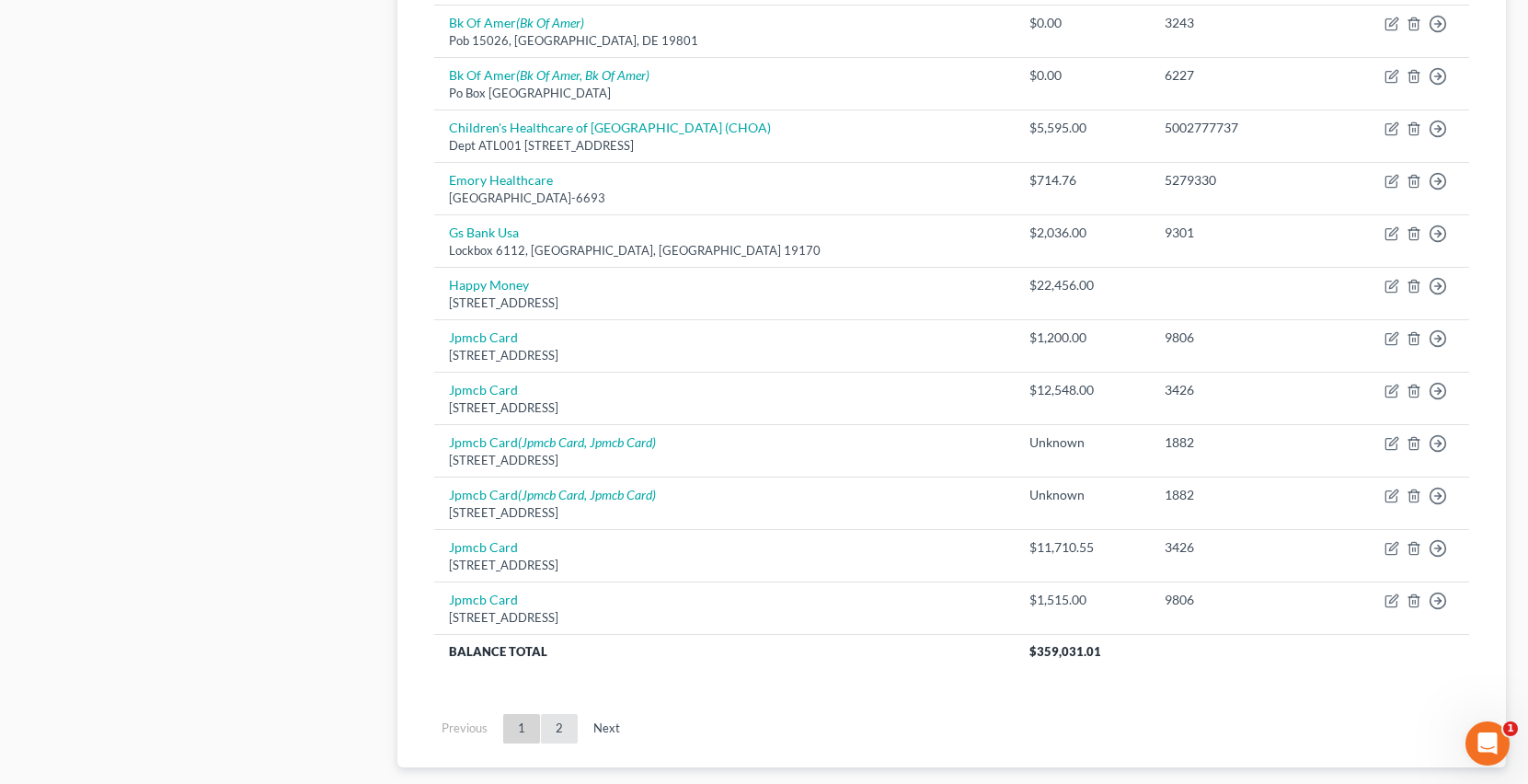
click at [563, 730] on link "2" at bounding box center [558, 729] width 36 height 30
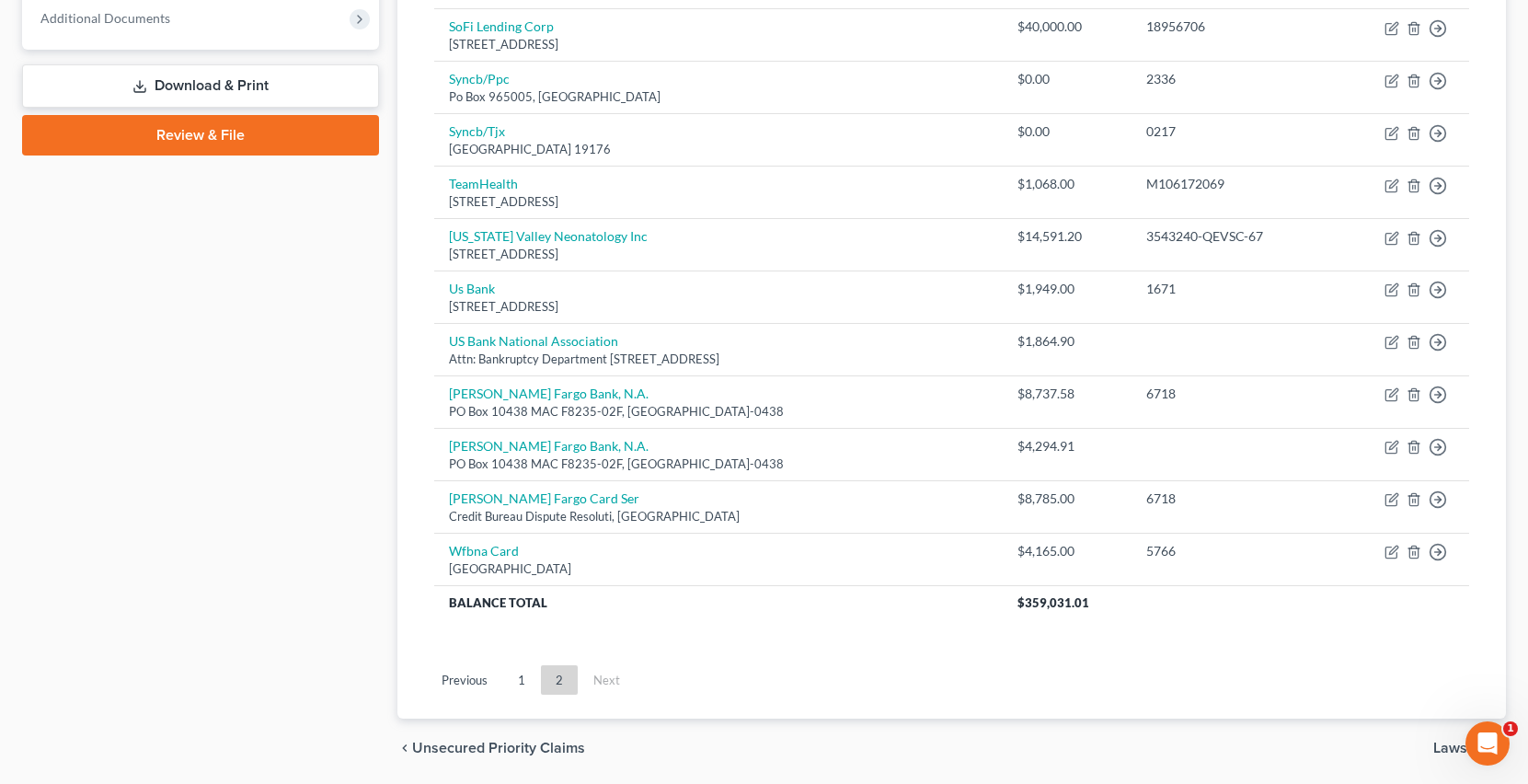
scroll to position [815, 0]
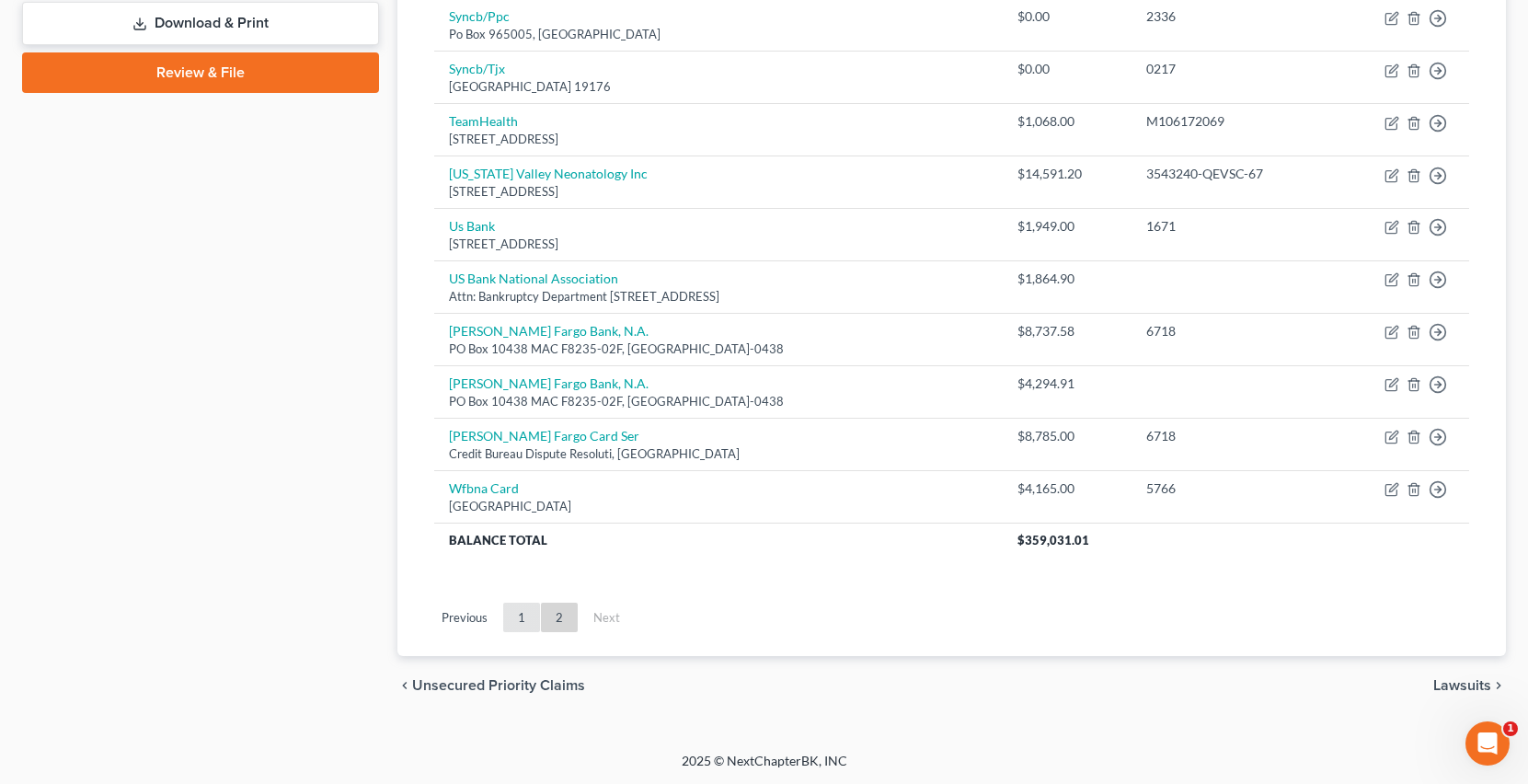
click at [525, 616] on link "1" at bounding box center [521, 617] width 36 height 30
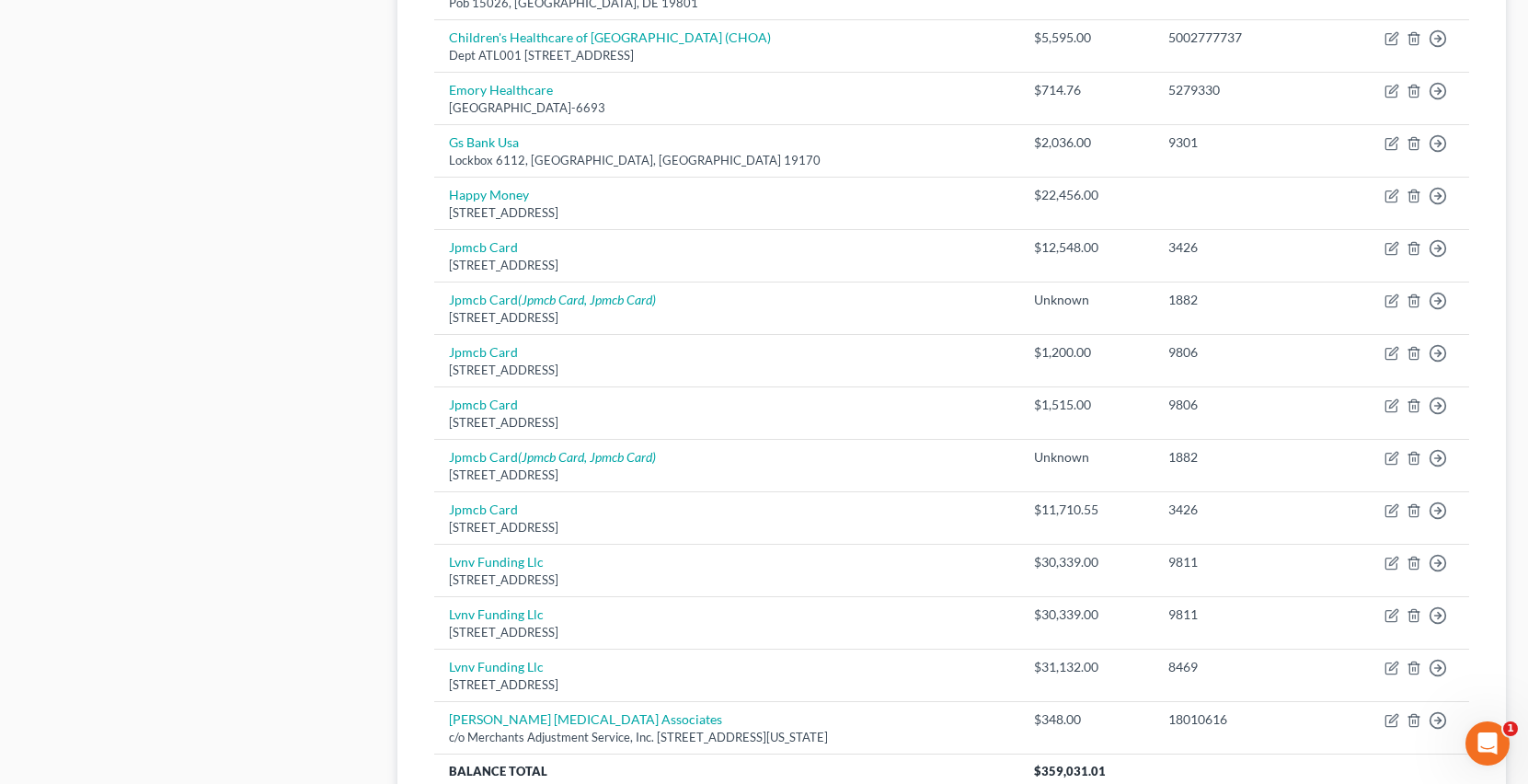
scroll to position [1339, 0]
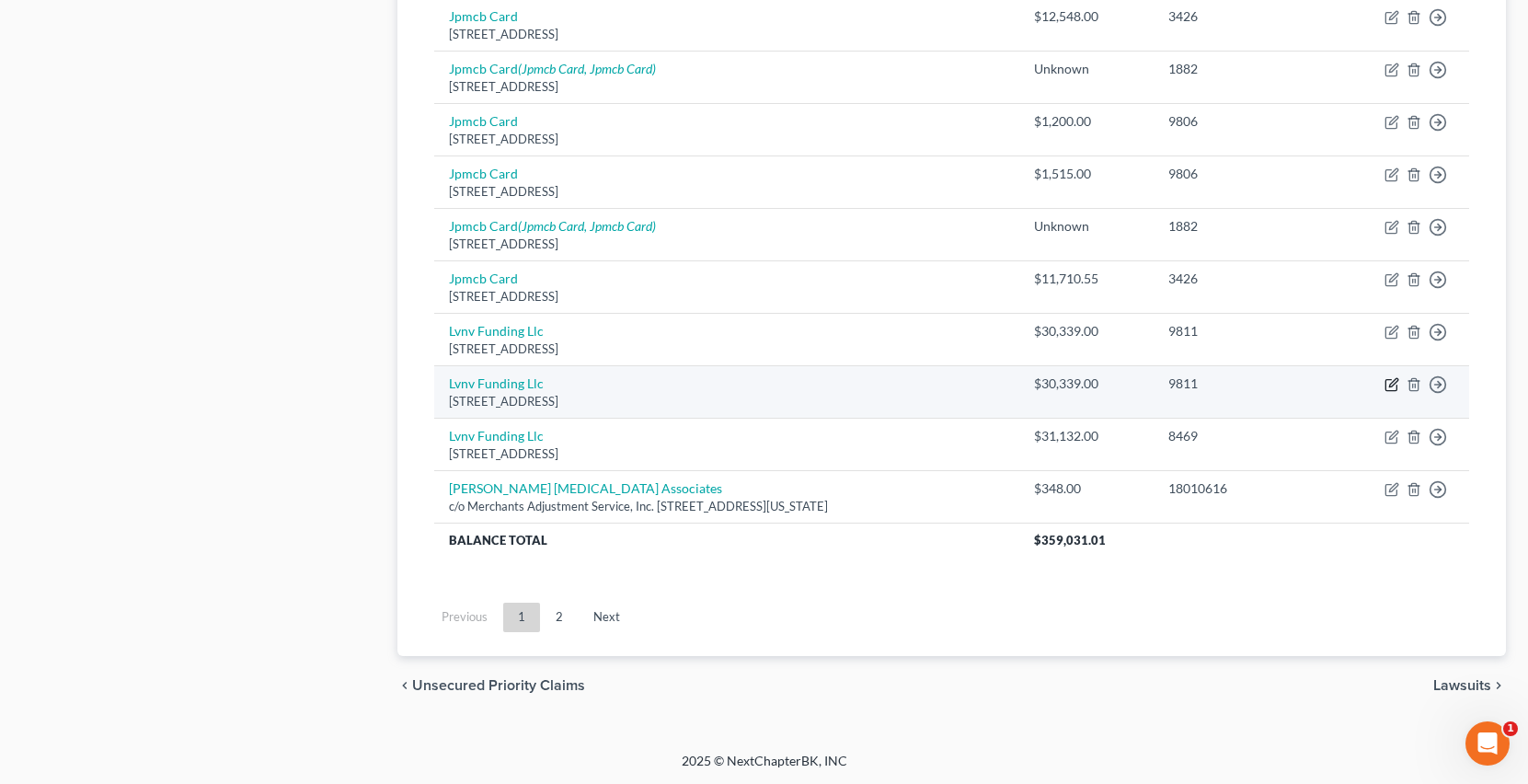
click at [1395, 381] on icon "button" at bounding box center [1392, 385] width 15 height 15
select select "42"
select select "0"
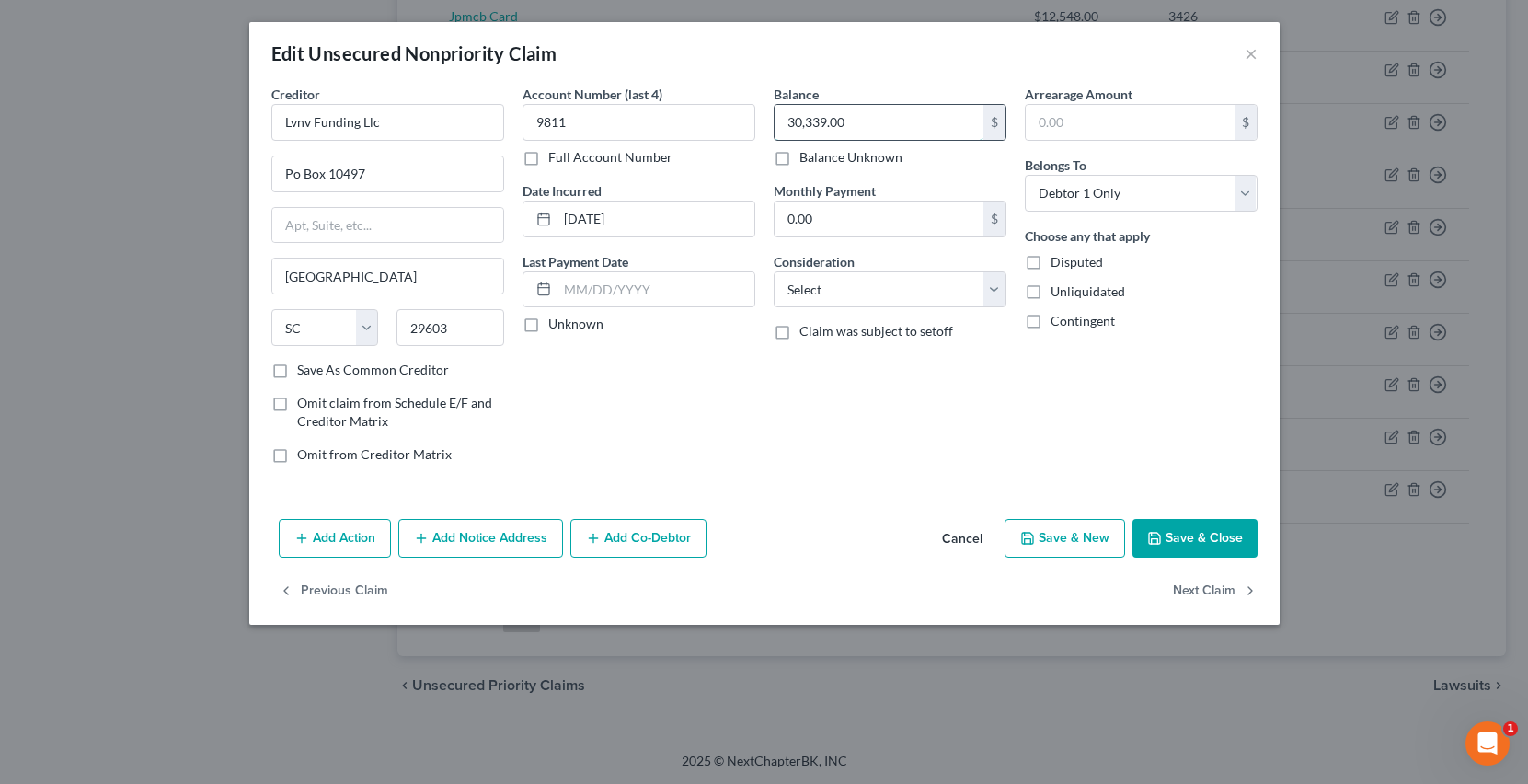
drag, startPoint x: 862, startPoint y: 133, endPoint x: 845, endPoint y: 125, distance: 18.8
click at [845, 125] on input "30,339.00" at bounding box center [879, 121] width 209 height 35
drag, startPoint x: 846, startPoint y: 124, endPoint x: 773, endPoint y: 127, distance: 73.1
click at [774, 127] on div "30,339.00 $" at bounding box center [890, 121] width 232 height 36
type input "0"
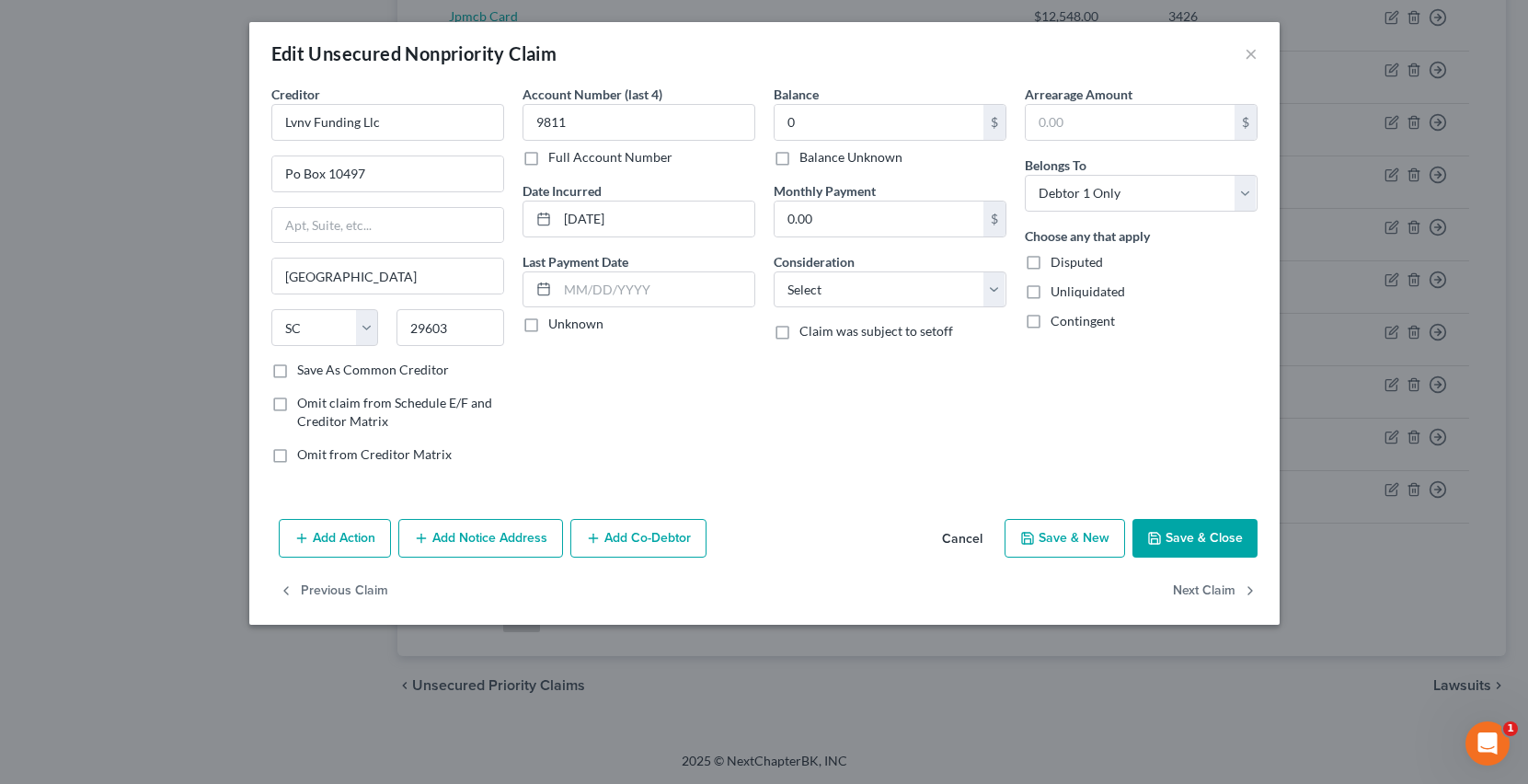
click at [1173, 541] on button "Save & Close" at bounding box center [1195, 538] width 125 height 38
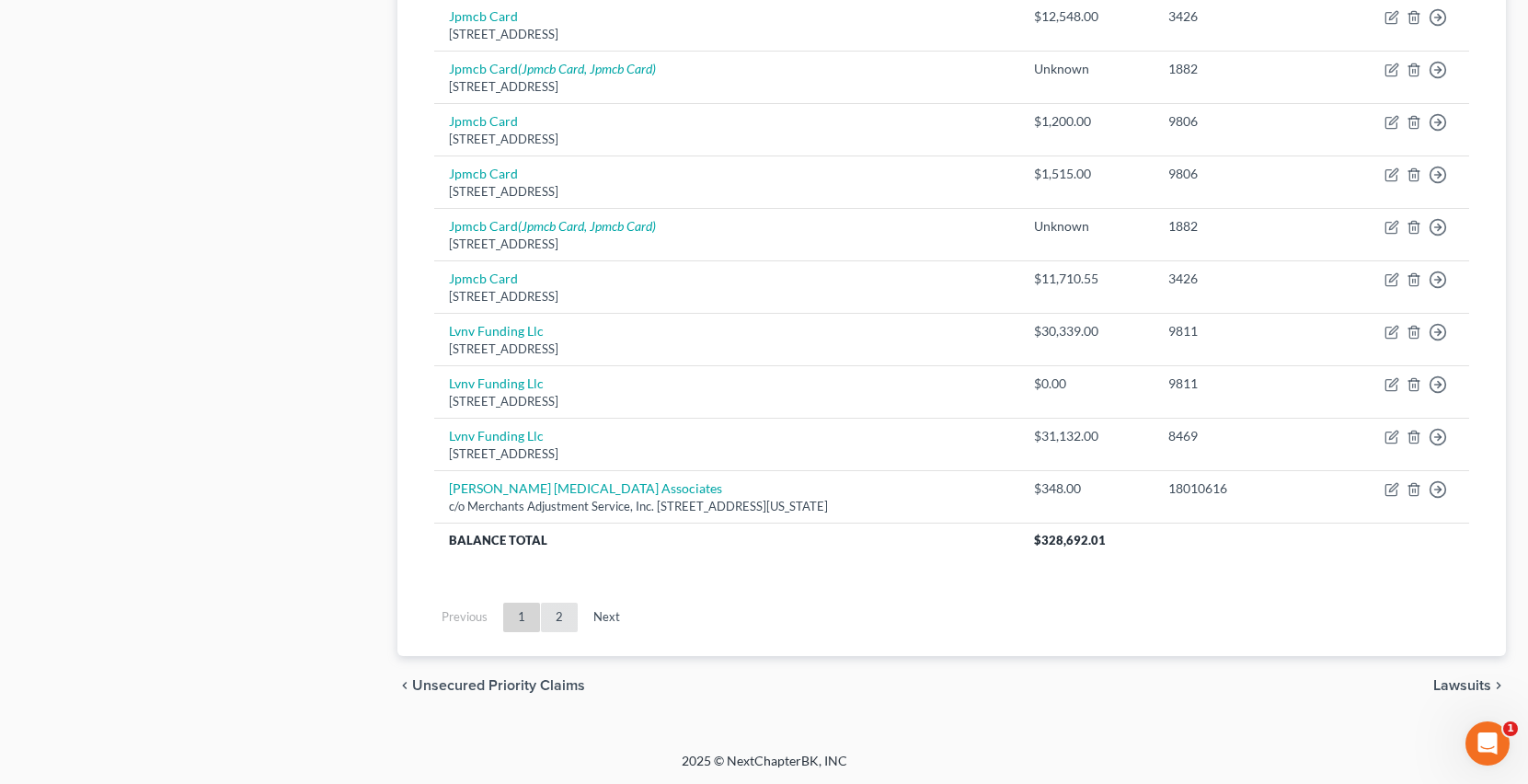
click at [545, 616] on link "2" at bounding box center [558, 617] width 36 height 30
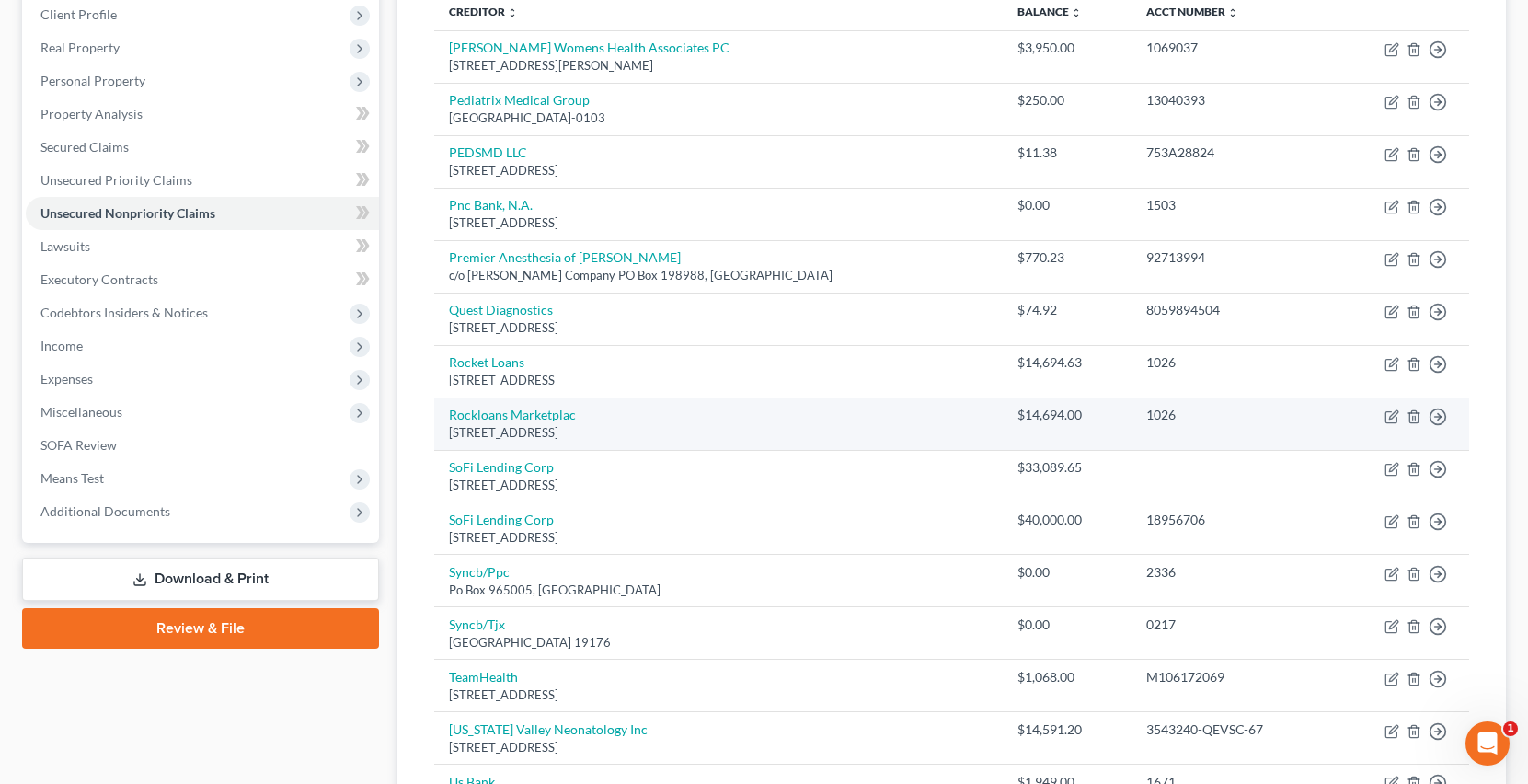
scroll to position [257, 0]
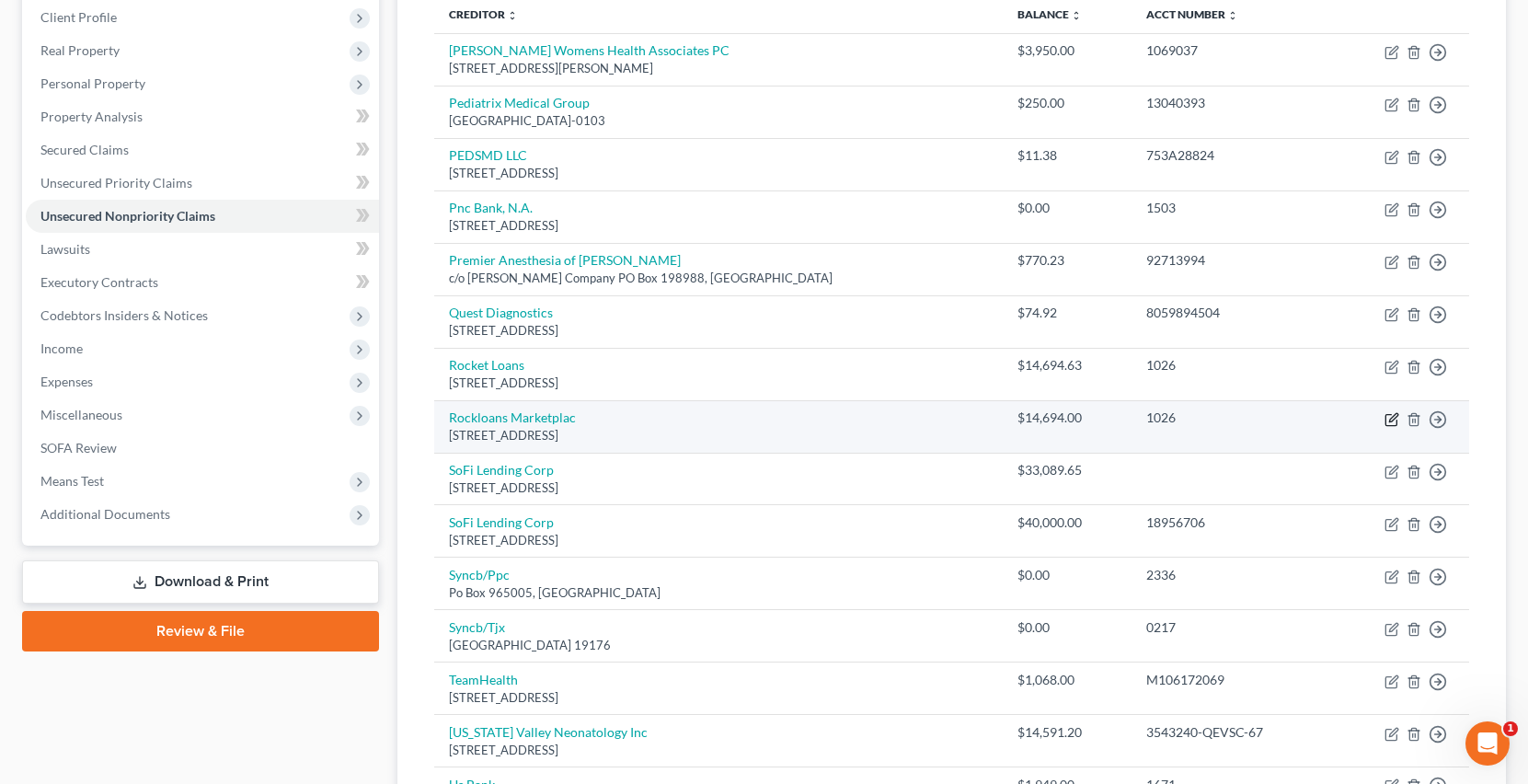
click at [1393, 416] on icon "button" at bounding box center [1392, 419] width 15 height 15
select select "23"
select select "1"
select select "0"
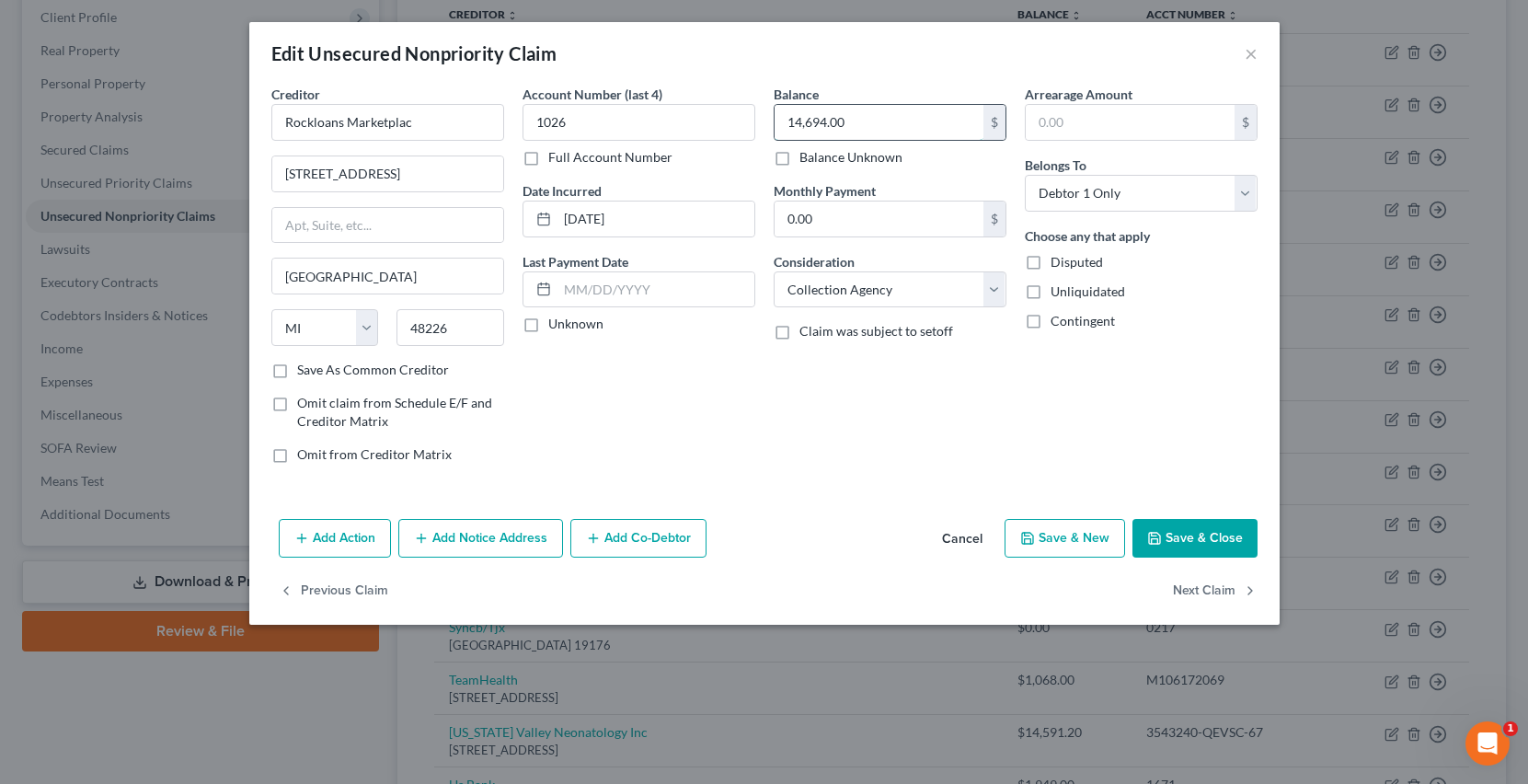
drag, startPoint x: 884, startPoint y: 124, endPoint x: 864, endPoint y: 127, distance: 20.2
click at [864, 127] on input "14,694.00" at bounding box center [879, 121] width 209 height 35
drag, startPoint x: 864, startPoint y: 127, endPoint x: 783, endPoint y: 121, distance: 81.2
click at [783, 121] on input "14,694.00" at bounding box center [879, 121] width 209 height 35
type input "0"
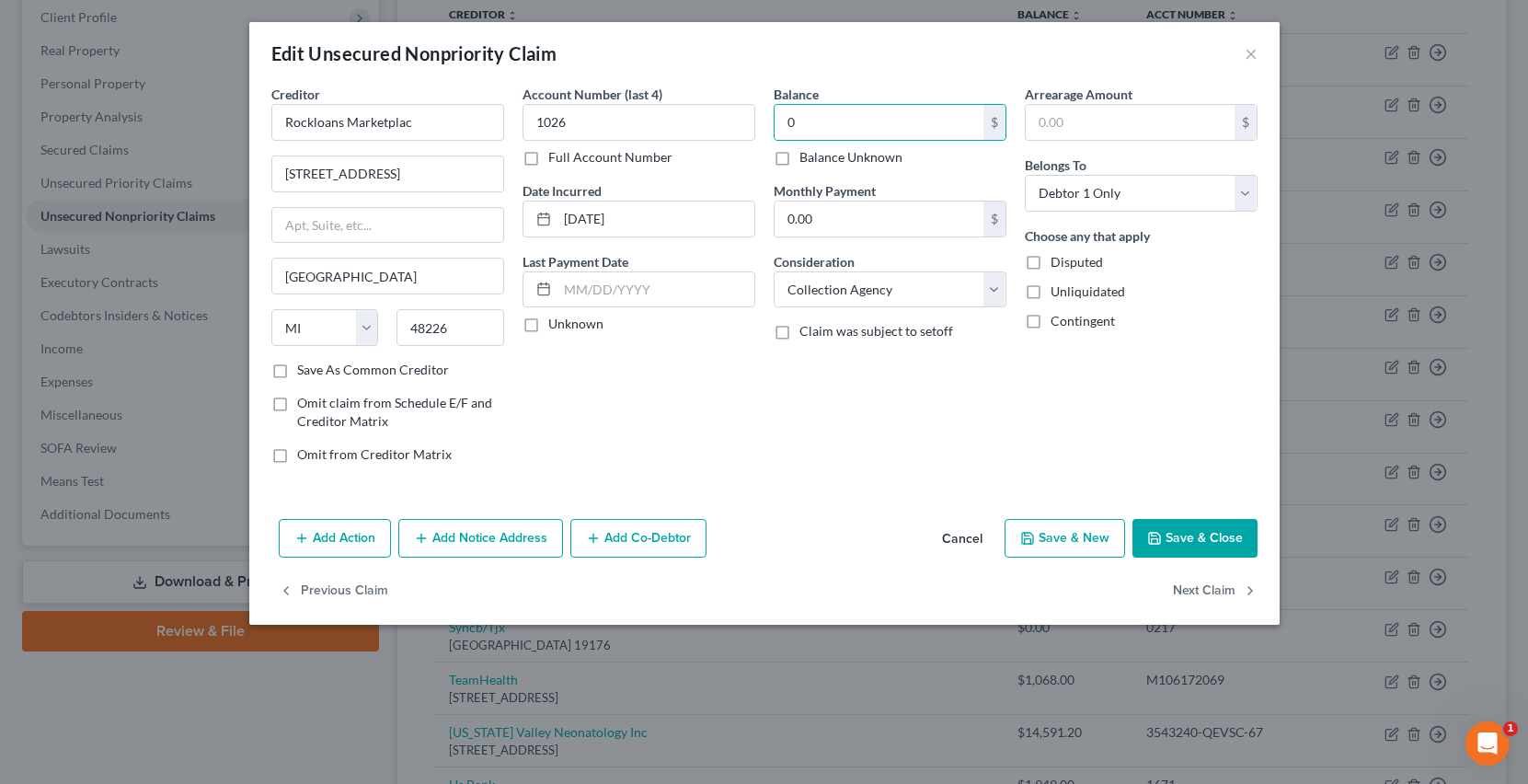
click at [1197, 534] on button "Save & Close" at bounding box center [1195, 538] width 125 height 38
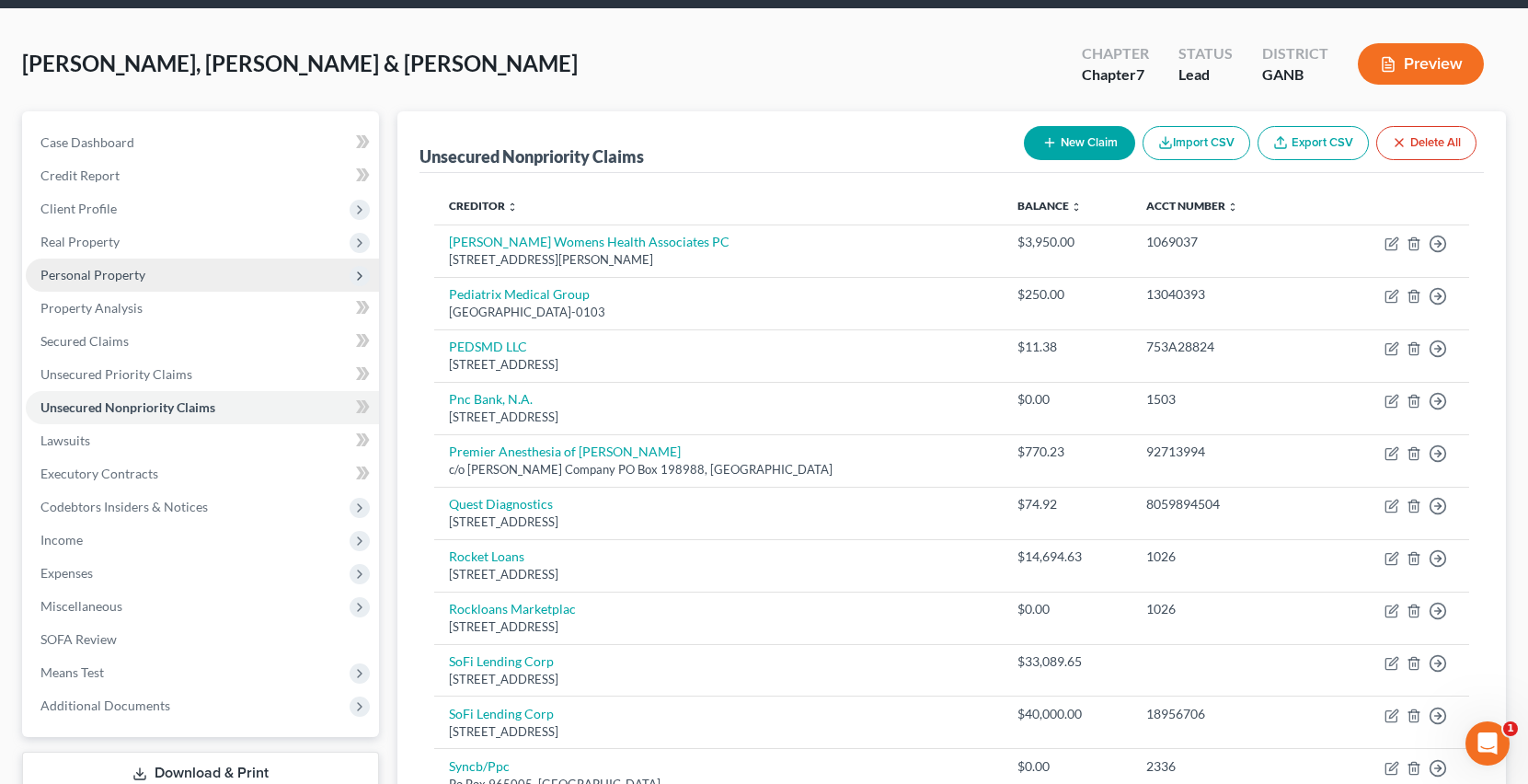
scroll to position [64, 0]
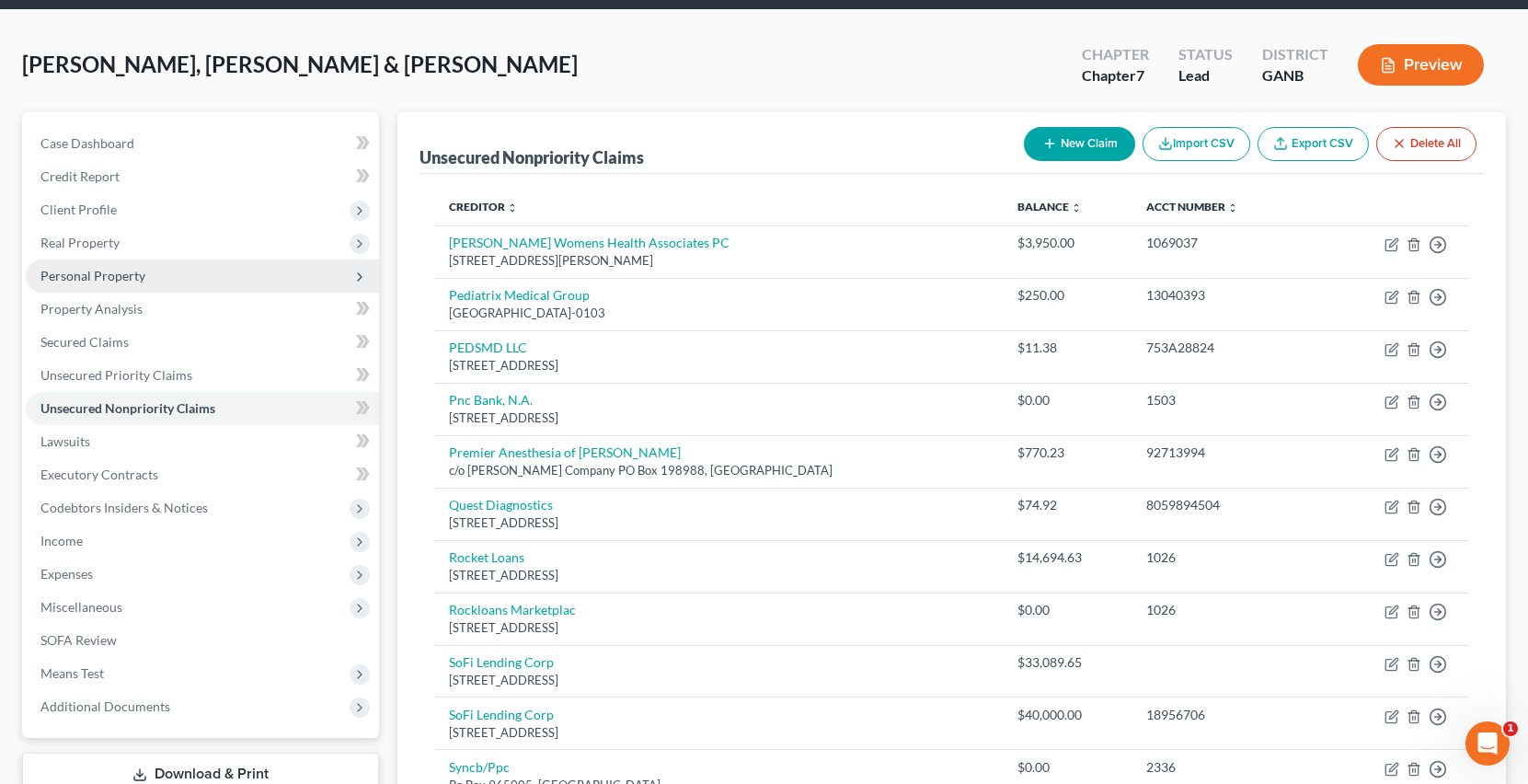
click at [87, 288] on span "Personal Property" at bounding box center [203, 275] width 353 height 33
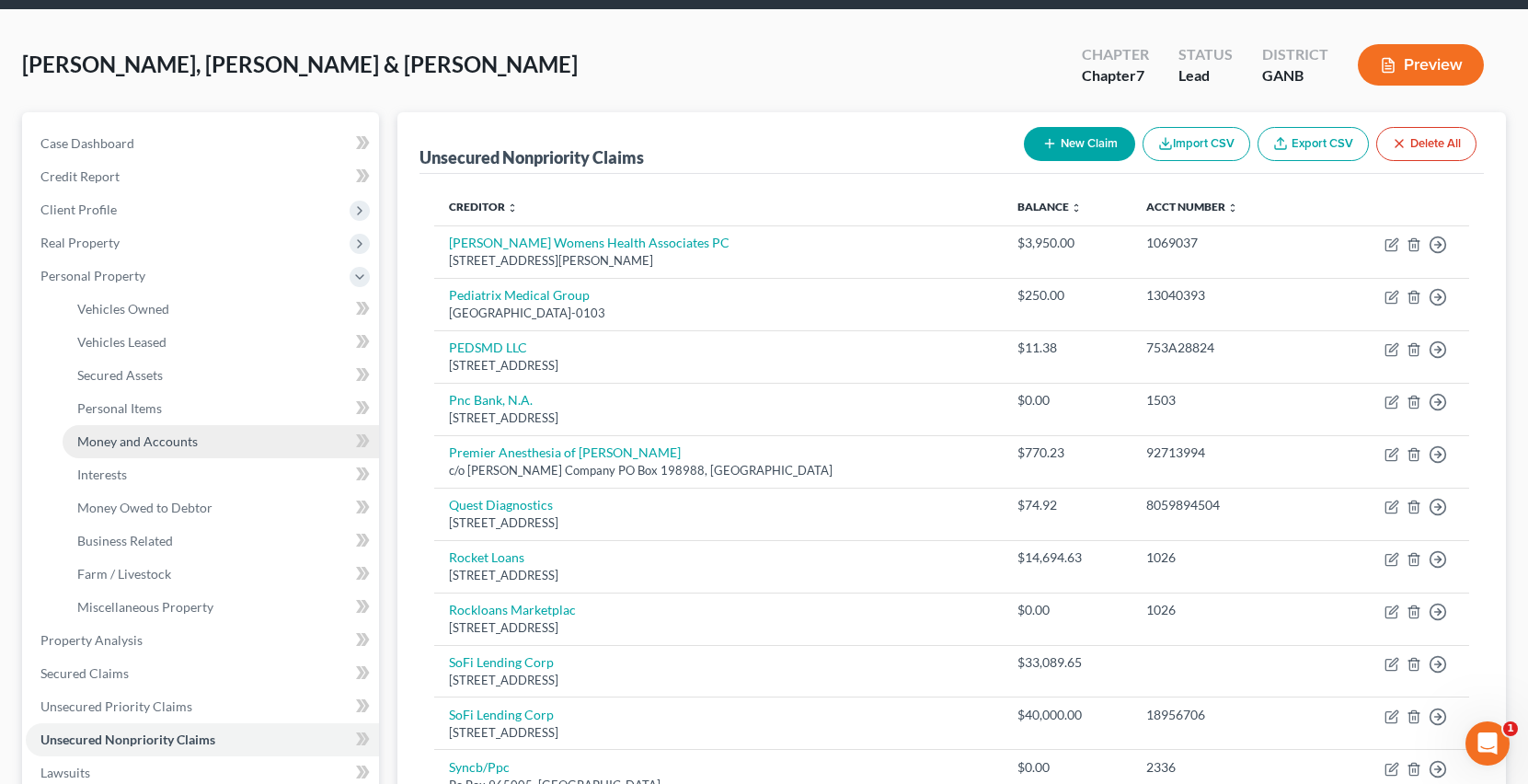
click at [179, 447] on span "Money and Accounts" at bounding box center [137, 441] width 120 height 16
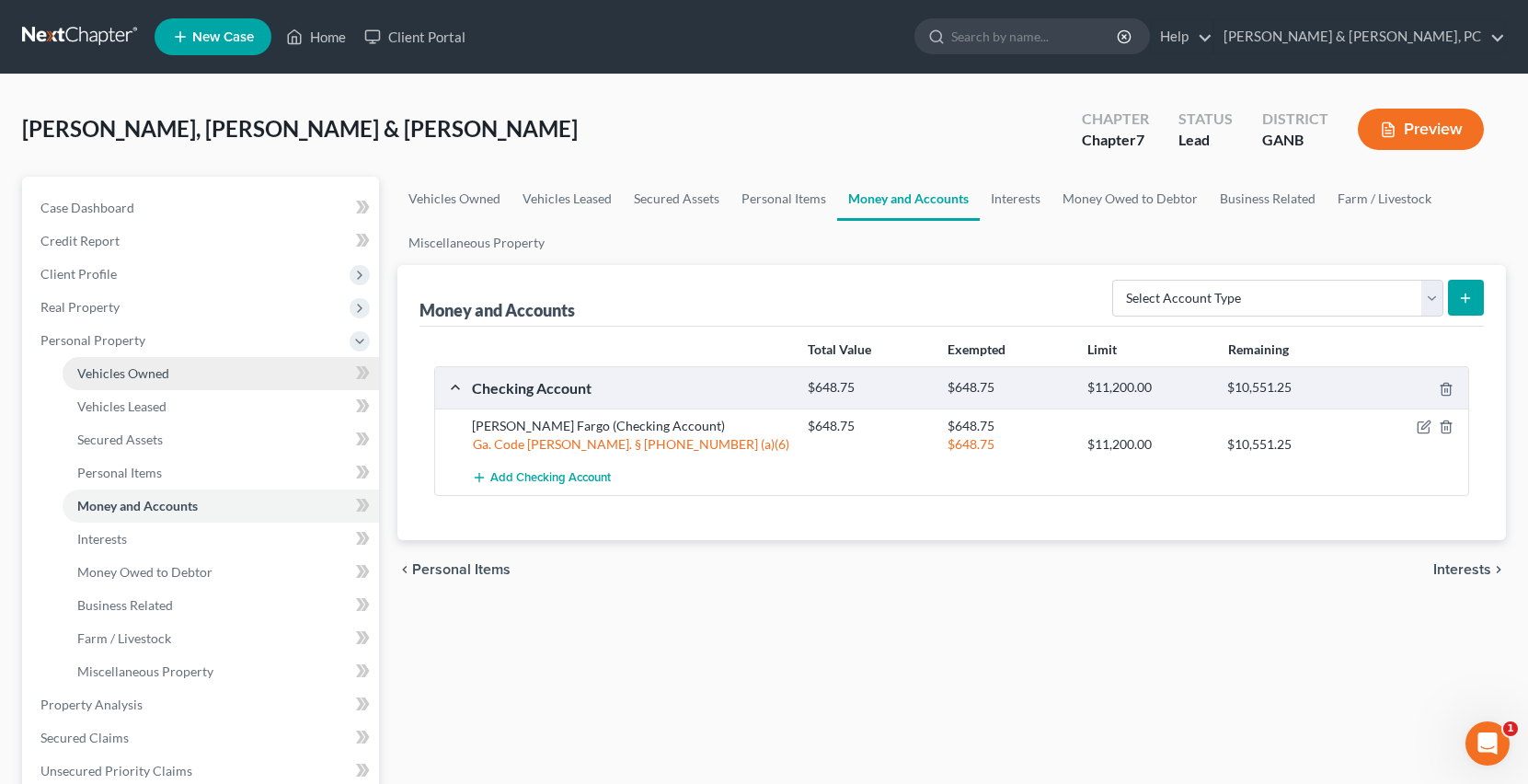
click at [134, 380] on span "Vehicles Owned" at bounding box center [123, 372] width 92 height 16
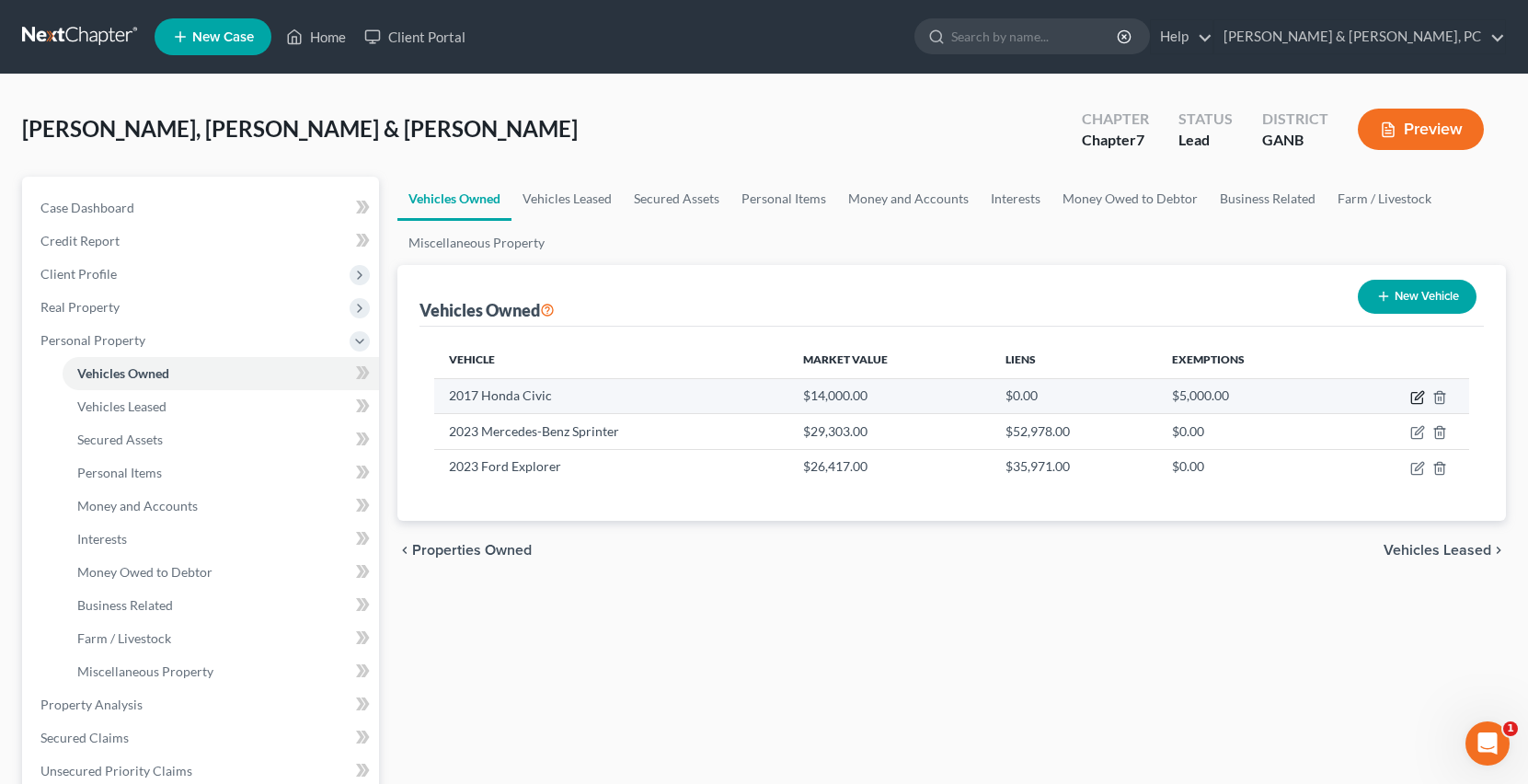
click at [1420, 396] on icon "button" at bounding box center [1418, 395] width 8 height 8
select select "0"
select select "9"
select select "2"
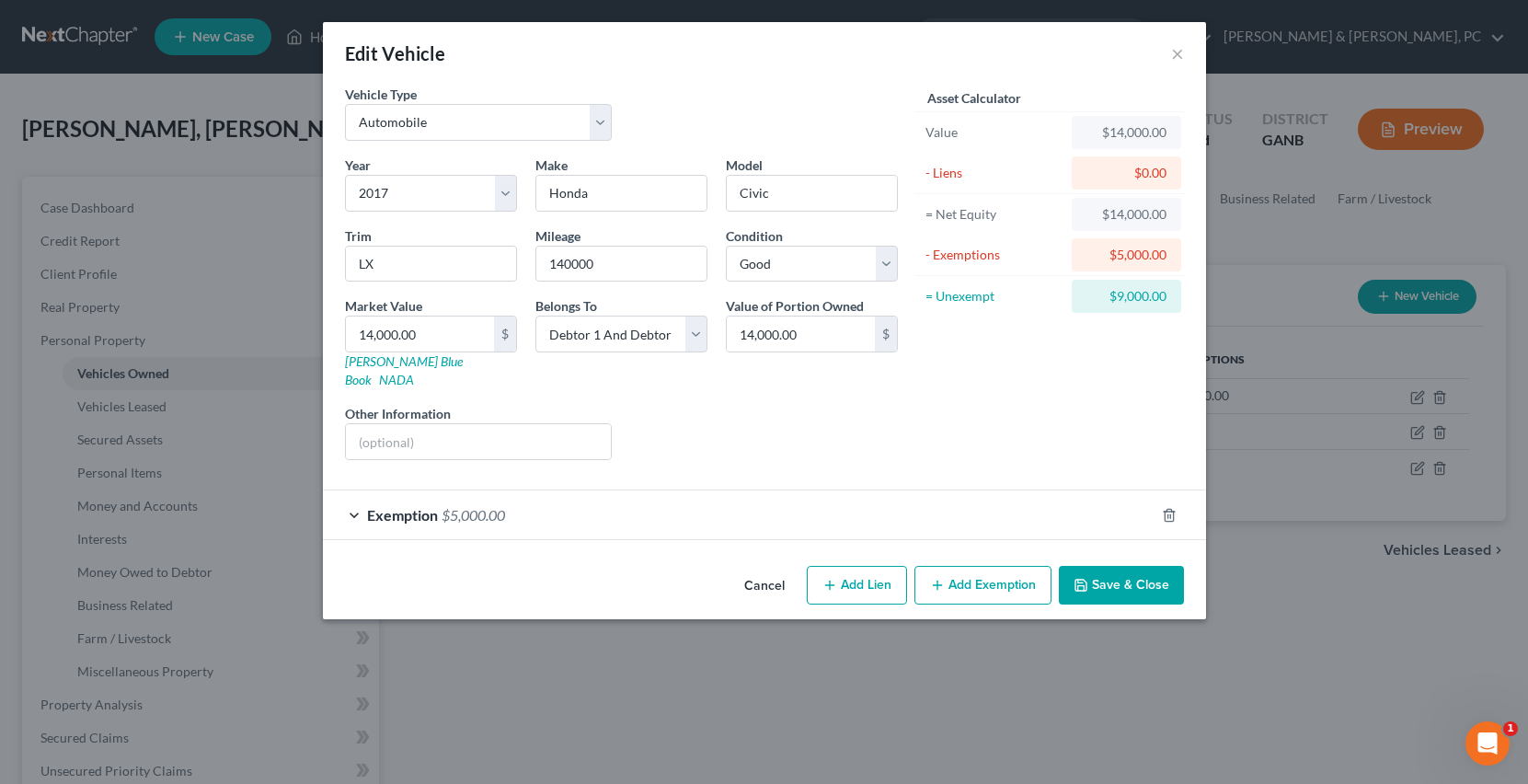
click at [1044, 566] on button "Add Exemption" at bounding box center [982, 584] width 137 height 38
select select "2"
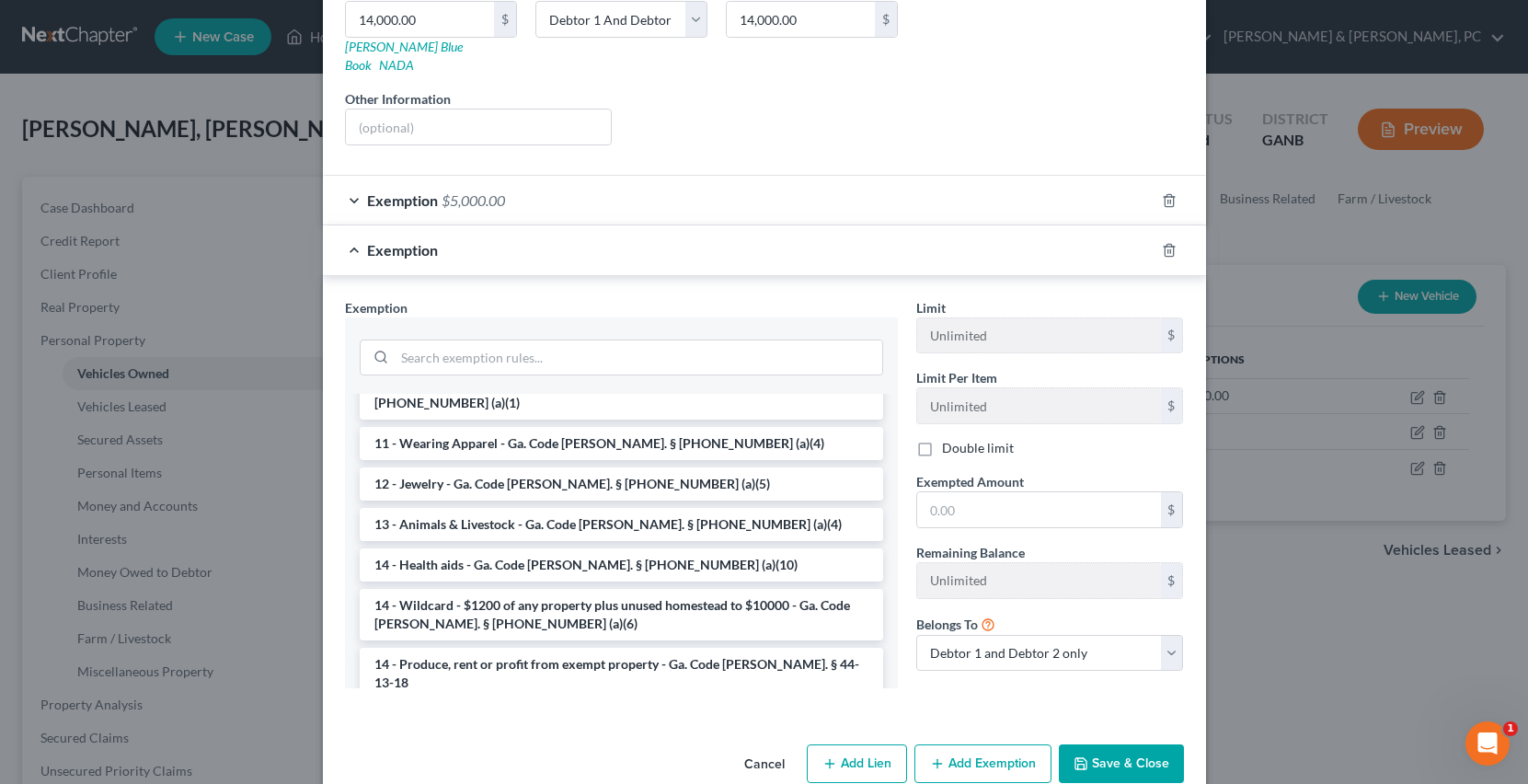
scroll to position [203, 0]
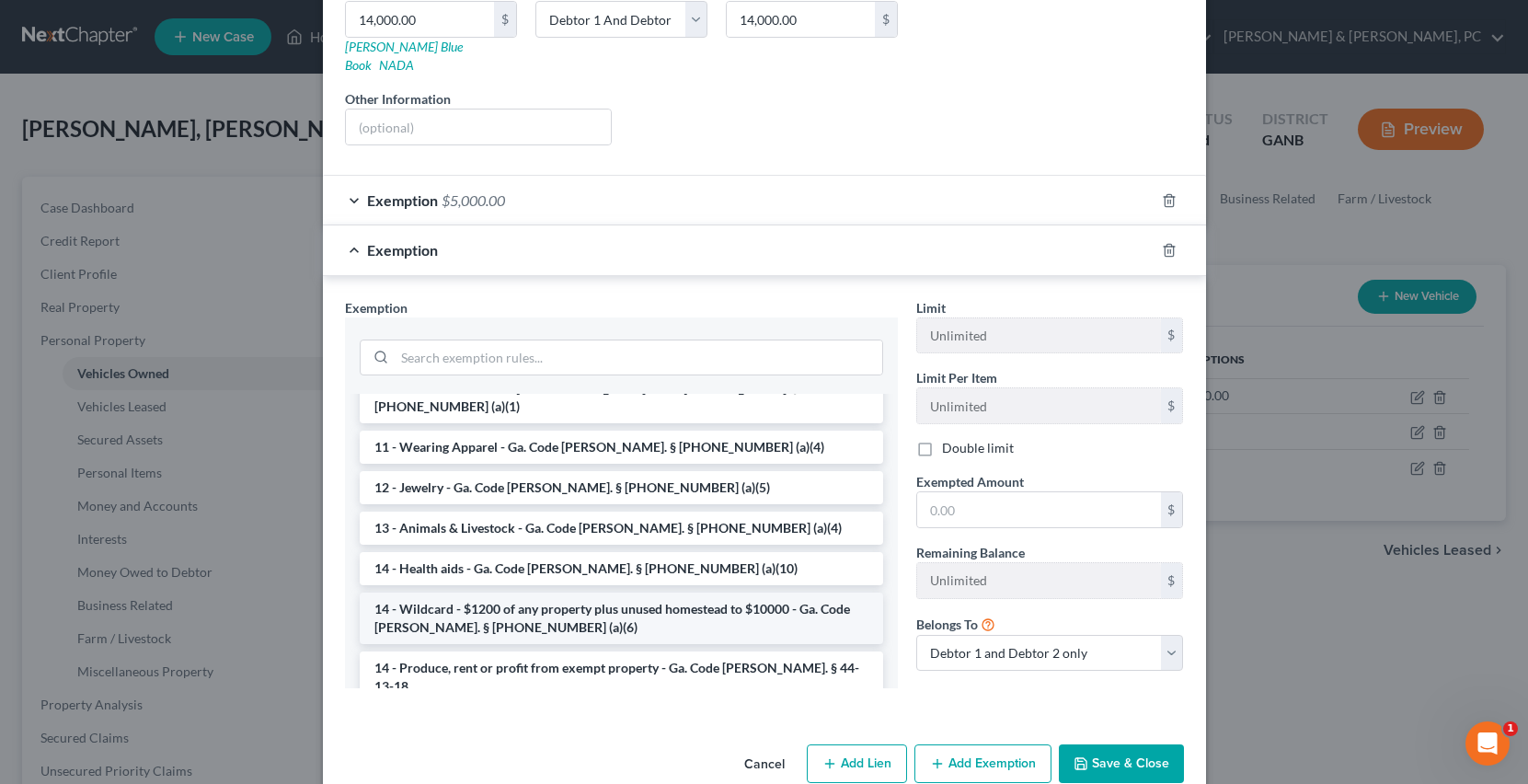
click at [559, 593] on li "14 - Wildcard - $1200 of any property plus unused homestead to $10000 - Ga. Cod…" at bounding box center [621, 618] width 524 height 51
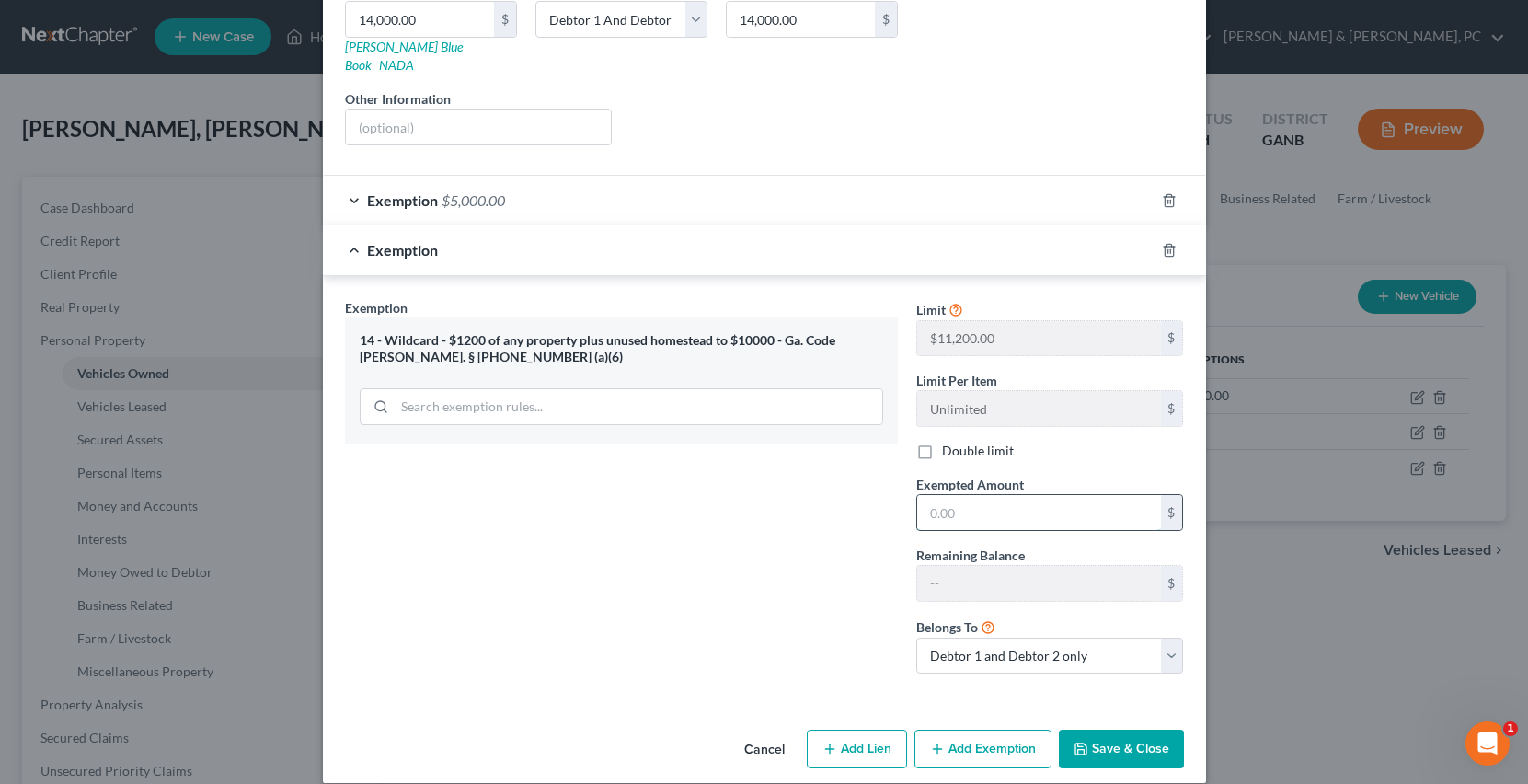
click at [987, 495] on input "text" at bounding box center [1038, 511] width 244 height 35
type input "10,550"
click at [1057, 639] on select "Debtor 1 only Debtor 2 only Debtor 1 and Debtor 2 only" at bounding box center [1049, 655] width 268 height 36
select select "0"
click at [916, 637] on select "Debtor 1 only Debtor 2 only Debtor 1 and Debtor 2 only" at bounding box center [1049, 655] width 268 height 36
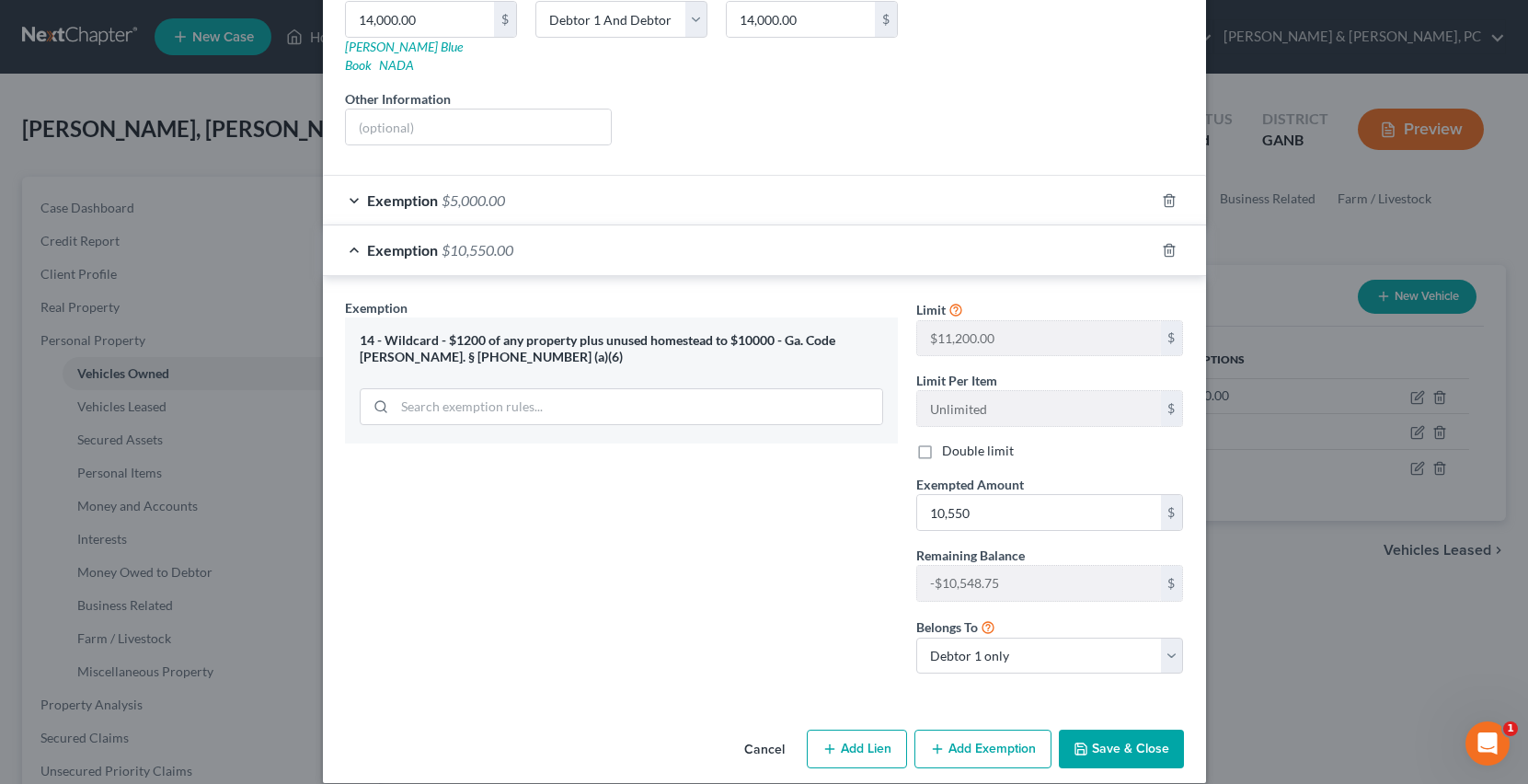
click at [1126, 729] on button "Save & Close" at bounding box center [1121, 748] width 125 height 38
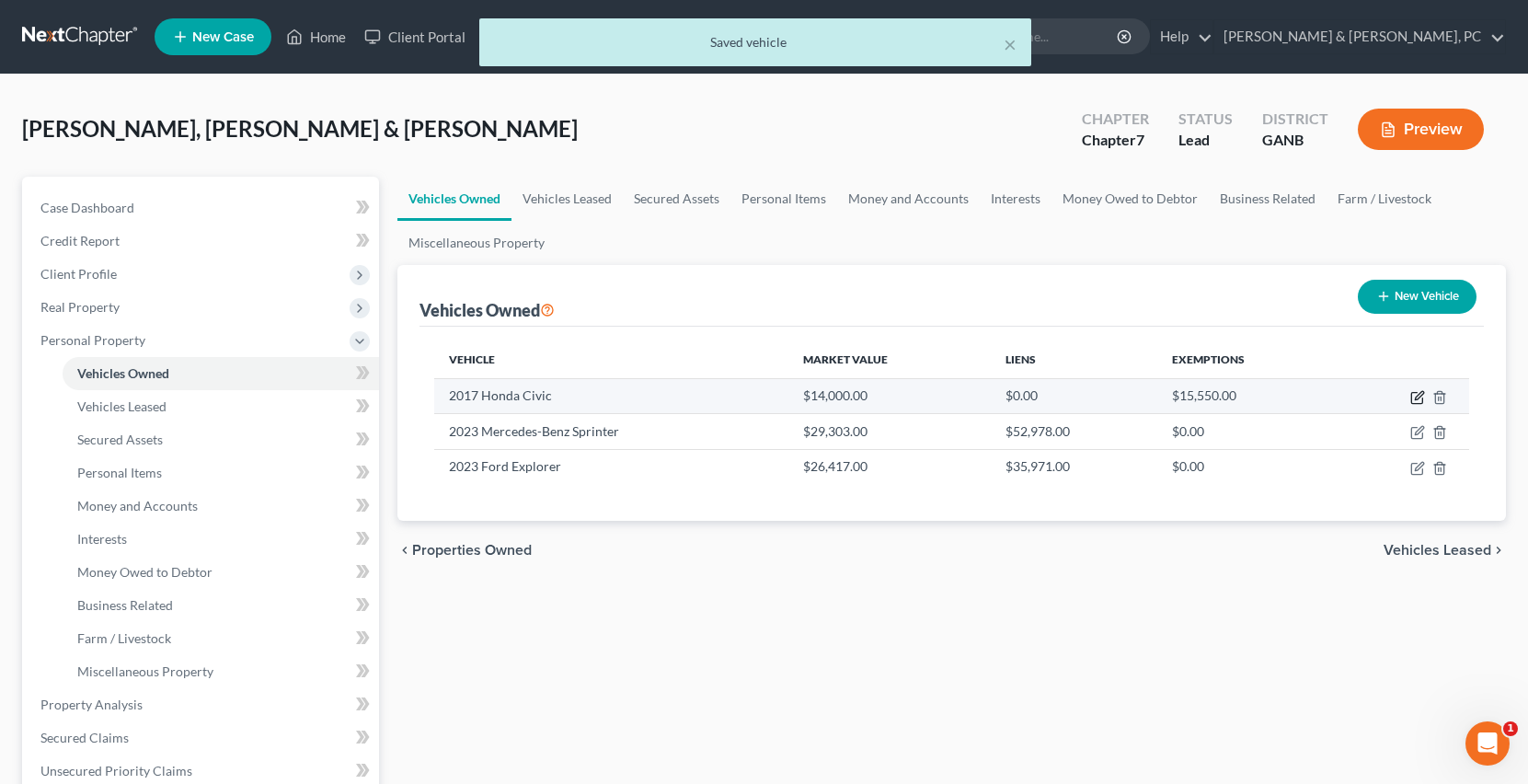
click at [1420, 397] on icon "button" at bounding box center [1418, 398] width 15 height 15
select select "0"
select select "9"
select select "2"
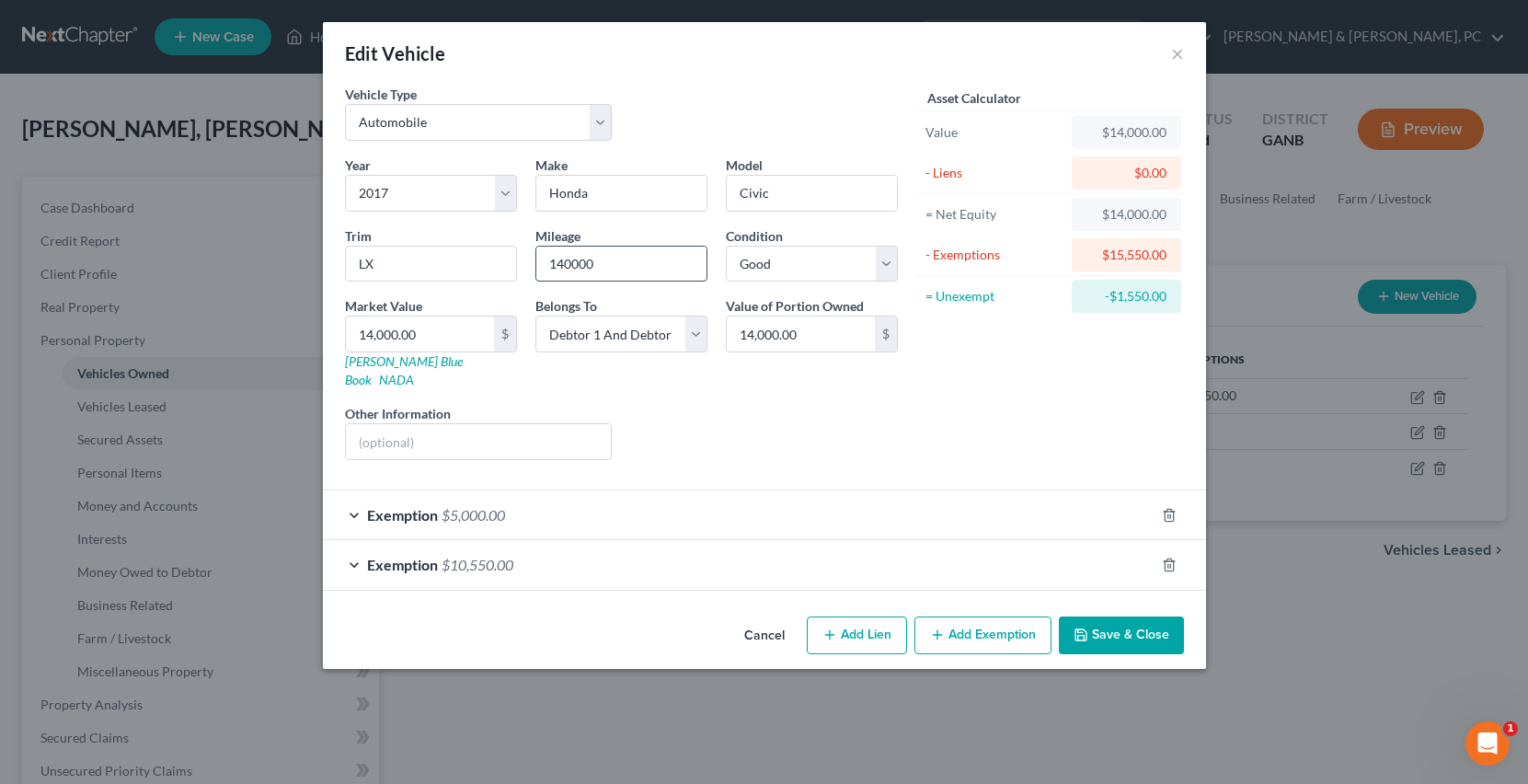
click at [657, 262] on input "140000" at bounding box center [621, 263] width 170 height 35
drag, startPoint x: 450, startPoint y: 333, endPoint x: 445, endPoint y: 342, distance: 10.3
click at [445, 342] on input "14,000.00" at bounding box center [419, 333] width 148 height 35
drag, startPoint x: 445, startPoint y: 342, endPoint x: 359, endPoint y: 338, distance: 86.1
click at [359, 338] on input "14,000.00" at bounding box center [419, 333] width 148 height 35
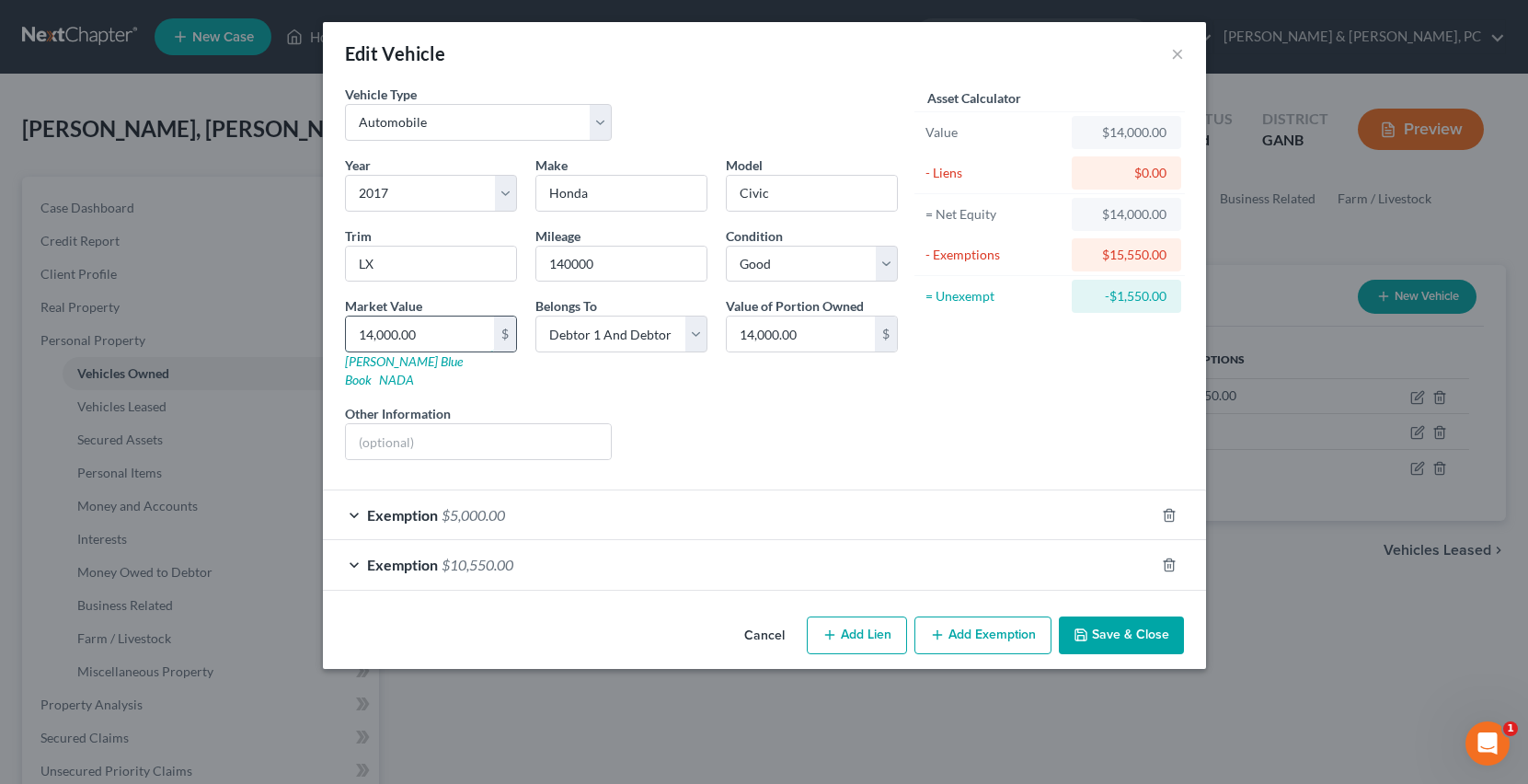
type input "1"
type input "1.00"
type input "11"
type input "11.00"
type input "110"
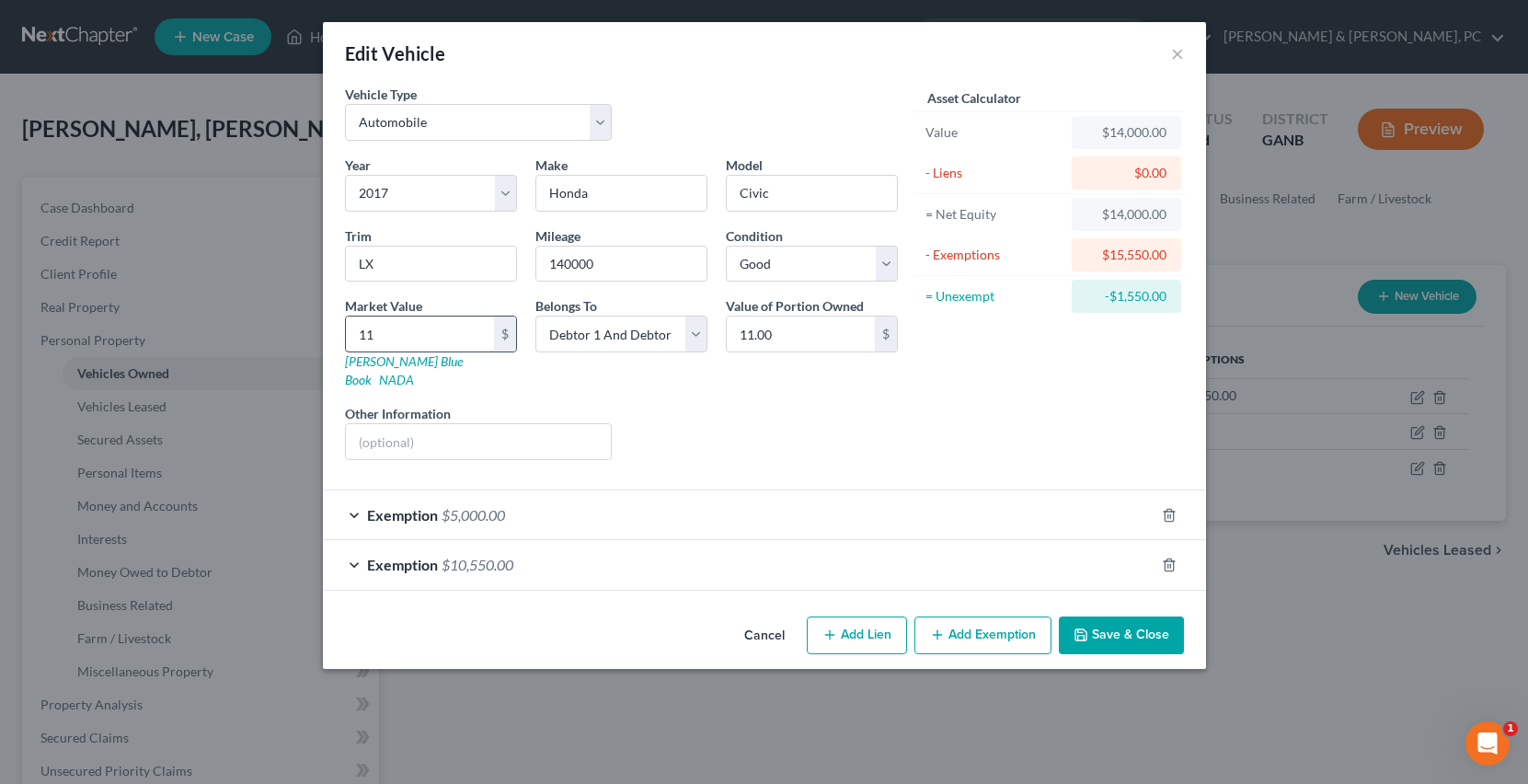
type input "110.00"
type input "1100"
type input "1,100.00"
type input "1,1000"
type input "11,000.00"
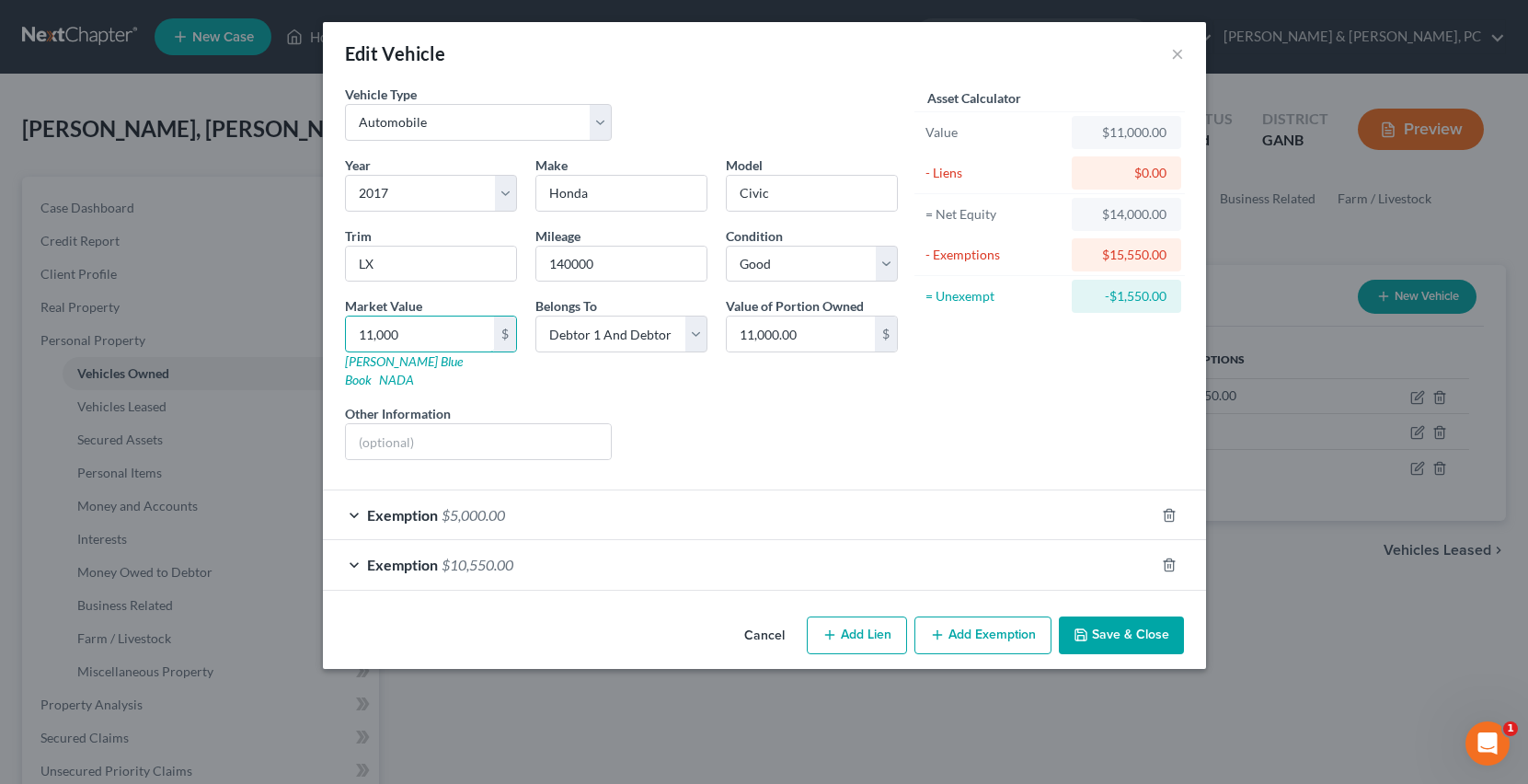
type input "11,000"
drag, startPoint x: 1087, startPoint y: 612, endPoint x: 683, endPoint y: 455, distance: 433.4
click at [683, 455] on div "Edit Vehicle × Vehicle Type Select Automobile Truck Trailer Watercraft Aircraft…" at bounding box center [764, 345] width 883 height 647
click at [684, 442] on div "Year Select 2026 2025 2024 2023 2022 2021 2020 2019 2018 2017 2016 2015 2014 20…" at bounding box center [622, 315] width 571 height 319
click at [463, 555] on span "$10,550.00" at bounding box center [477, 564] width 72 height 18
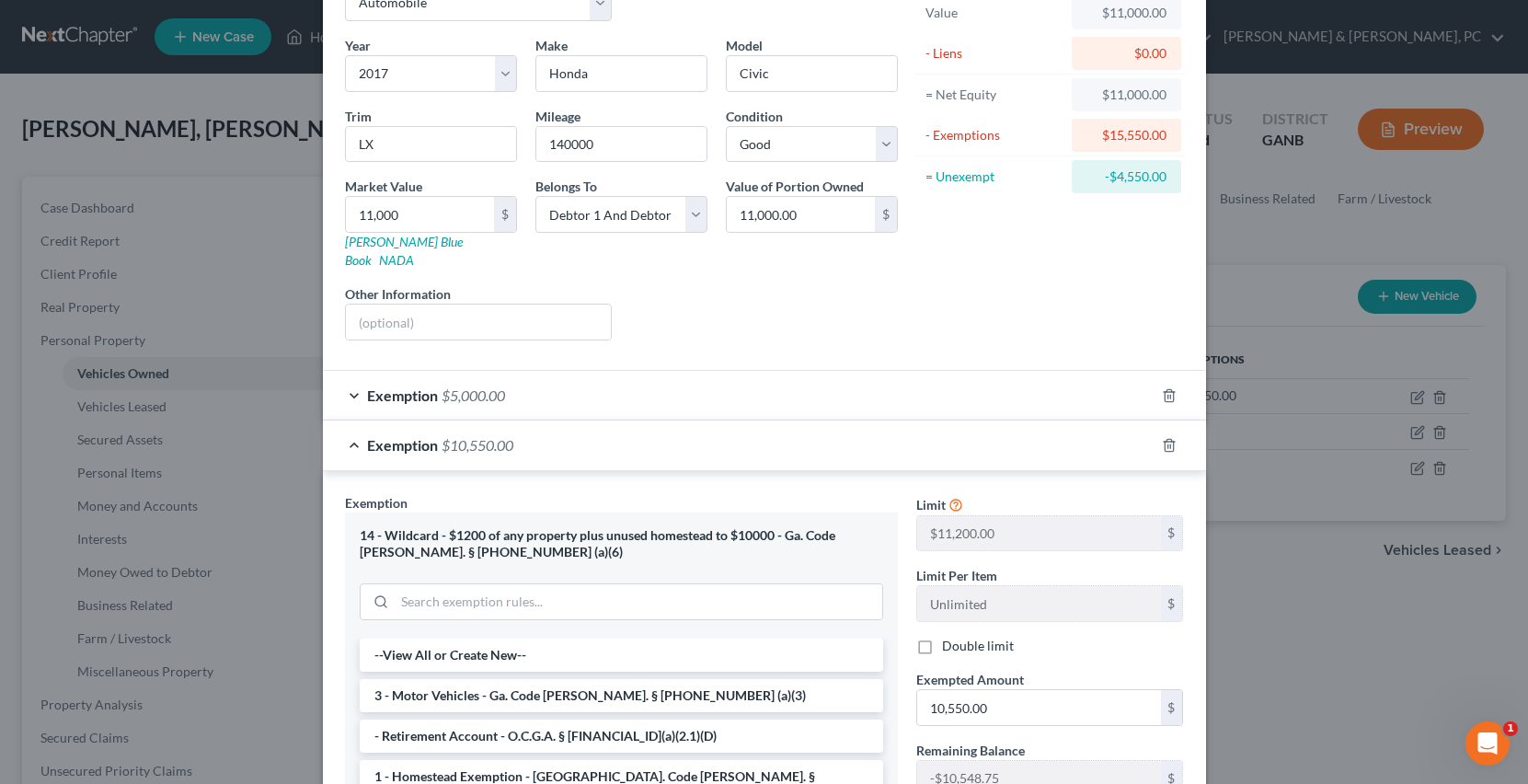
scroll to position [138, 0]
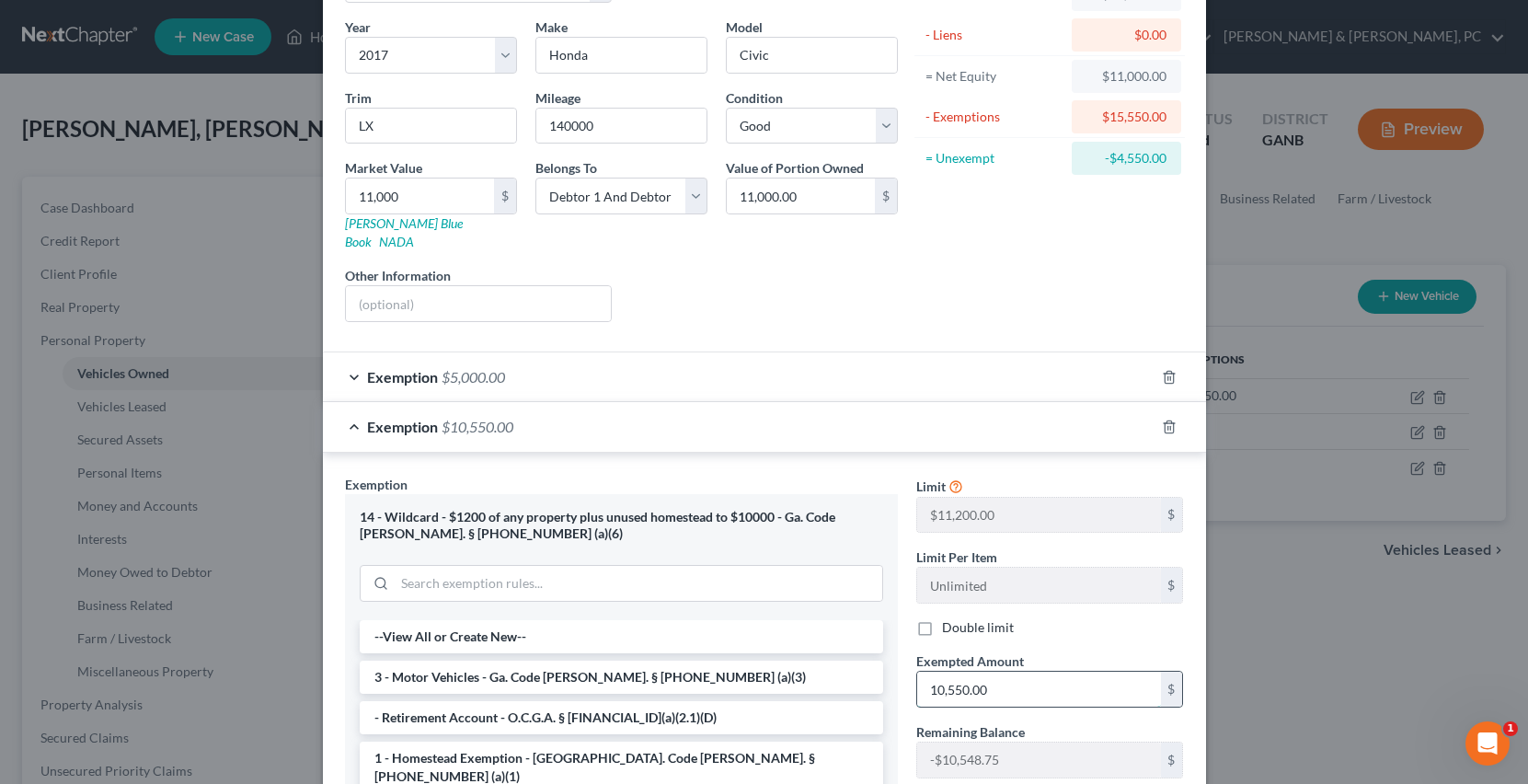
drag, startPoint x: 1027, startPoint y: 677, endPoint x: 1086, endPoint y: 677, distance: 59.0
click at [1086, 677] on input "10,550.00" at bounding box center [1038, 688] width 244 height 35
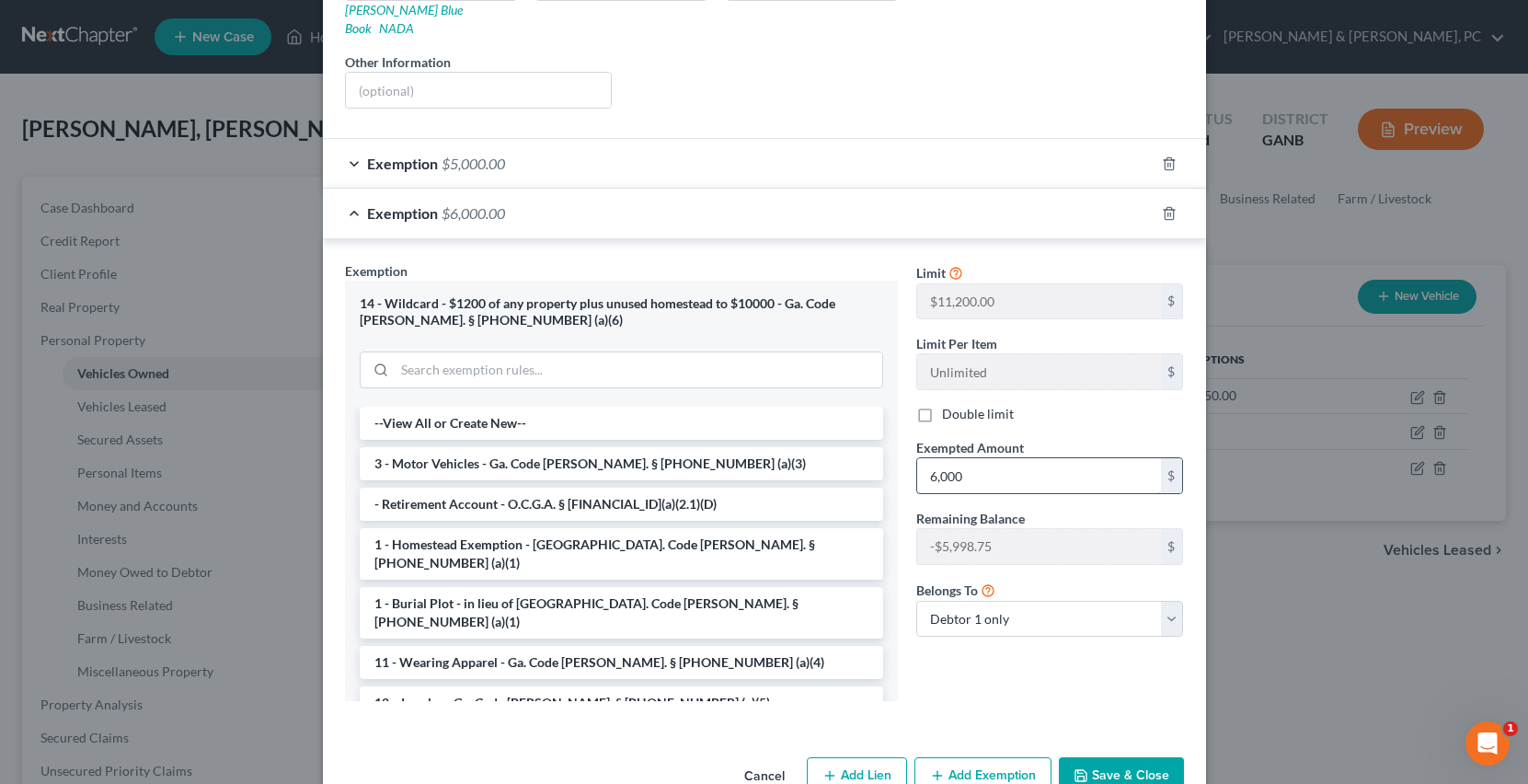
scroll to position [381, 0]
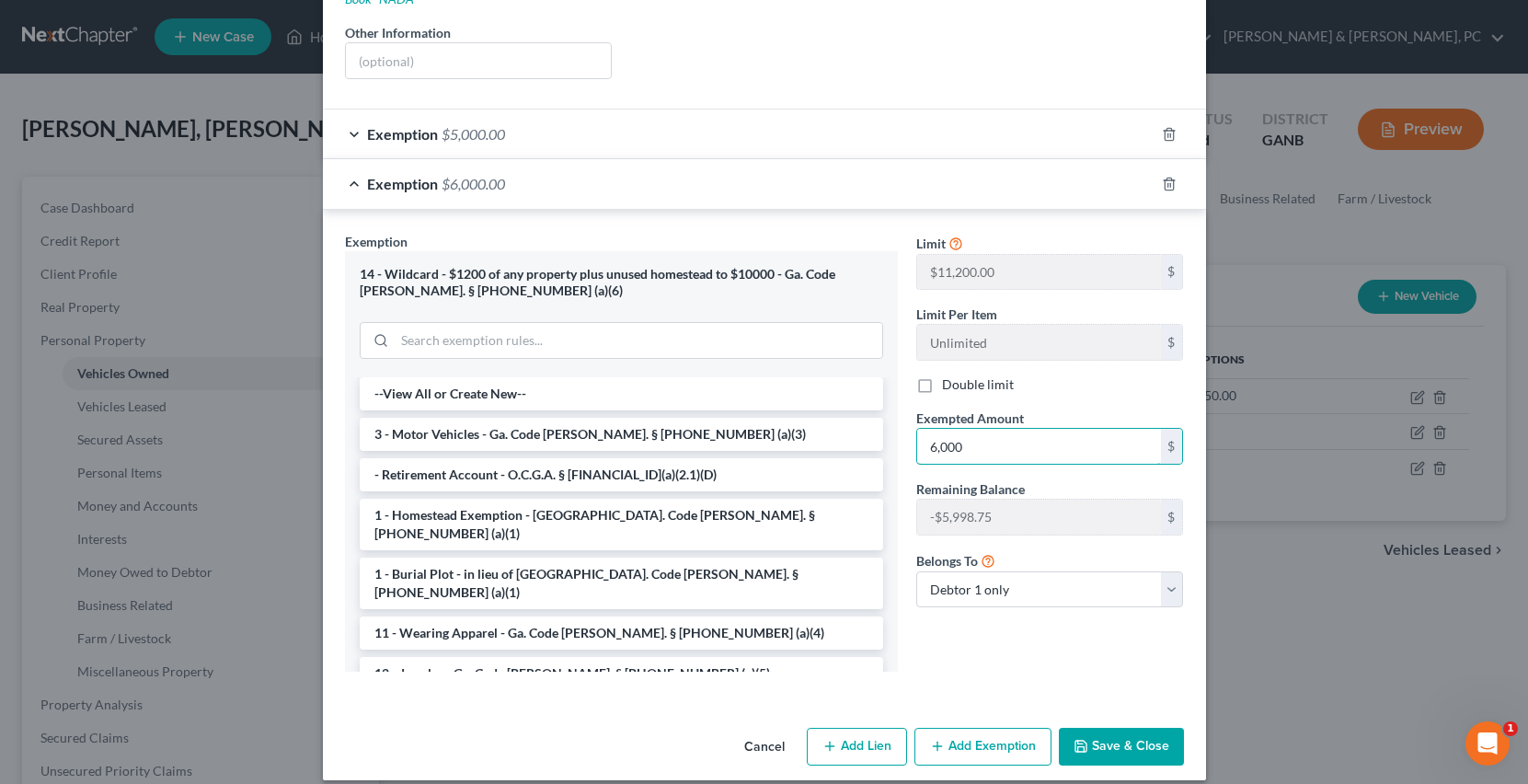
type input "6,000"
click at [1145, 727] on button "Save & Close" at bounding box center [1121, 746] width 125 height 38
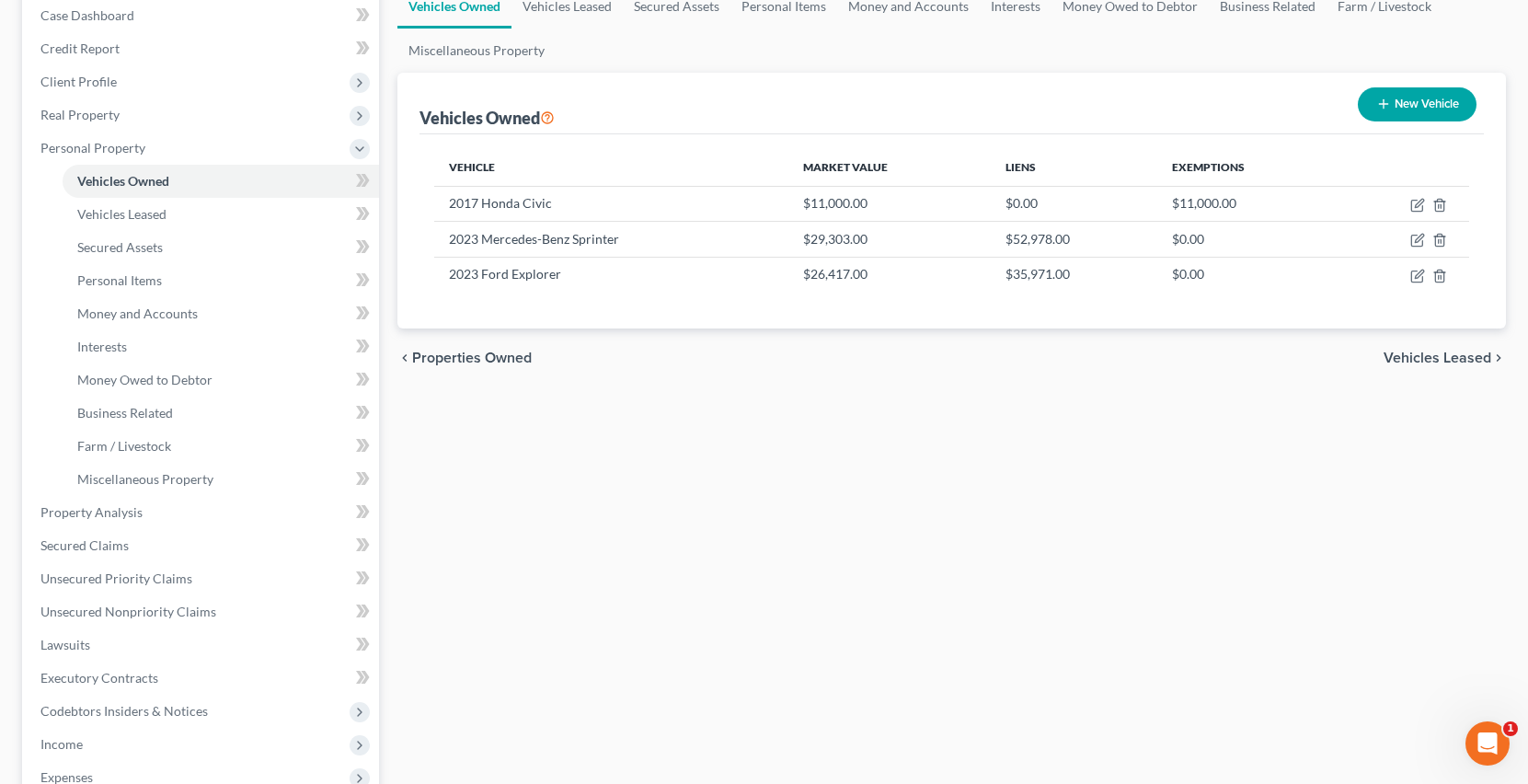
scroll to position [195, 0]
click at [120, 145] on span "Personal Property" at bounding box center [92, 145] width 105 height 16
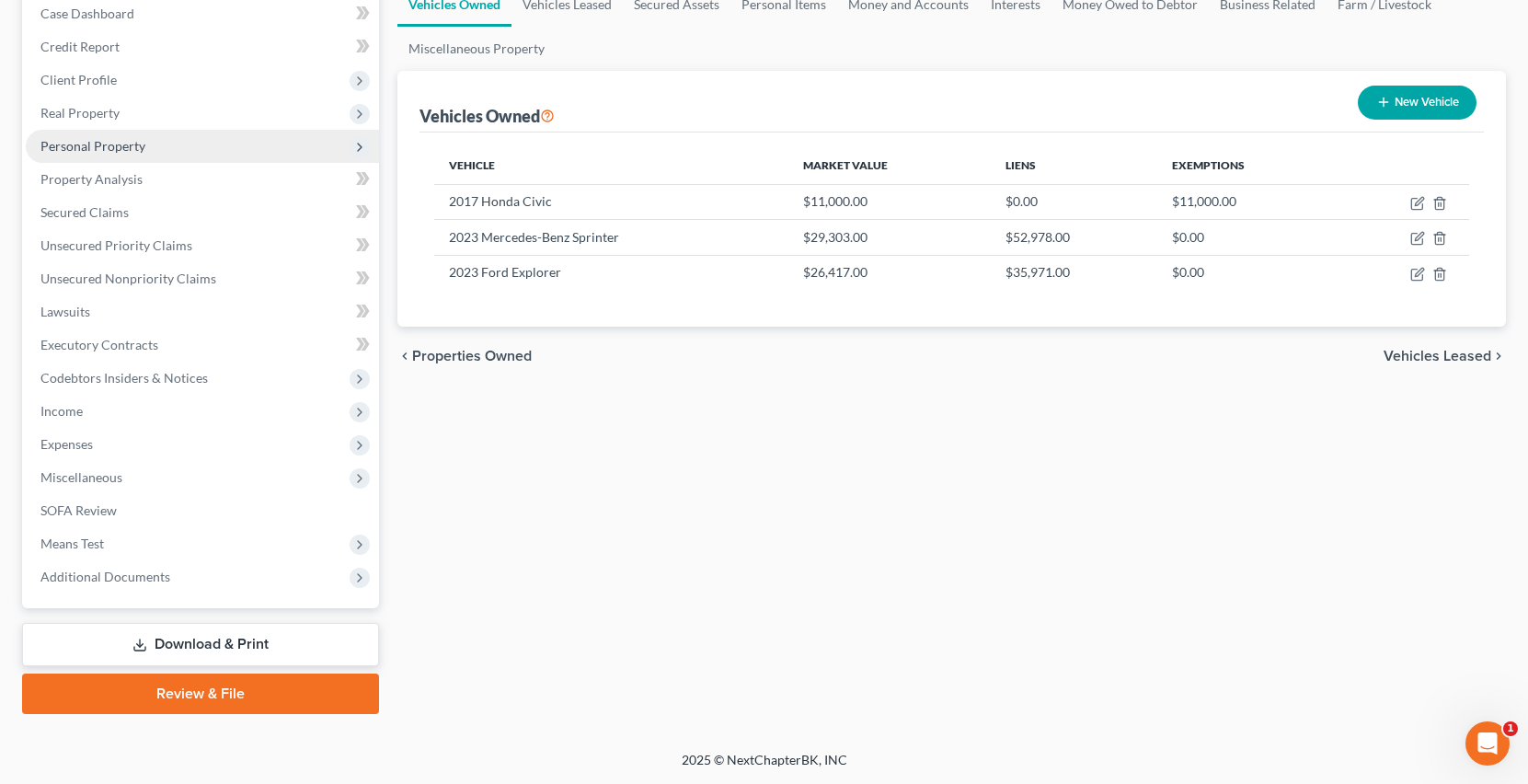
scroll to position [192, 0]
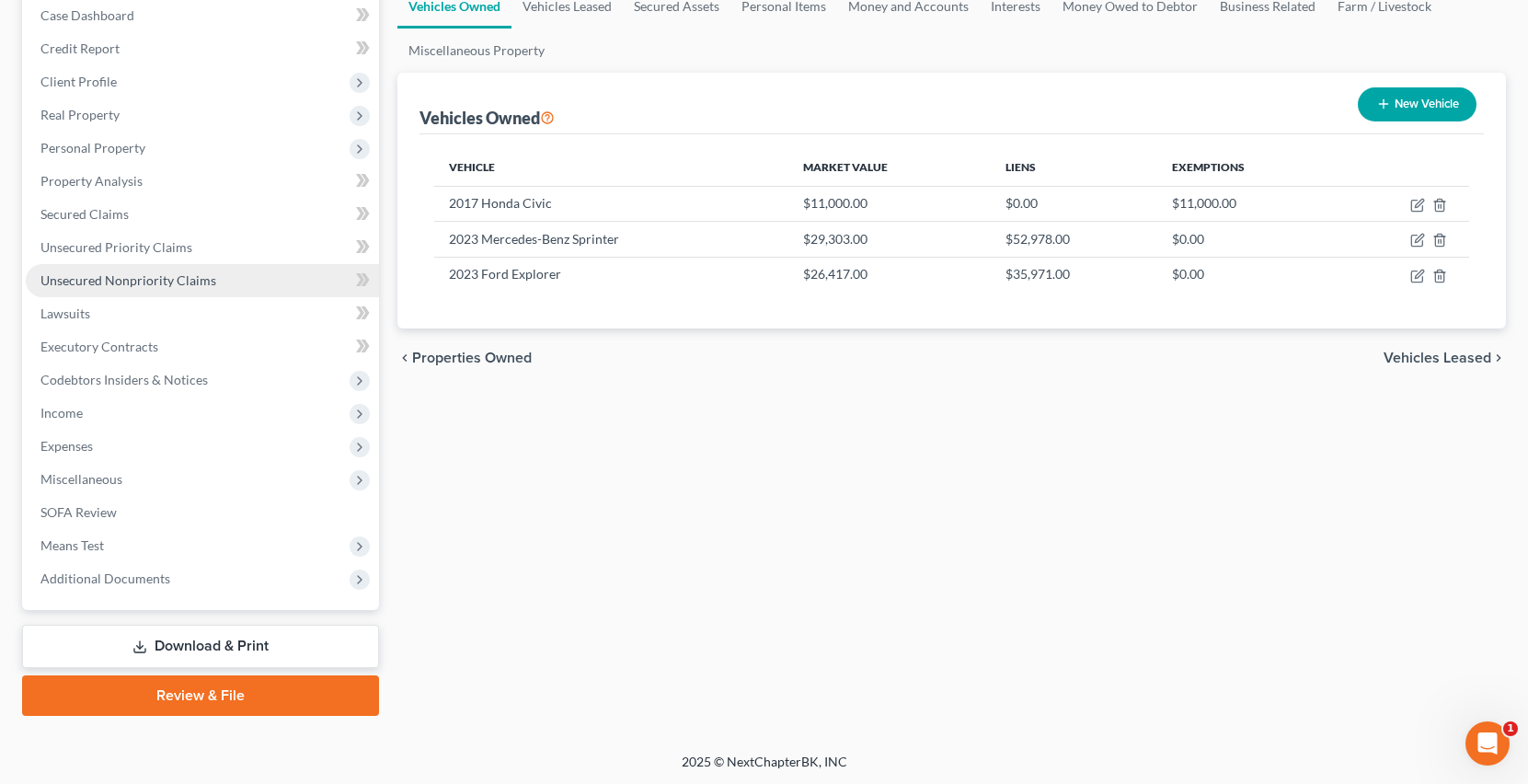
click at [176, 290] on link "Unsecured Nonpriority Claims" at bounding box center [203, 280] width 353 height 33
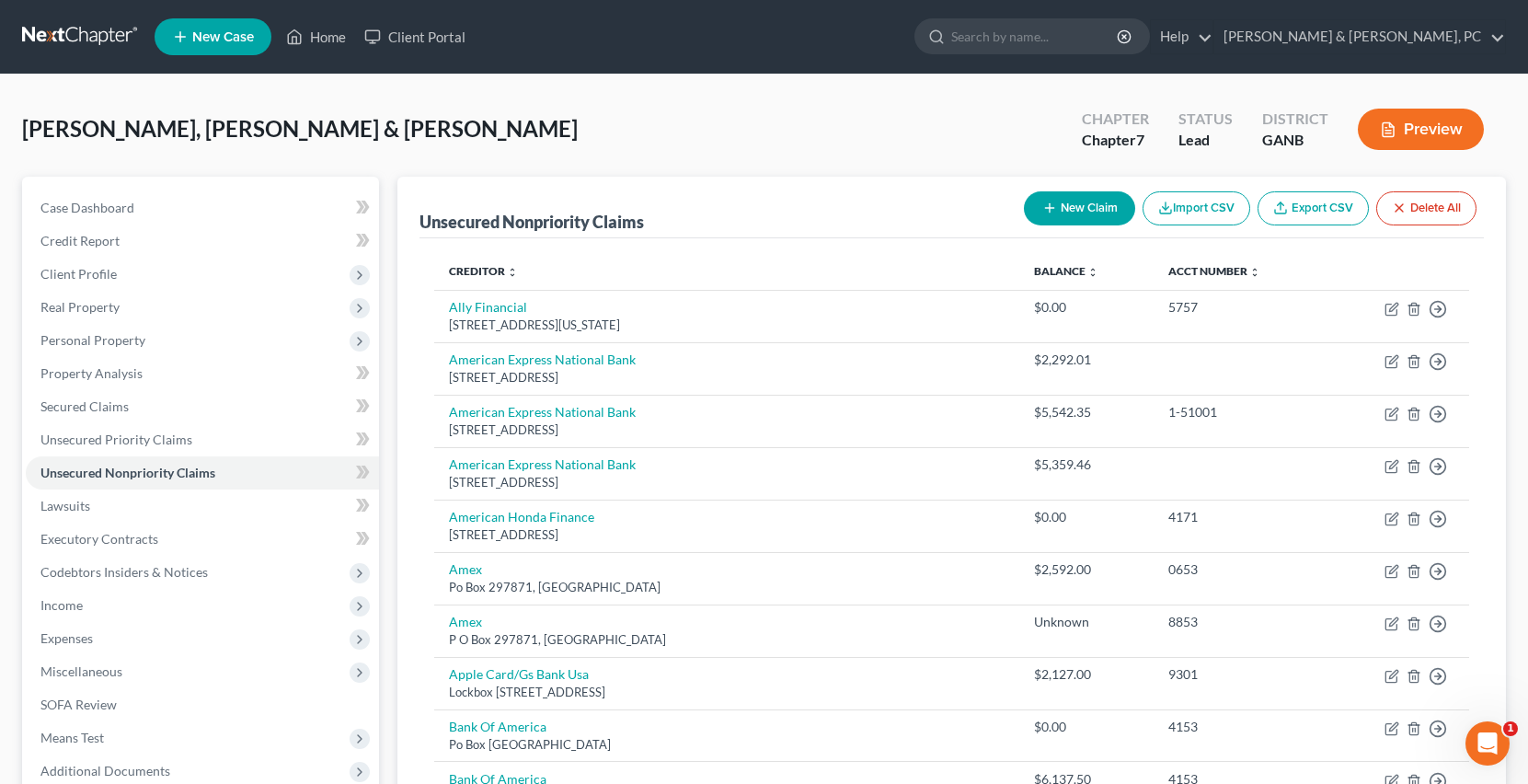
click at [107, 35] on link at bounding box center [81, 36] width 118 height 33
